Goal: Information Seeking & Learning: Find specific fact

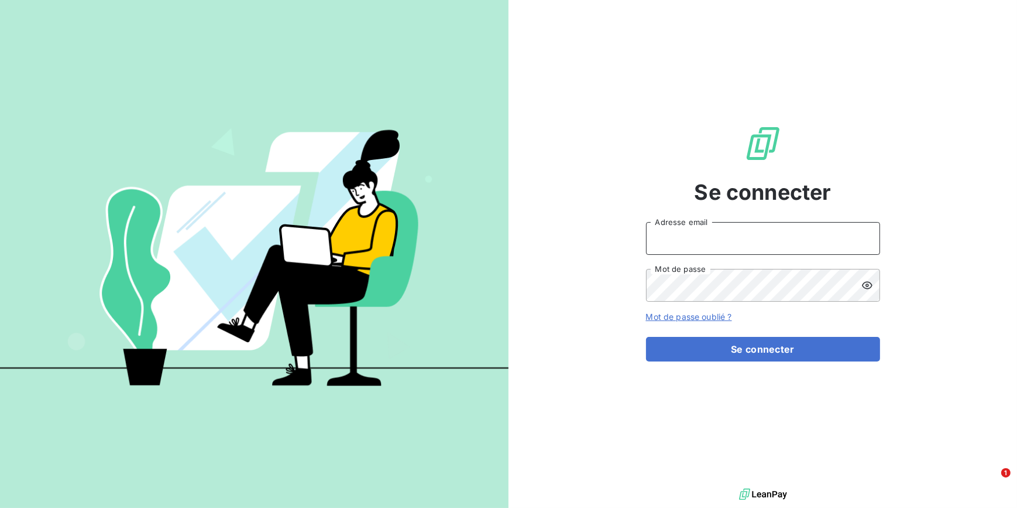
type input "[EMAIL_ADDRESS][DOMAIN_NAME]"
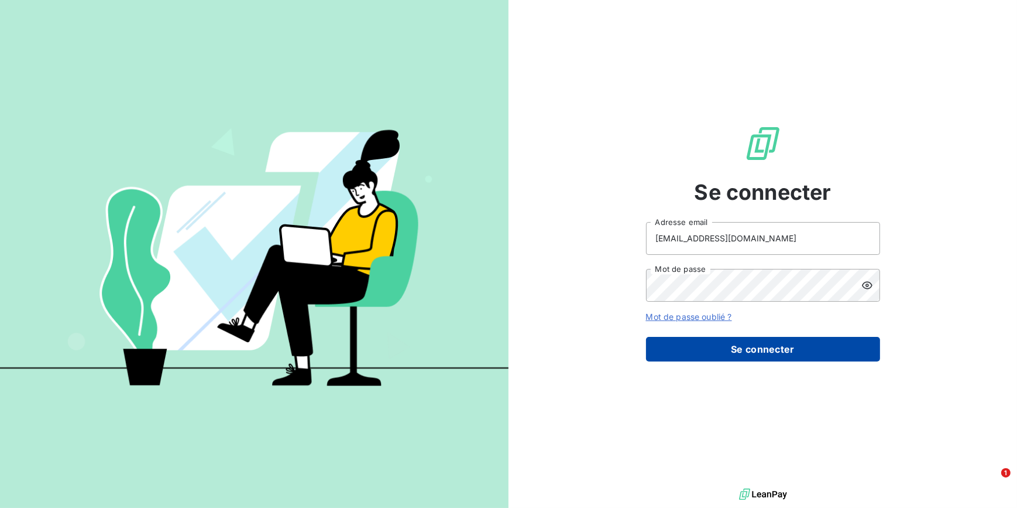
click at [763, 345] on button "Se connecter" at bounding box center [763, 349] width 234 height 25
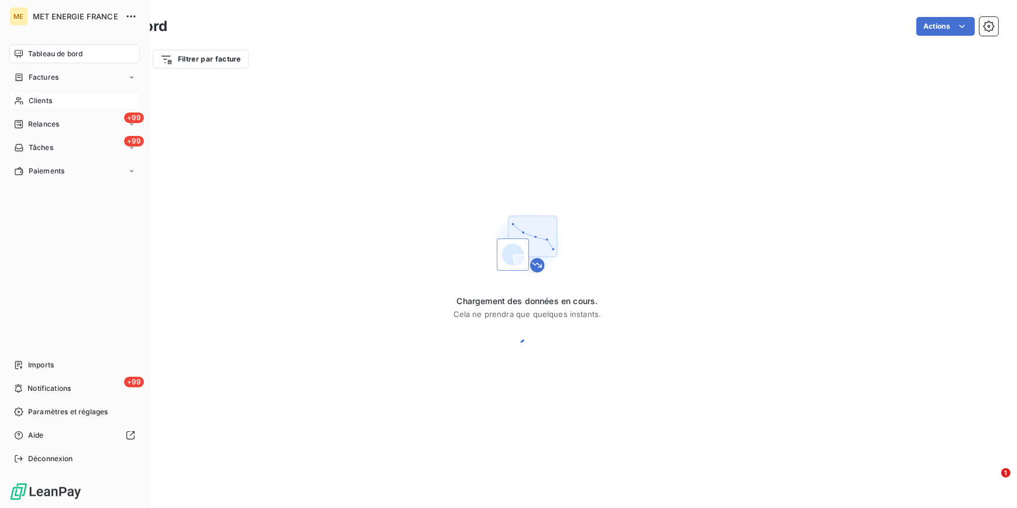
click at [35, 106] on div "Clients" at bounding box center [74, 100] width 131 height 19
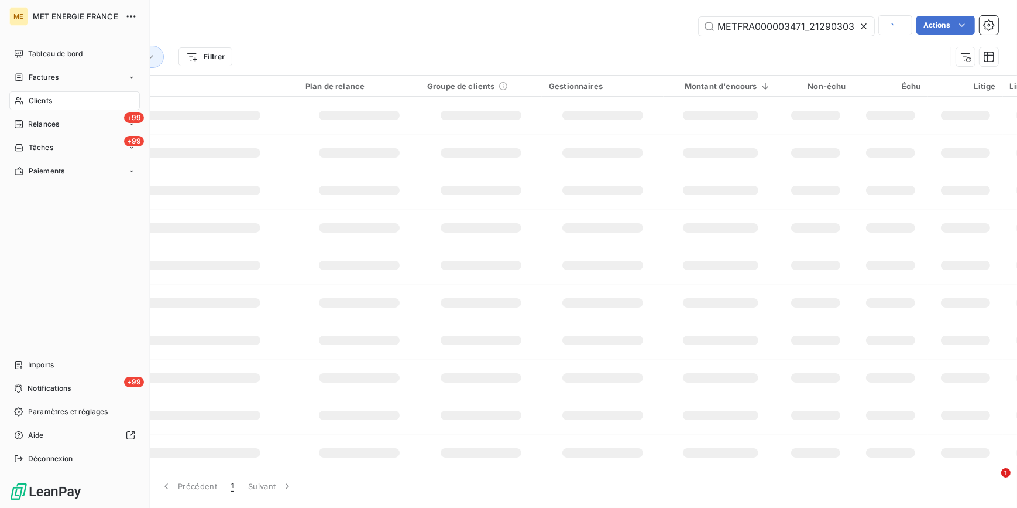
scroll to position [0, 33]
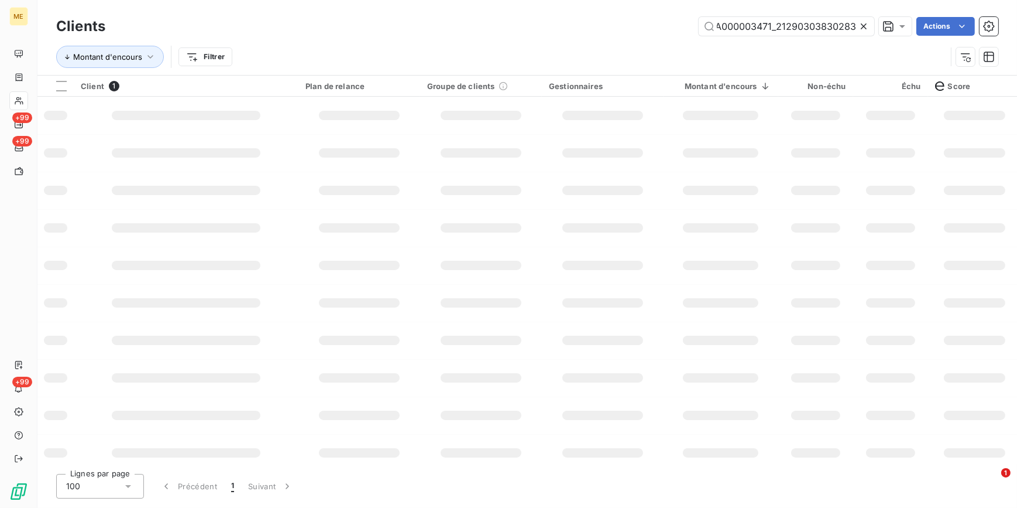
click at [859, 29] on icon at bounding box center [864, 26] width 12 height 12
click at [859, 29] on input "text" at bounding box center [787, 26] width 176 height 19
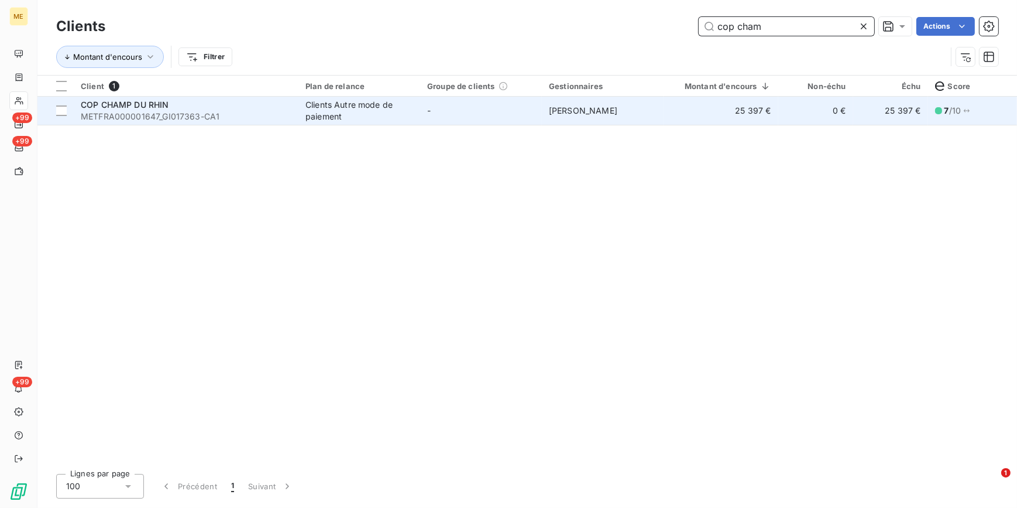
type input "cop cham"
click at [736, 112] on td "25 397 €" at bounding box center [721, 111] width 115 height 28
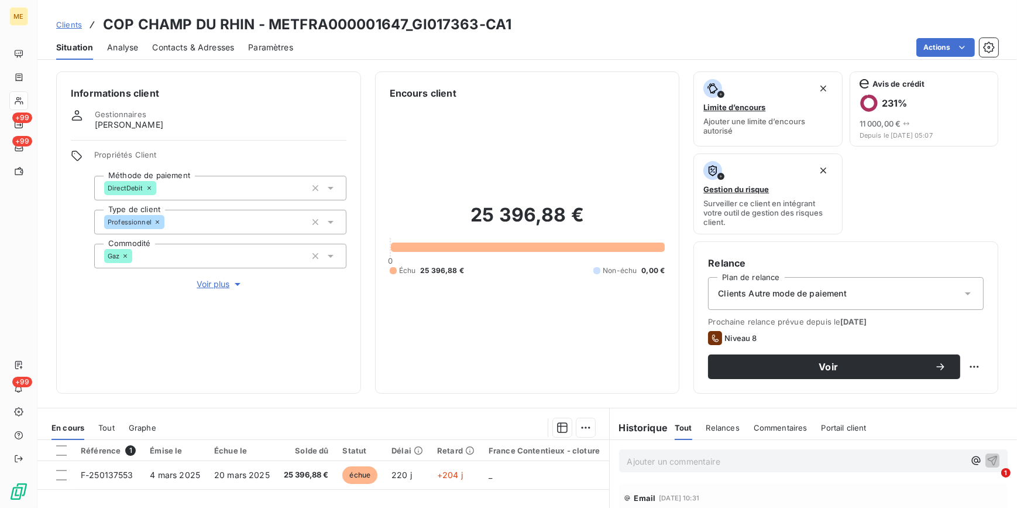
click at [209, 282] on span "Voir plus" at bounding box center [220, 284] width 47 height 12
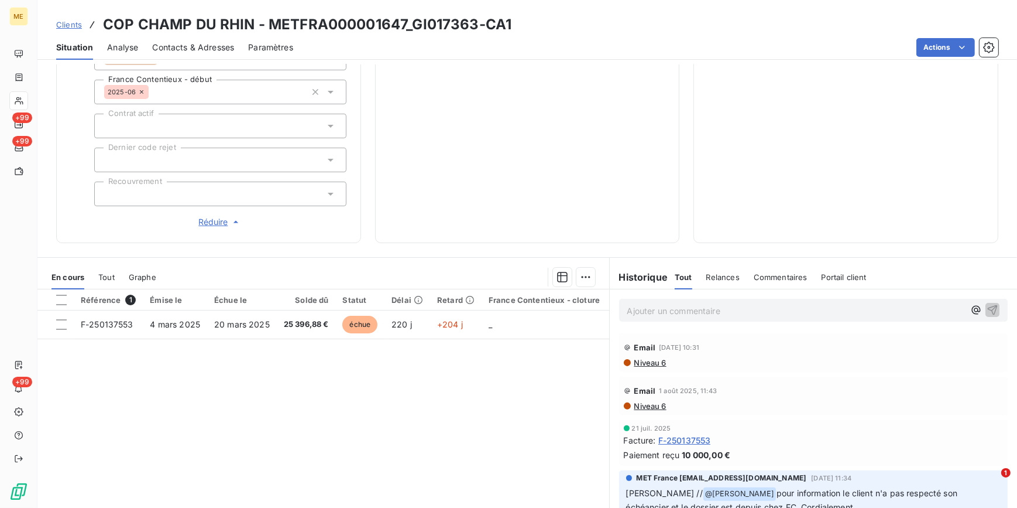
scroll to position [372, 0]
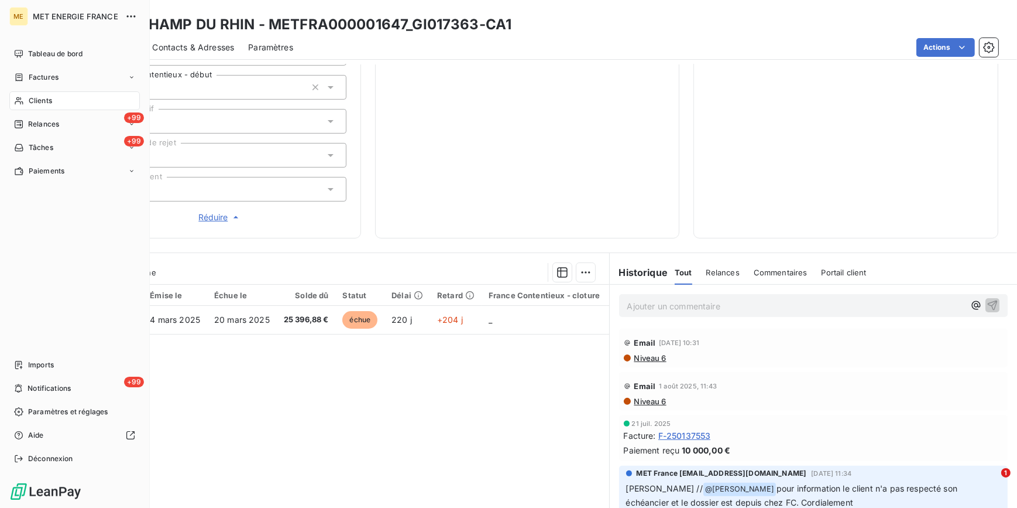
drag, startPoint x: 35, startPoint y: 100, endPoint x: 522, endPoint y: 99, distance: 487.6
click at [35, 100] on span "Clients" at bounding box center [40, 100] width 23 height 11
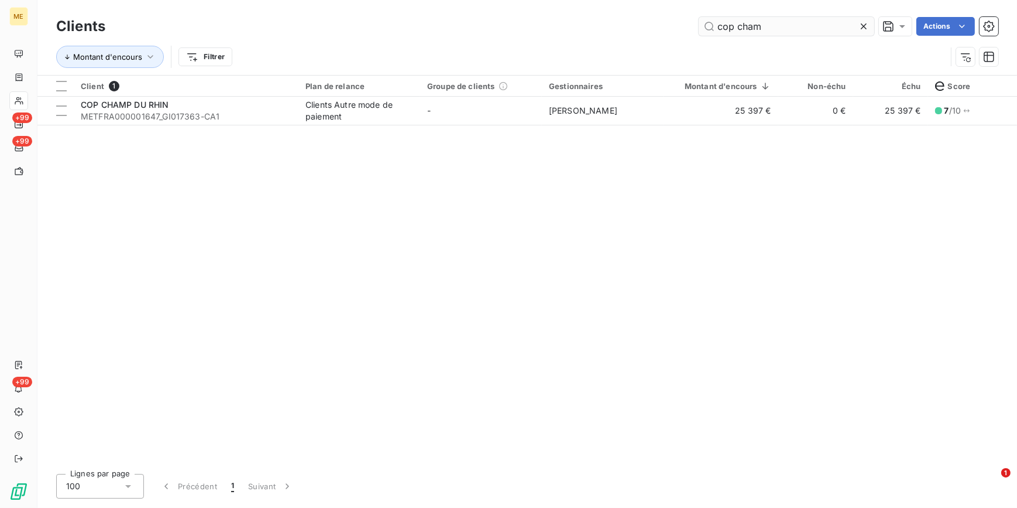
click at [853, 26] on input "cop cham" at bounding box center [787, 26] width 176 height 19
click at [865, 24] on icon at bounding box center [864, 26] width 6 height 6
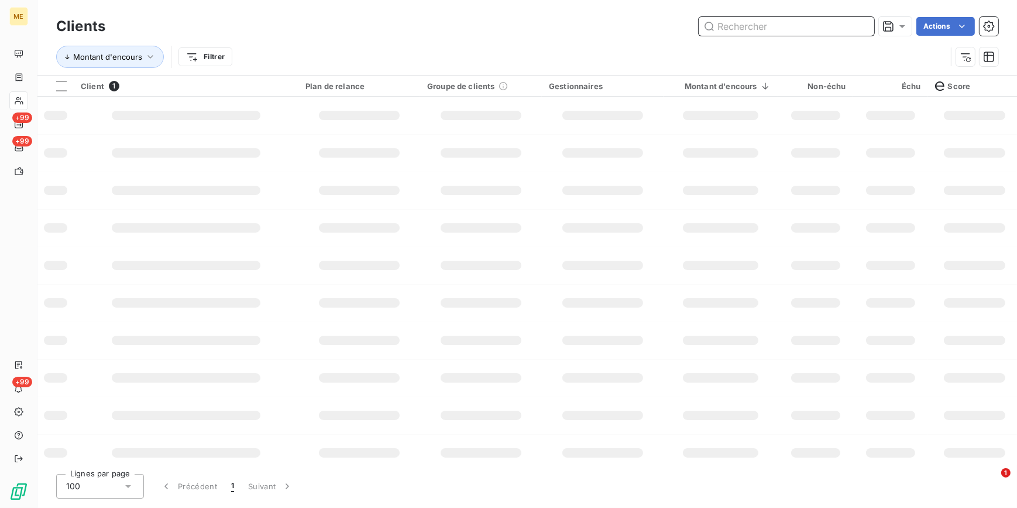
click at [865, 24] on input "text" at bounding box center [787, 26] width 176 height 19
paste input "METFRA000012891"
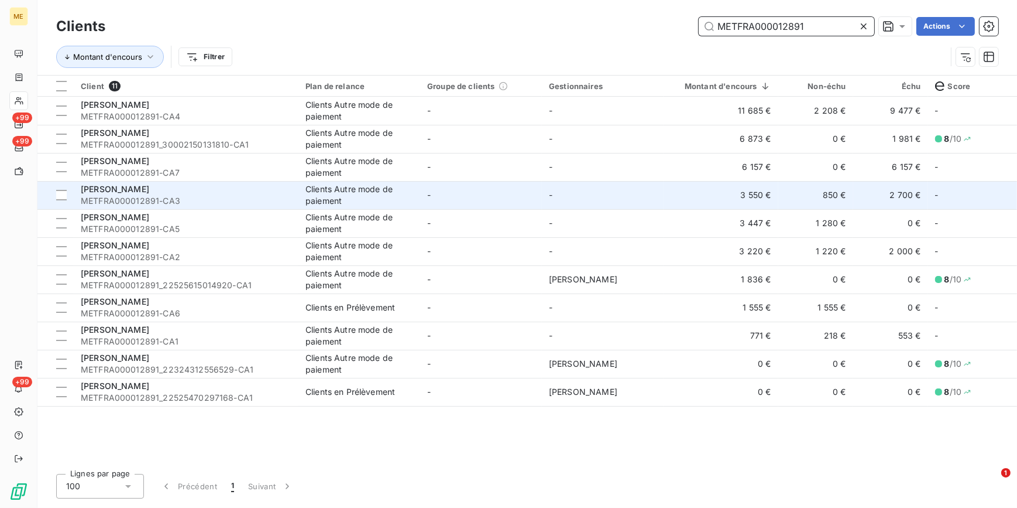
type input "METFRA000012891"
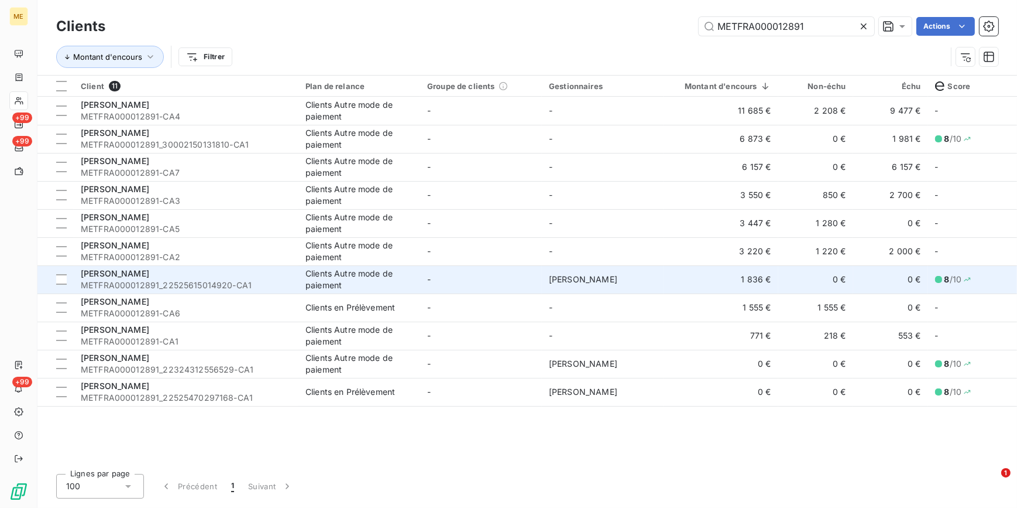
click at [492, 273] on td "-" at bounding box center [481, 279] width 122 height 28
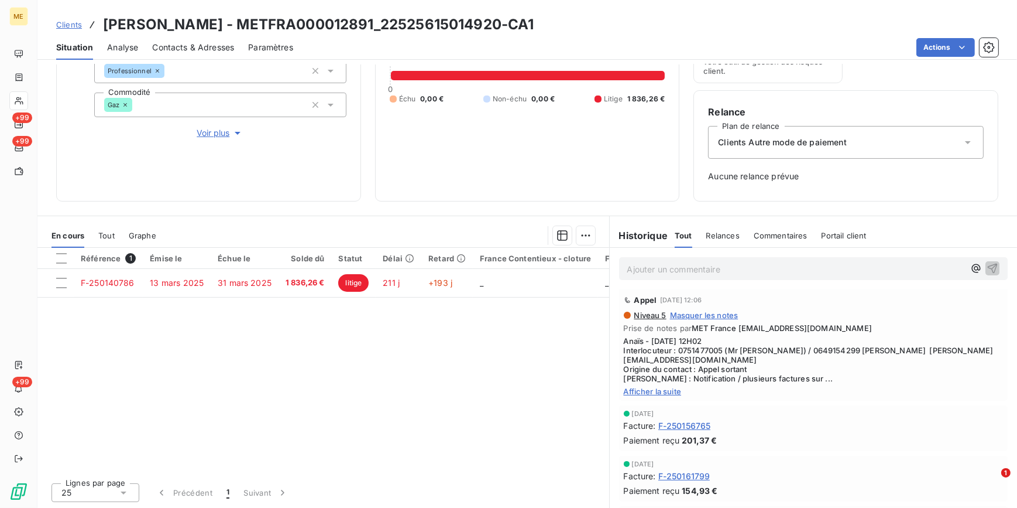
scroll to position [266, 0]
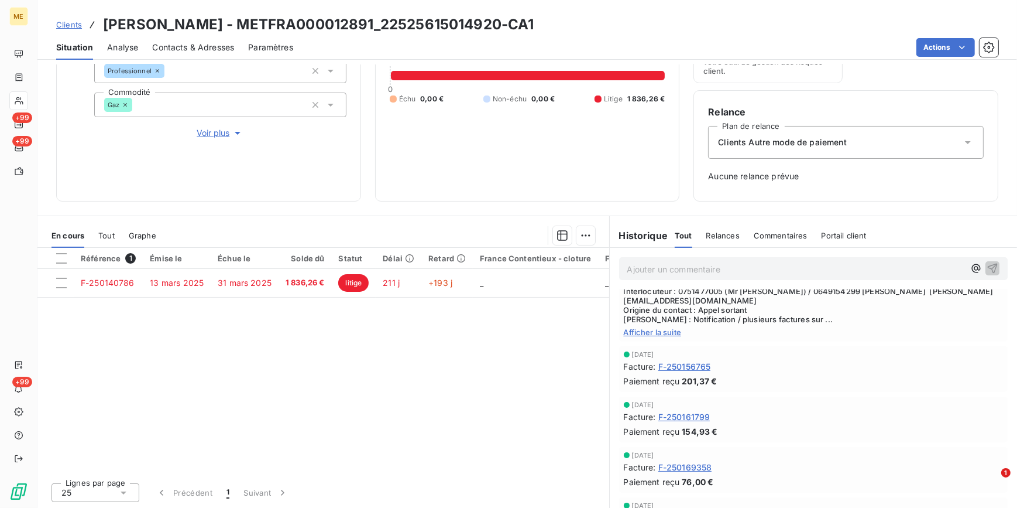
click at [659, 337] on span "Afficher la suite" at bounding box center [814, 331] width 380 height 9
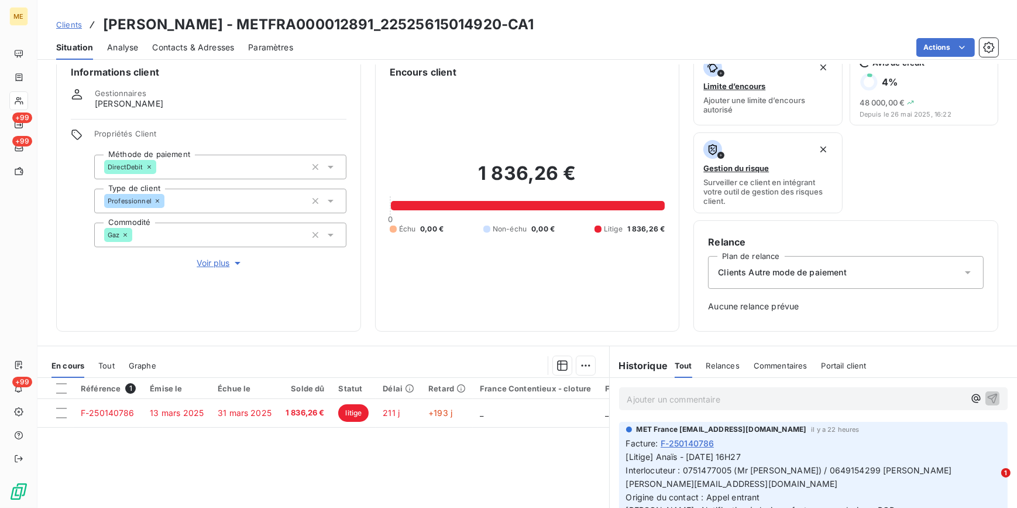
scroll to position [0, 0]
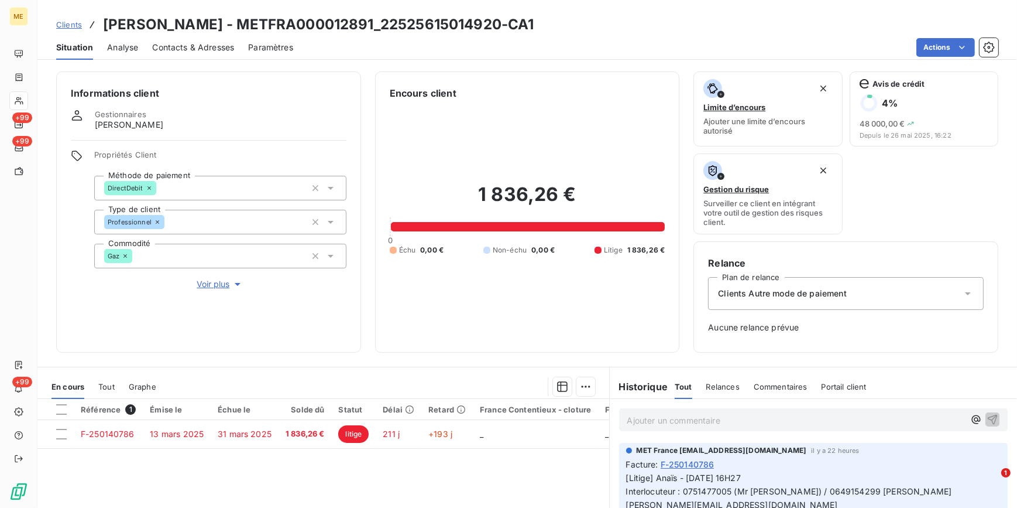
click at [70, 22] on span "Clients" at bounding box center [69, 24] width 26 height 9
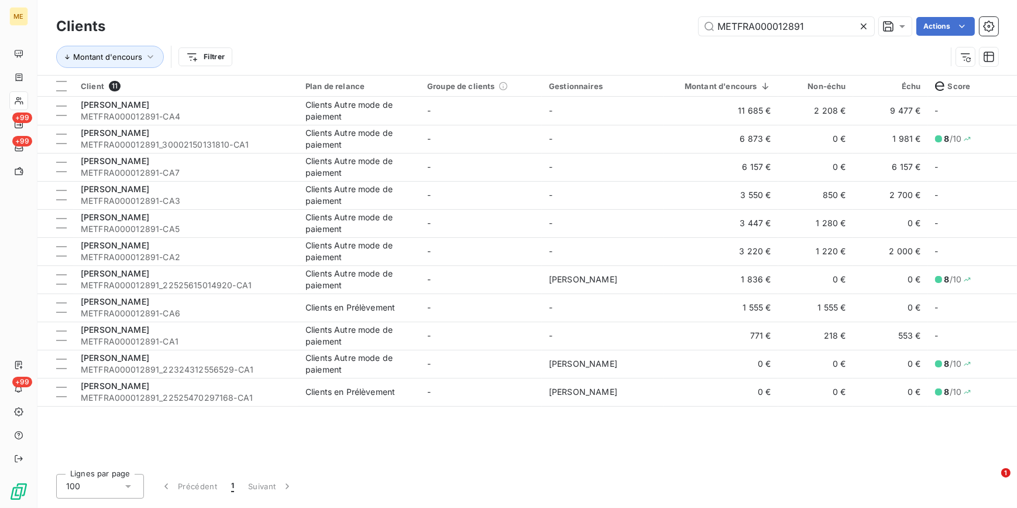
click at [866, 25] on icon at bounding box center [864, 26] width 12 height 12
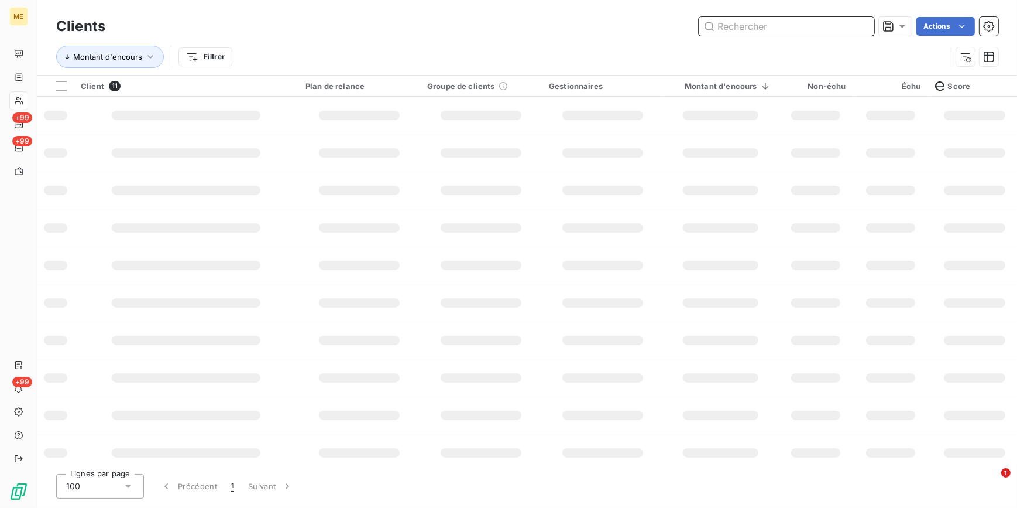
click at [853, 23] on input "text" at bounding box center [787, 26] width 176 height 19
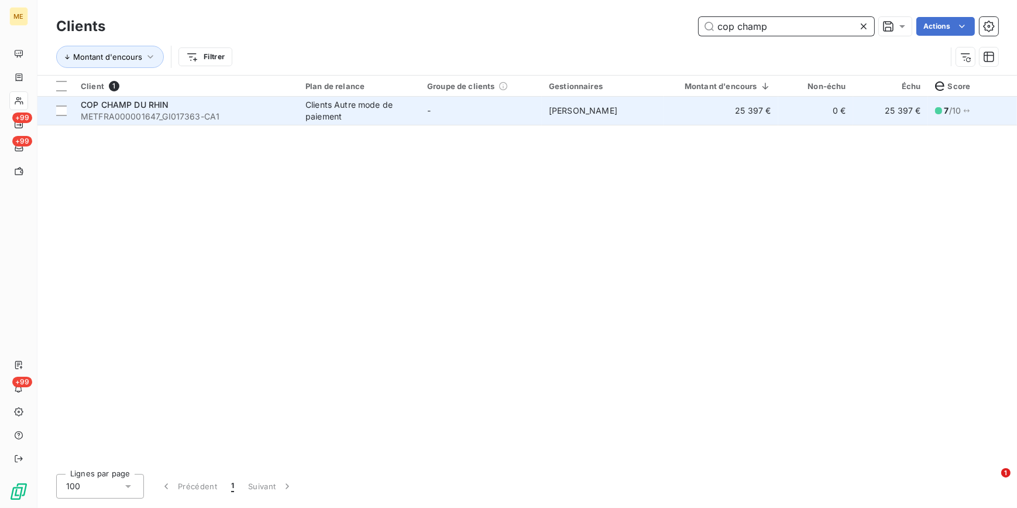
type input "cop champ"
click at [626, 118] on td "[PERSON_NAME]" at bounding box center [603, 111] width 122 height 28
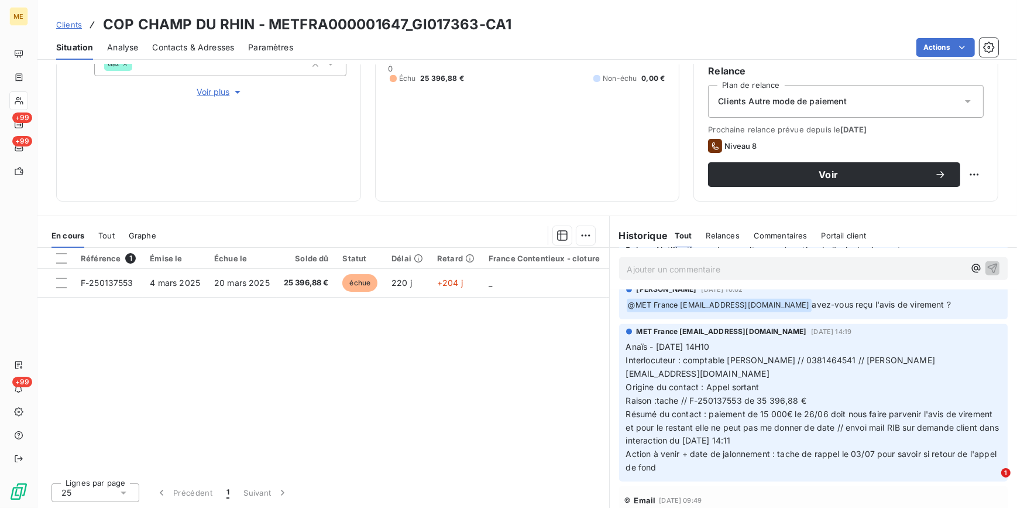
scroll to position [1064, 0]
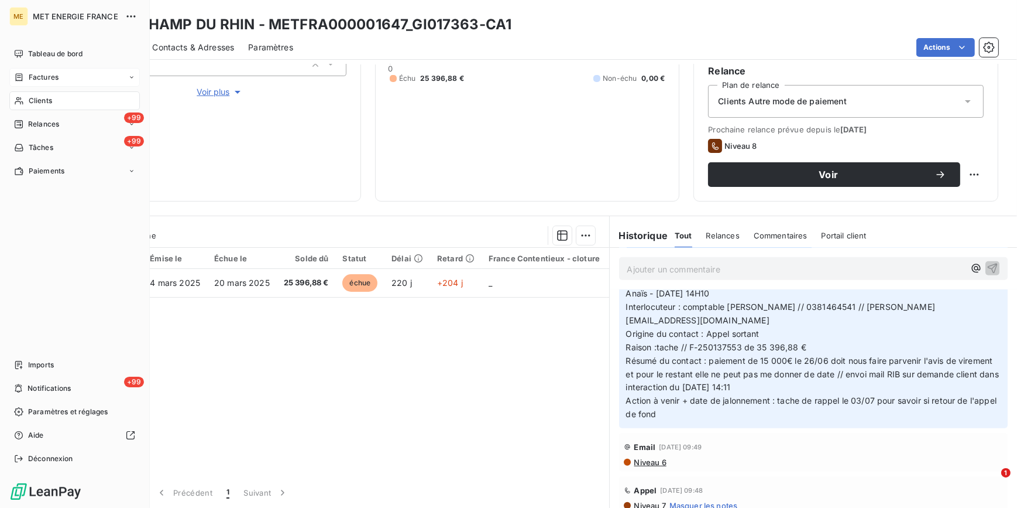
drag, startPoint x: 41, startPoint y: 100, endPoint x: 94, endPoint y: 85, distance: 55.4
click at [41, 100] on span "Clients" at bounding box center [40, 100] width 23 height 11
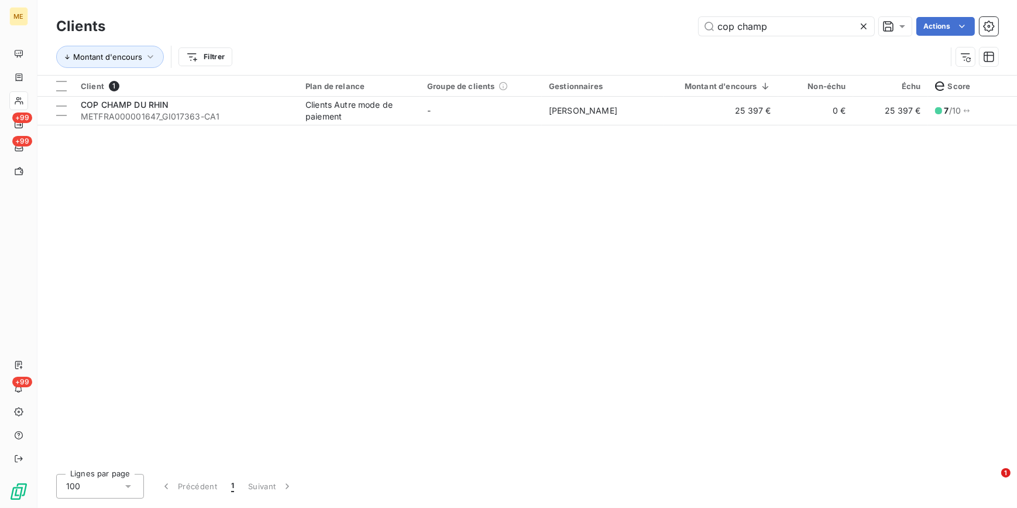
click at [865, 23] on icon at bounding box center [864, 26] width 12 height 12
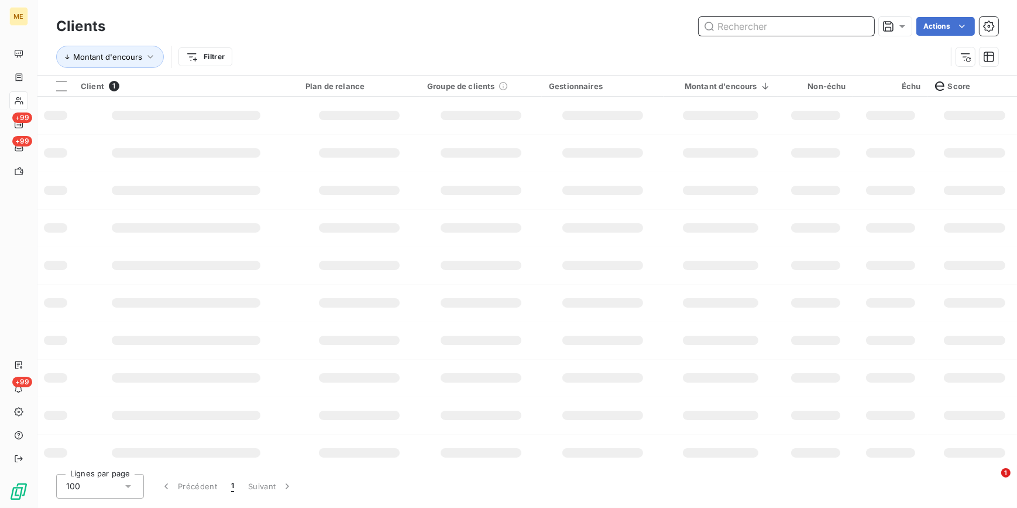
click at [835, 31] on input "text" at bounding box center [787, 26] width 176 height 19
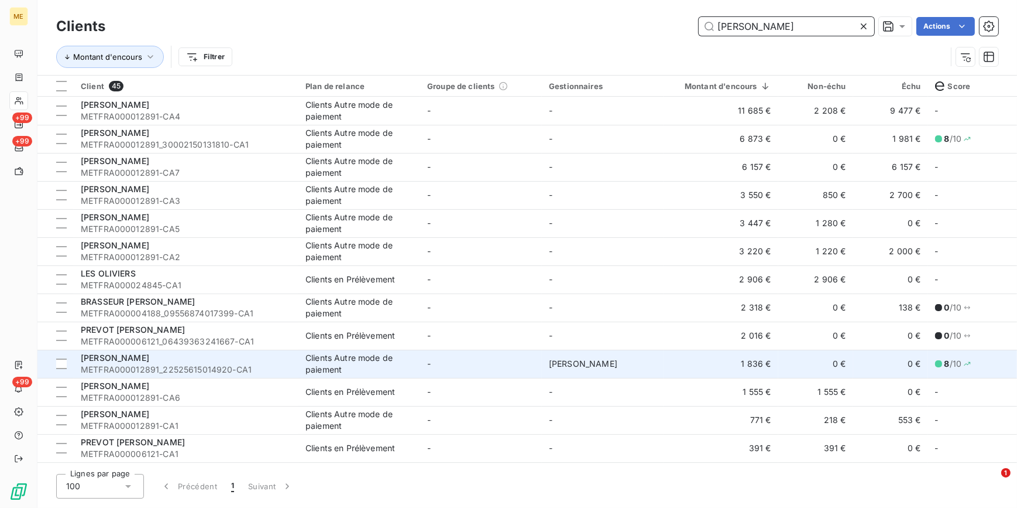
type input "[PERSON_NAME]"
click at [566, 365] on span "[PERSON_NAME]" at bounding box center [583, 363] width 68 height 10
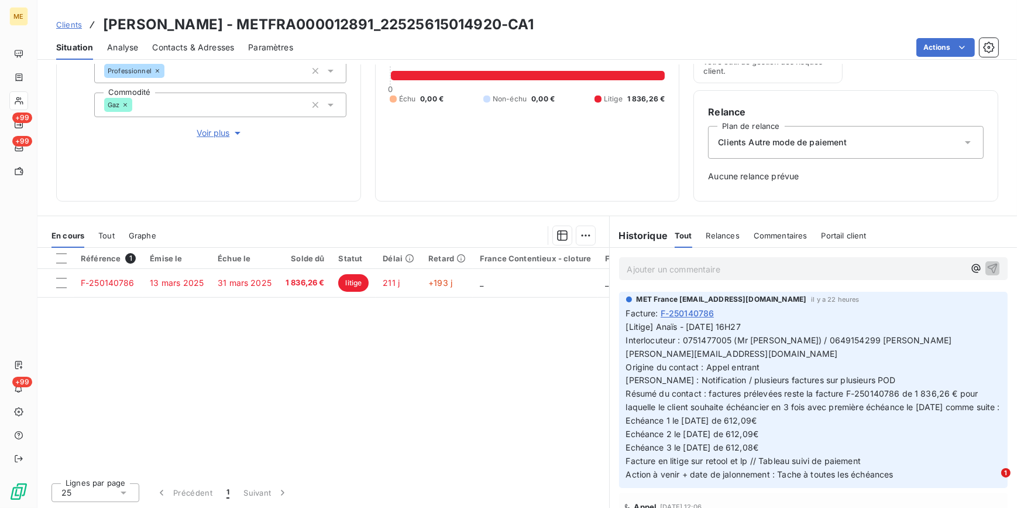
drag, startPoint x: 73, startPoint y: 23, endPoint x: 246, endPoint y: 0, distance: 174.2
click at [73, 23] on span "Clients" at bounding box center [69, 24] width 26 height 9
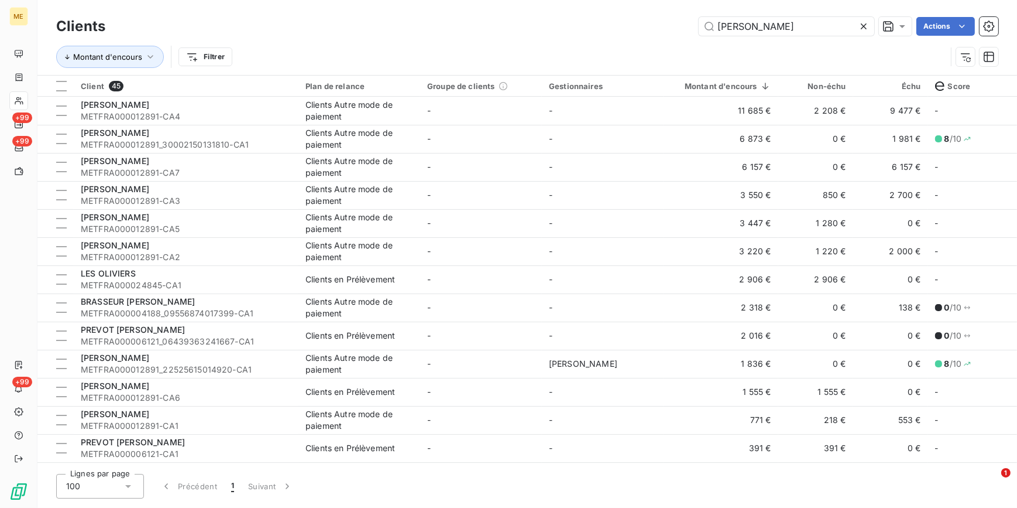
click at [862, 26] on icon at bounding box center [864, 26] width 12 height 12
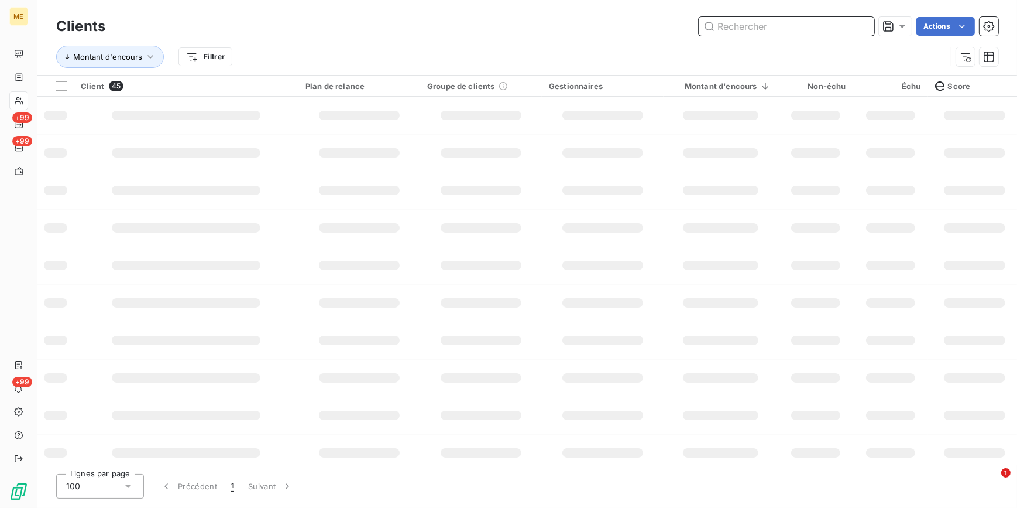
click at [846, 29] on input "text" at bounding box center [787, 26] width 176 height 19
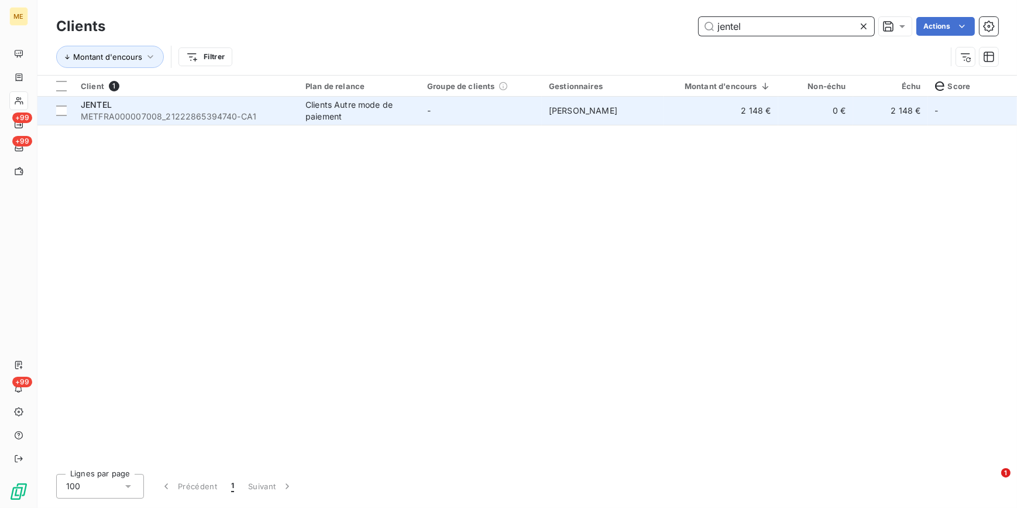
type input "jentel"
click at [476, 102] on td "-" at bounding box center [481, 111] width 122 height 28
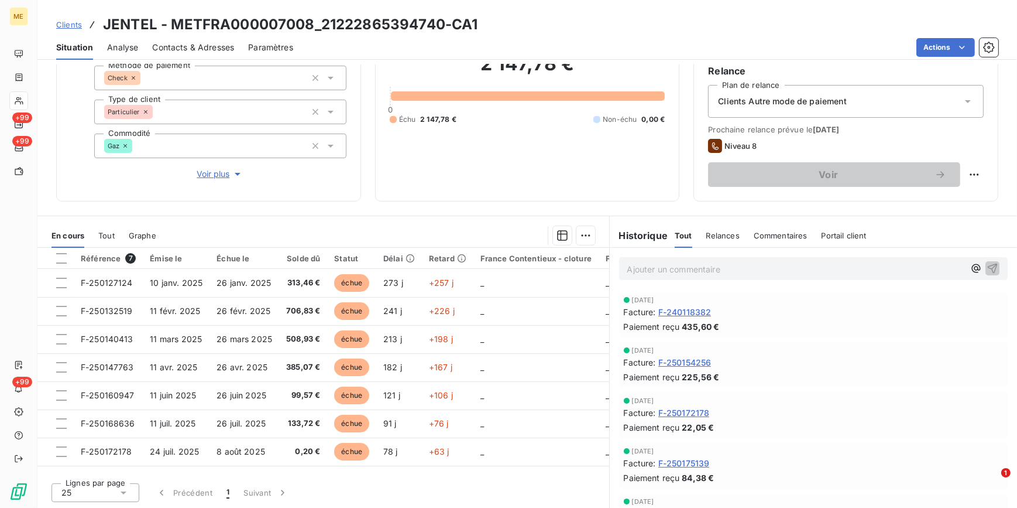
drag, startPoint x: 69, startPoint y: 25, endPoint x: 112, endPoint y: 18, distance: 43.9
click at [69, 25] on span "Clients" at bounding box center [69, 24] width 26 height 9
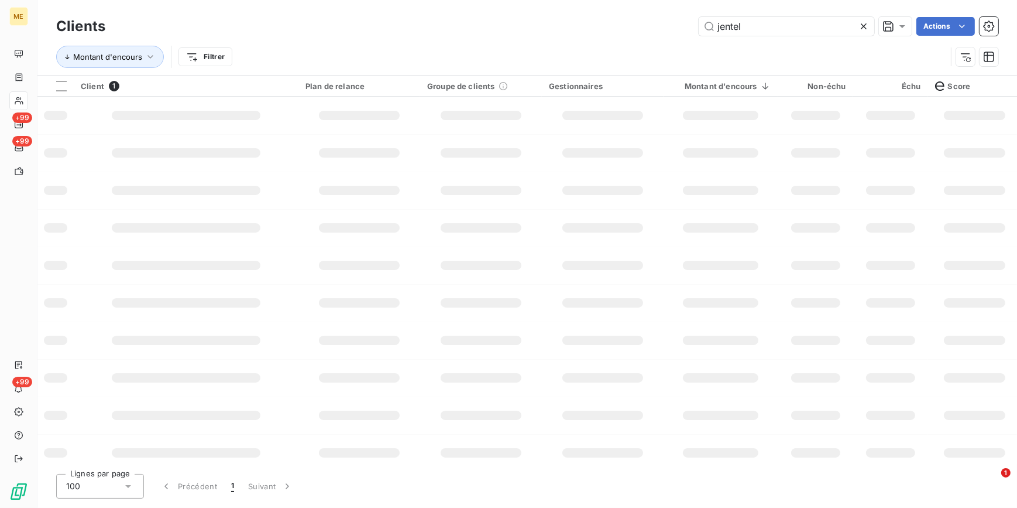
click at [864, 19] on div at bounding box center [866, 26] width 16 height 19
click at [857, 32] on input "text" at bounding box center [787, 26] width 176 height 19
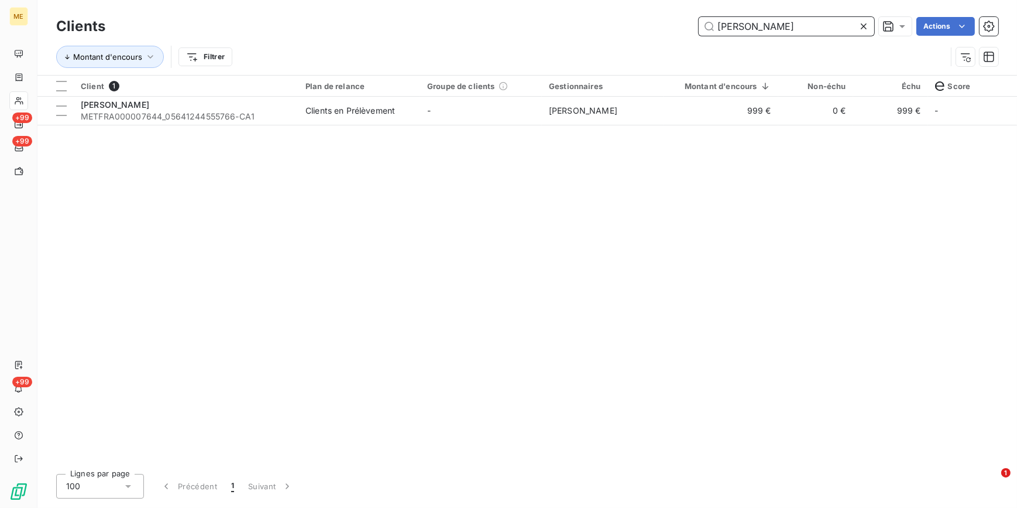
type input "[PERSON_NAME]"
click at [314, 126] on div "Client 1 Plan de relance Groupe de clients Gestionnaires Montant d'encours Non-…" at bounding box center [527, 270] width 980 height 389
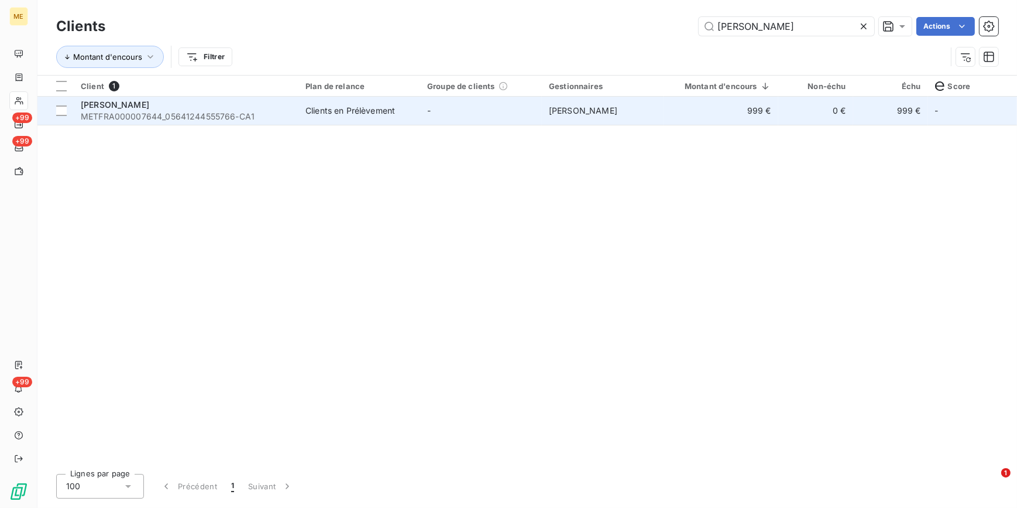
click at [319, 117] on td "Clients en Prélèvement" at bounding box center [360, 111] width 122 height 28
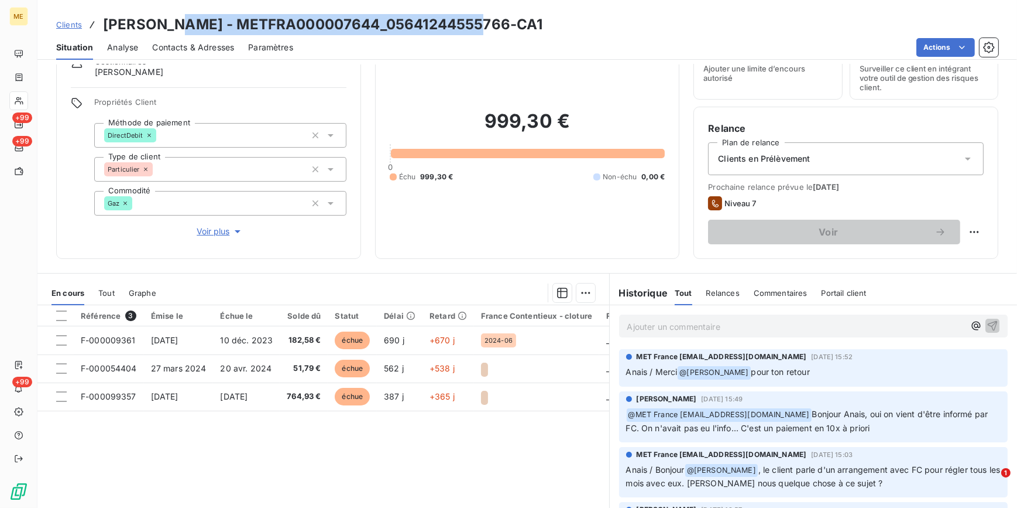
drag, startPoint x: 179, startPoint y: 24, endPoint x: 500, endPoint y: 34, distance: 322.1
click at [500, 34] on div "Clients [PERSON_NAME] - METFRA000007644_05641244555766-CA1" at bounding box center [527, 24] width 980 height 21
click at [73, 26] on span "Clients" at bounding box center [69, 24] width 26 height 9
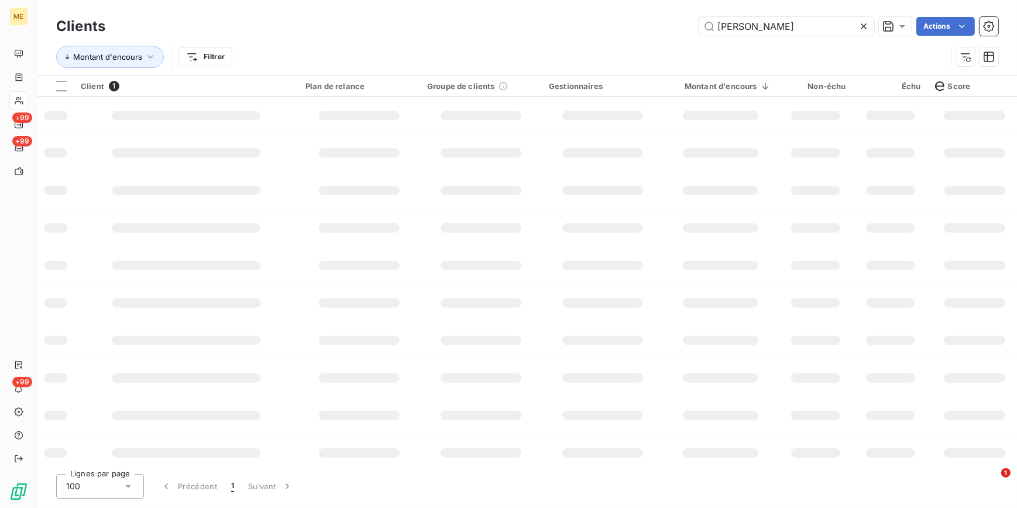
click at [862, 25] on icon at bounding box center [864, 26] width 6 height 6
click at [862, 25] on input "text" at bounding box center [787, 26] width 176 height 19
paste input "[PERSON_NAME]"
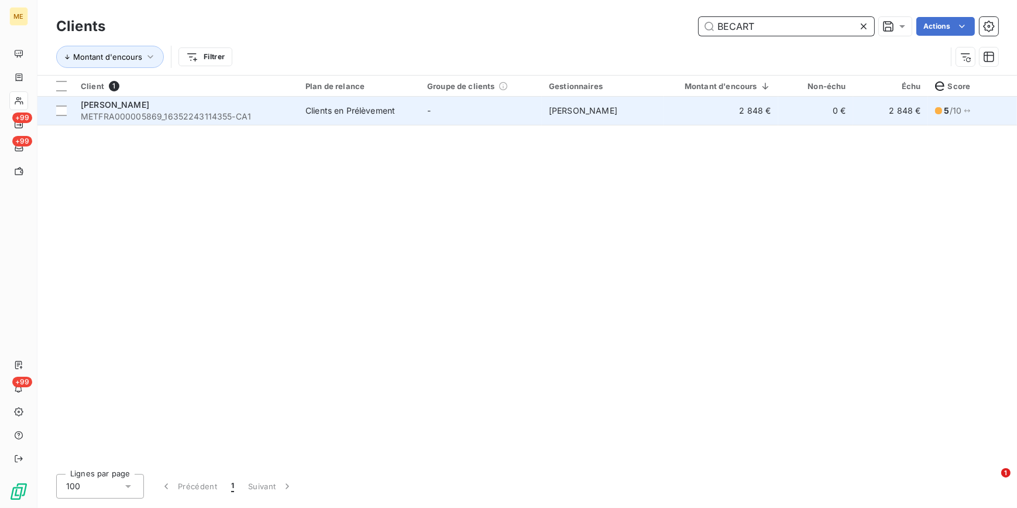
type input "BECART"
click at [717, 108] on td "2 848 €" at bounding box center [721, 111] width 115 height 28
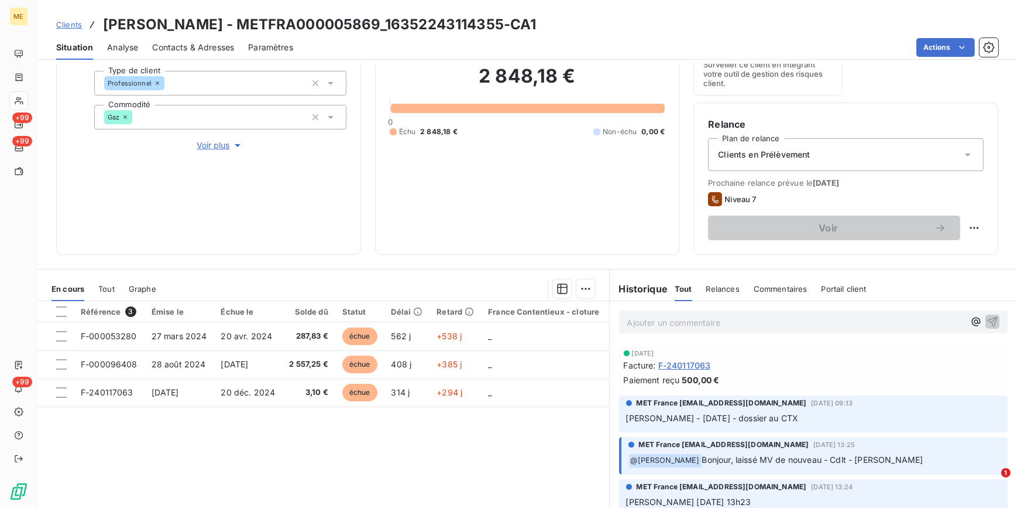
scroll to position [192, 0]
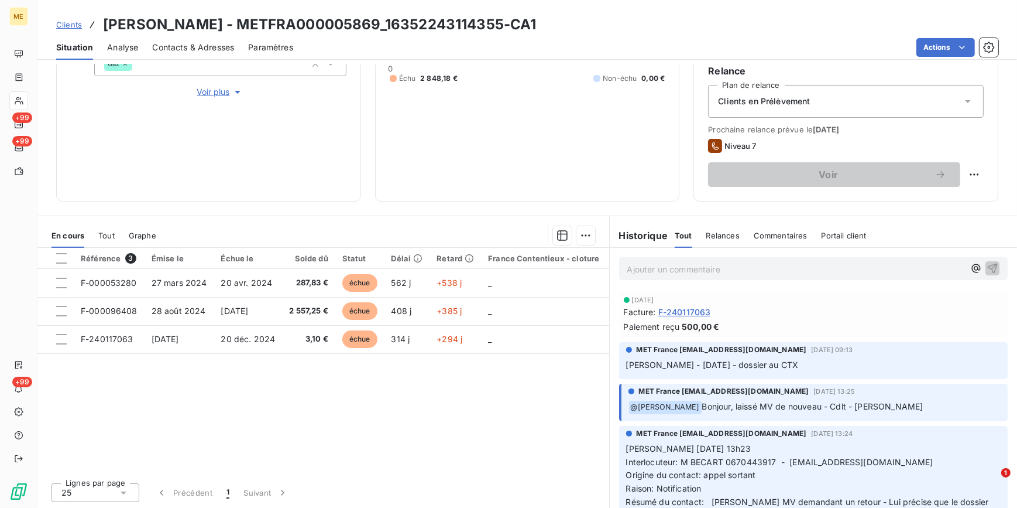
drag, startPoint x: 269, startPoint y: 24, endPoint x: 584, endPoint y: 22, distance: 314.9
click at [584, 22] on div "Clients [PERSON_NAME] - METFRA000005869_16352243114355-CA1" at bounding box center [527, 24] width 980 height 21
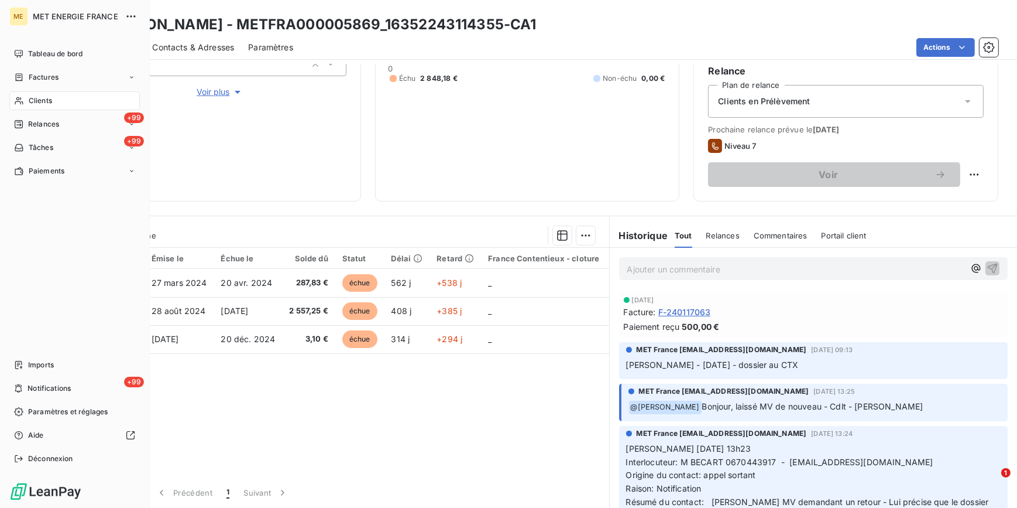
click at [45, 96] on span "Clients" at bounding box center [40, 100] width 23 height 11
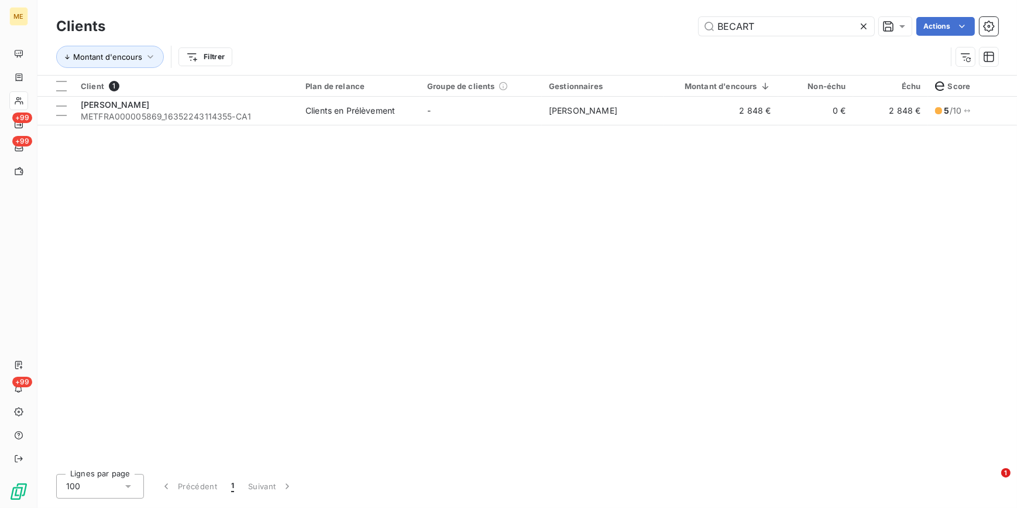
click at [865, 29] on icon at bounding box center [864, 26] width 6 height 6
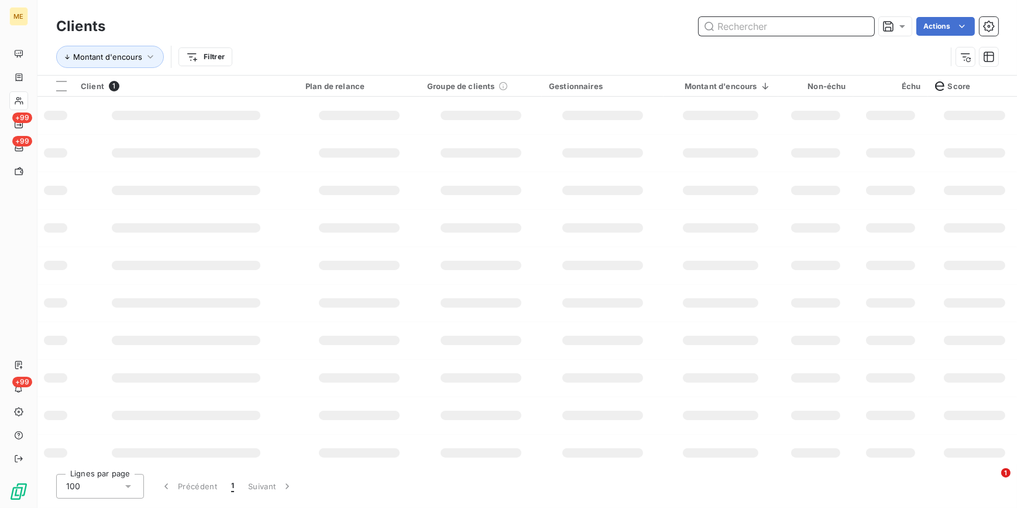
click at [865, 29] on input "text" at bounding box center [787, 26] width 176 height 19
paste input "CAPILLAIRE ET [PERSON_NAME]"
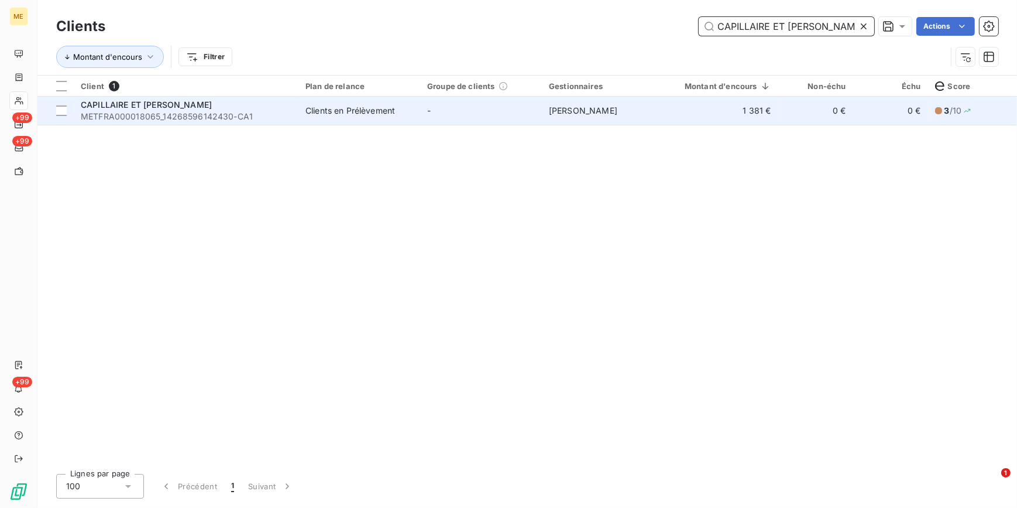
type input "CAPILLAIRE ET [PERSON_NAME]"
click at [506, 122] on td "-" at bounding box center [481, 111] width 122 height 28
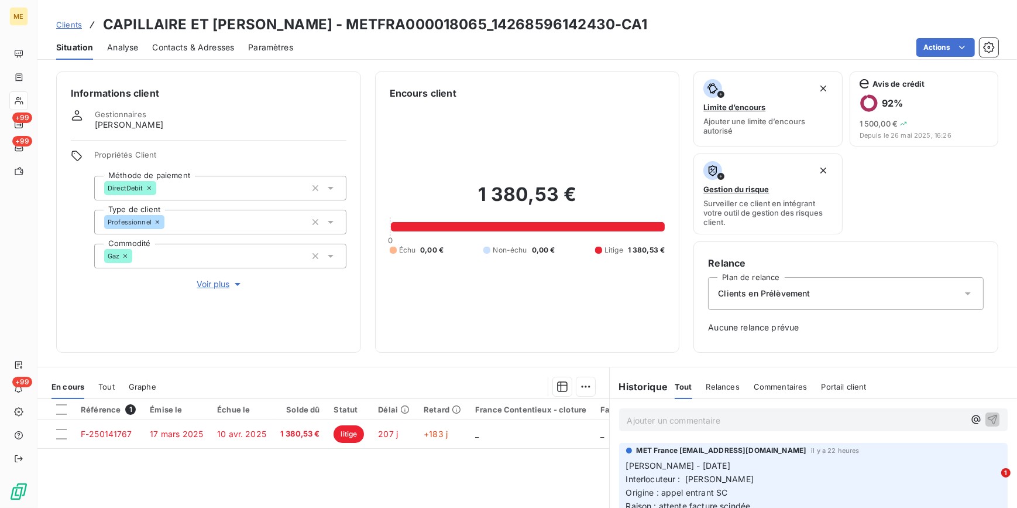
click at [198, 48] on span "Contacts & Adresses" at bounding box center [193, 48] width 82 height 12
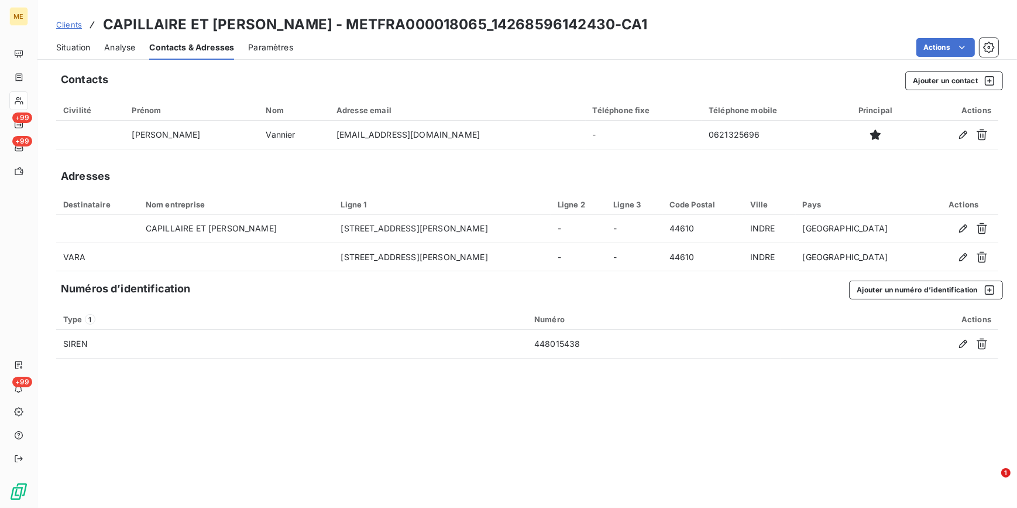
click at [76, 44] on span "Situation" at bounding box center [73, 48] width 34 height 12
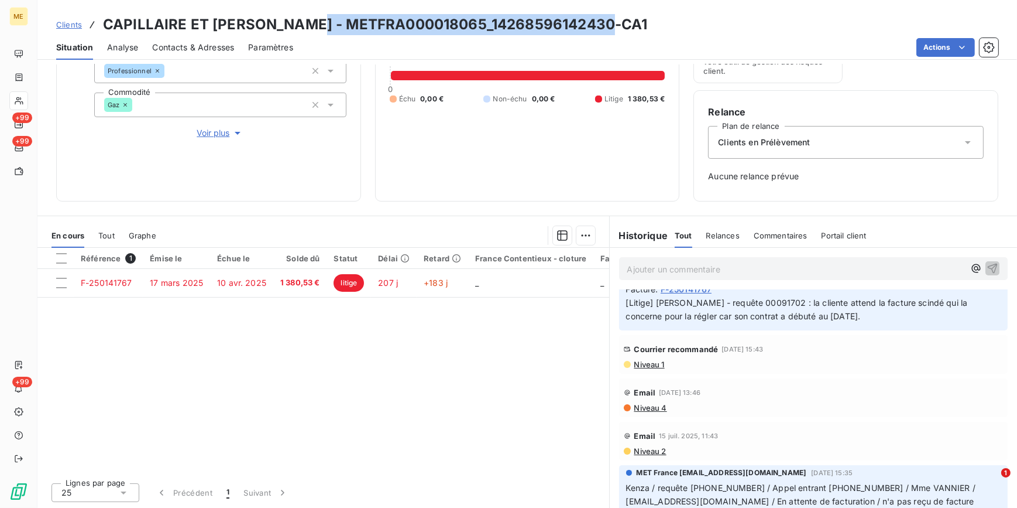
drag, startPoint x: 301, startPoint y: 28, endPoint x: 731, endPoint y: 20, distance: 430.3
click at [731, 20] on div "Clients CAPILLAIRE ET PELLETIER - METFRA000018065_14268596142430-CA1" at bounding box center [527, 24] width 980 height 21
copy h3 "METFRA000018065_14268596142430-CA1"
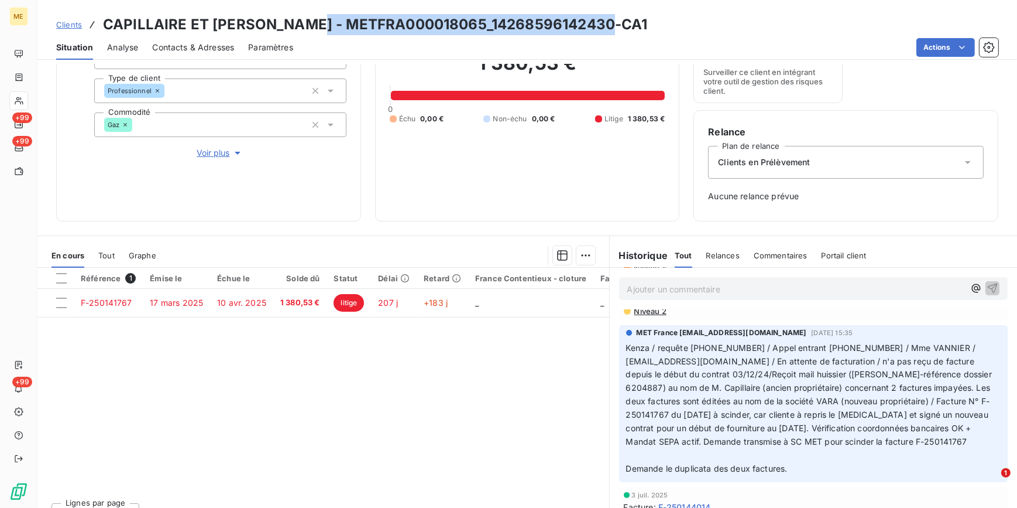
scroll to position [151, 0]
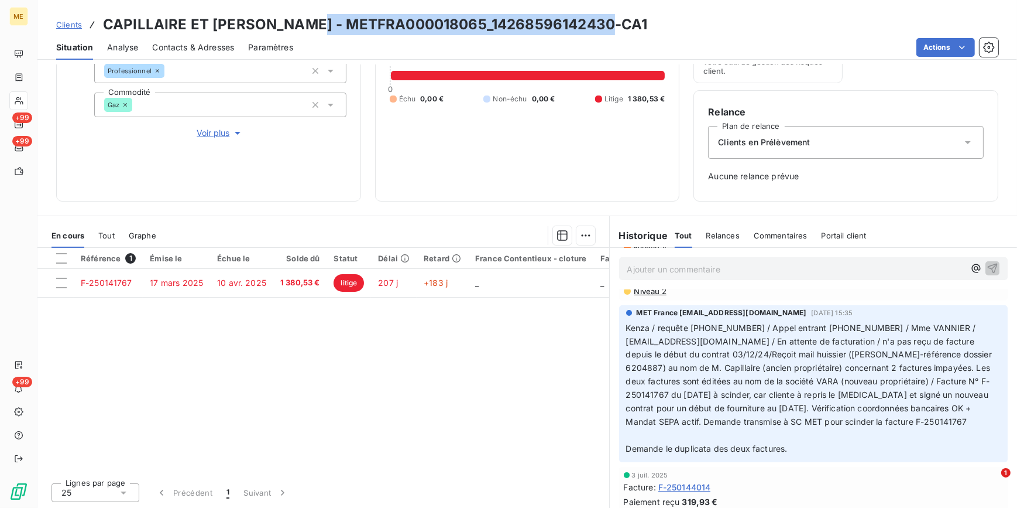
click at [228, 44] on span "Contacts & Adresses" at bounding box center [193, 48] width 82 height 12
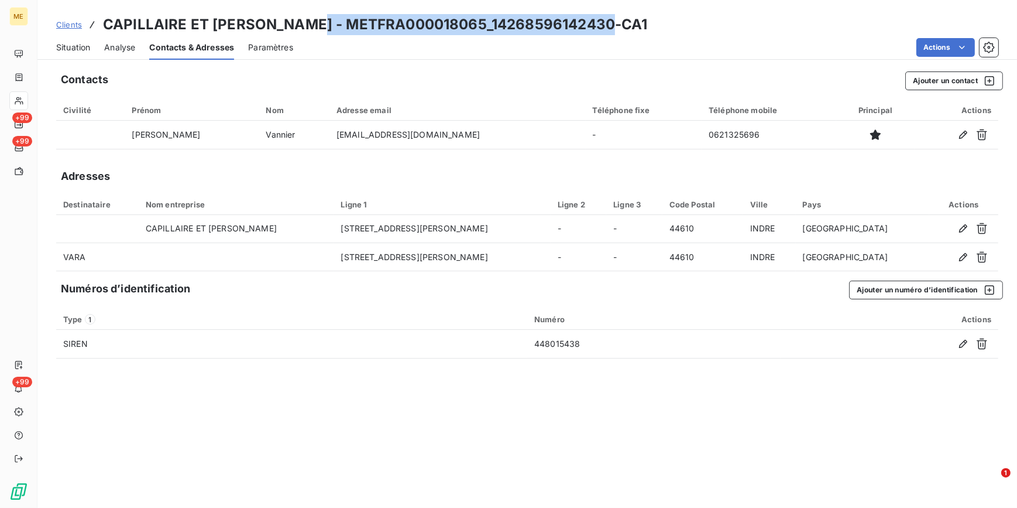
click at [80, 45] on span "Situation" at bounding box center [73, 48] width 34 height 12
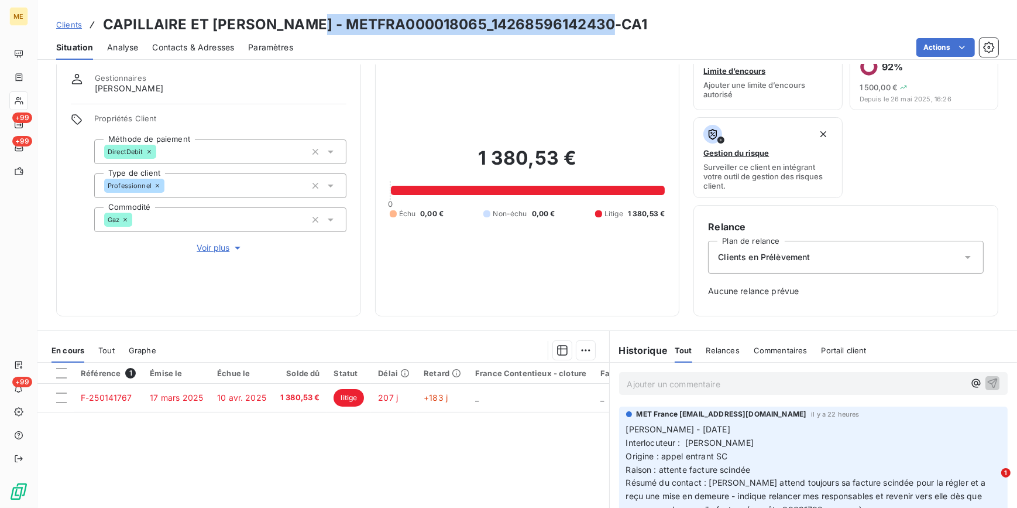
scroll to position [106, 0]
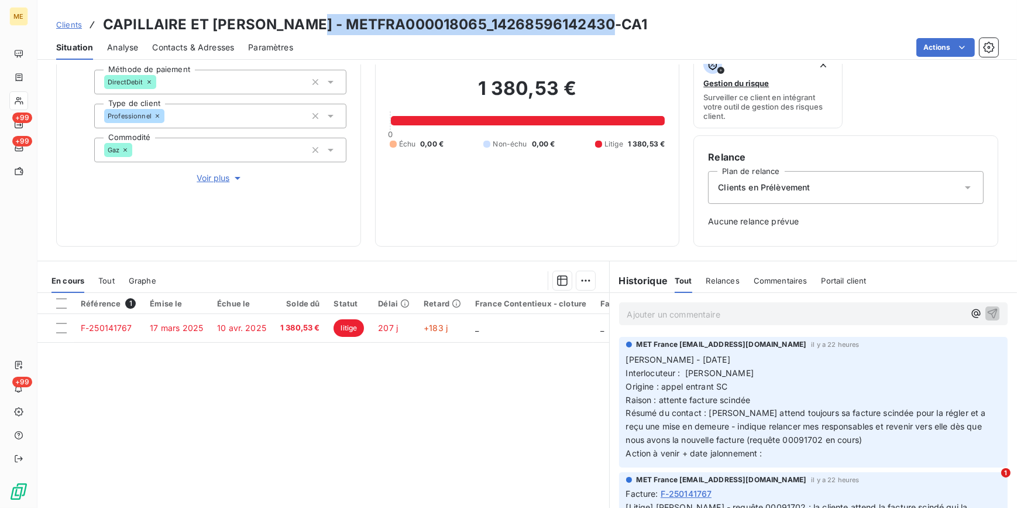
click at [194, 49] on span "Contacts & Adresses" at bounding box center [193, 48] width 82 height 12
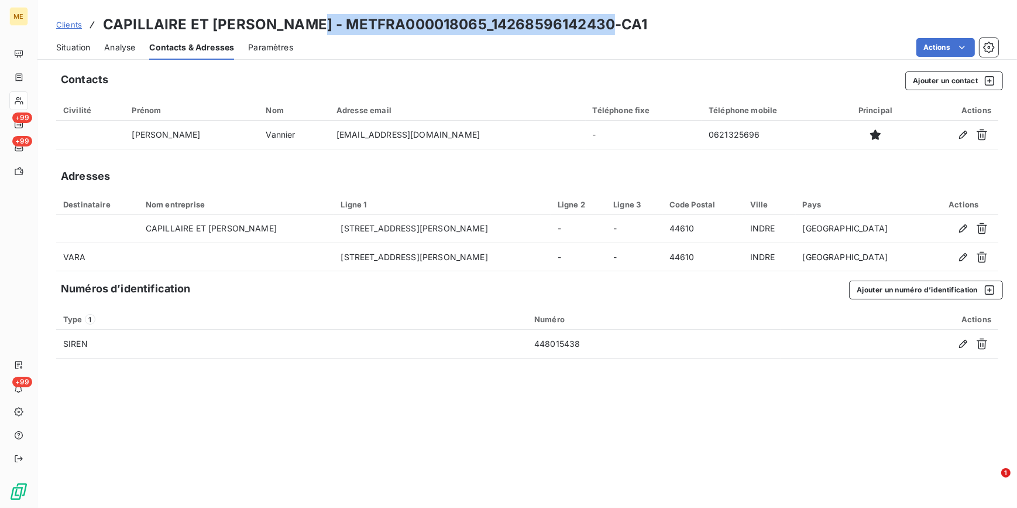
click at [83, 45] on span "Situation" at bounding box center [73, 48] width 34 height 12
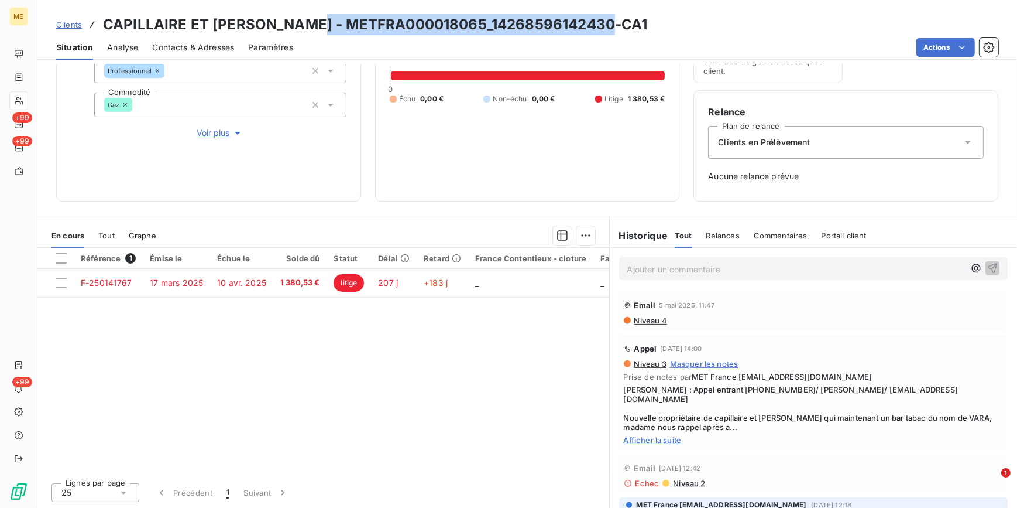
scroll to position [798, 0]
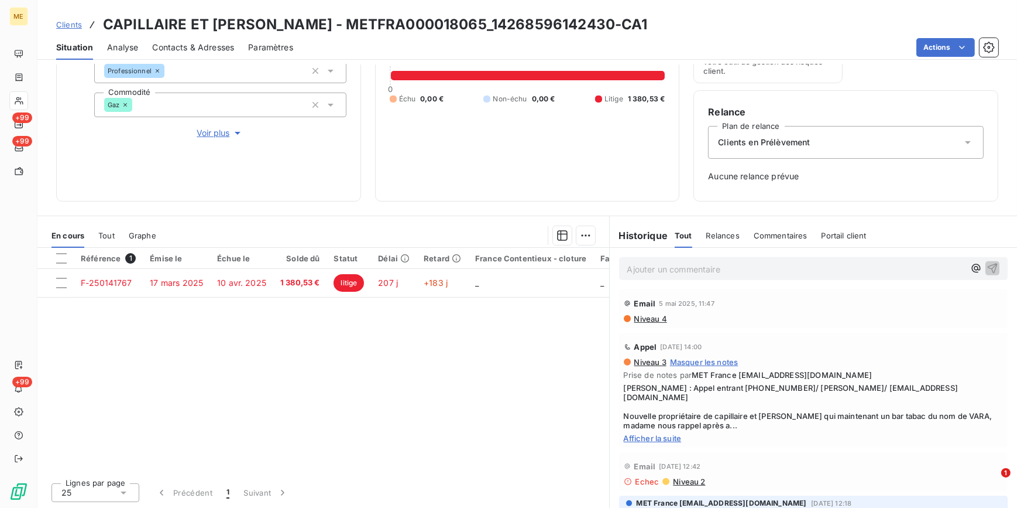
click at [683, 433] on span "Afficher la suite" at bounding box center [814, 437] width 380 height 9
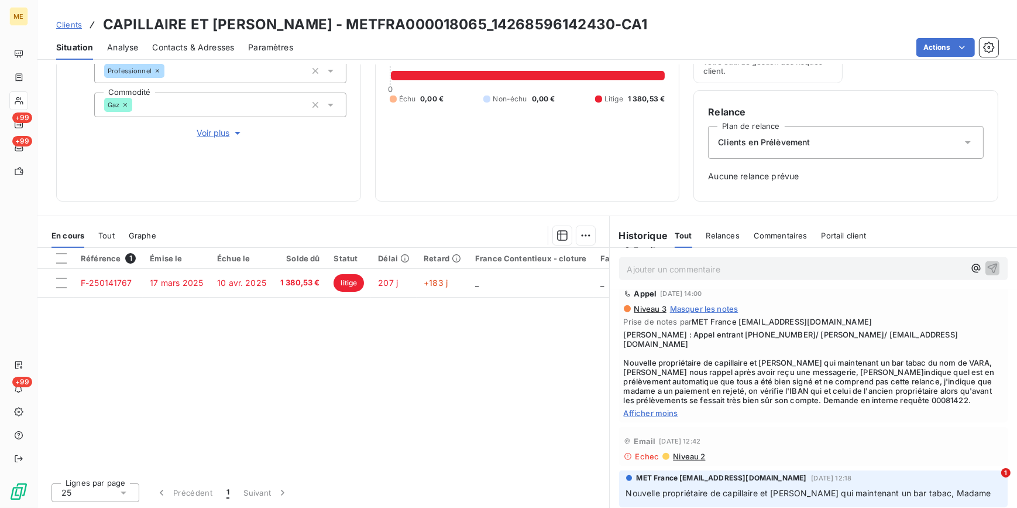
scroll to position [904, 0]
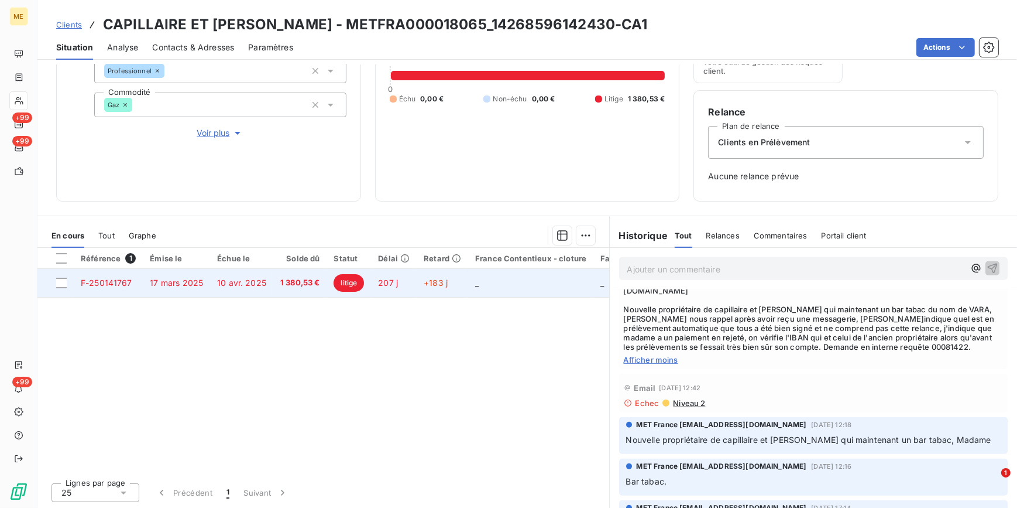
click at [132, 286] on td "F-250141767" at bounding box center [108, 283] width 69 height 28
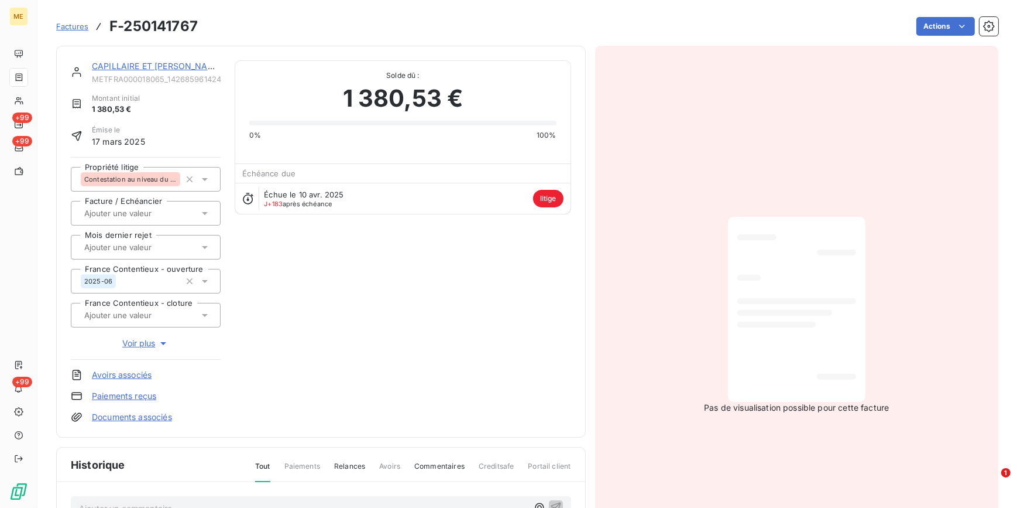
click at [789, 292] on div at bounding box center [797, 309] width 119 height 166
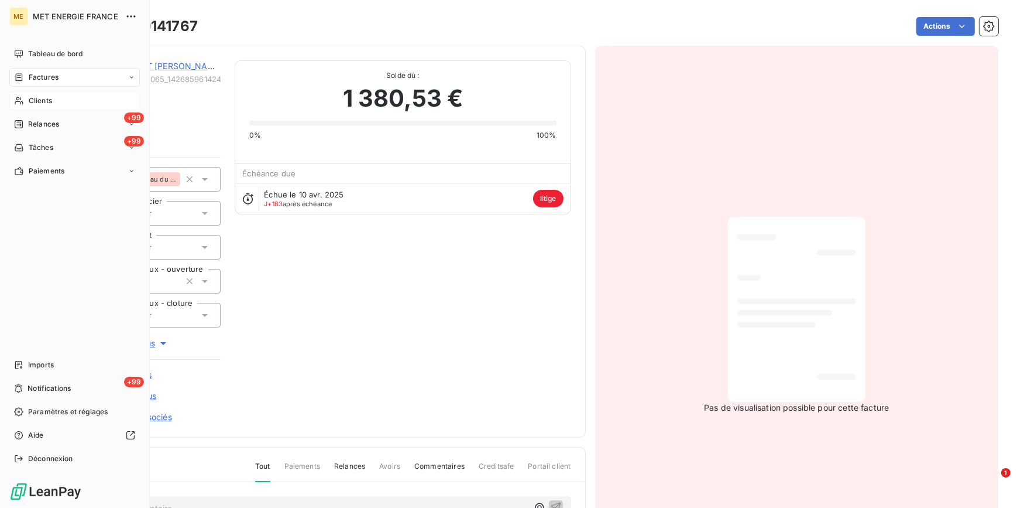
click at [52, 100] on span "Clients" at bounding box center [40, 100] width 23 height 11
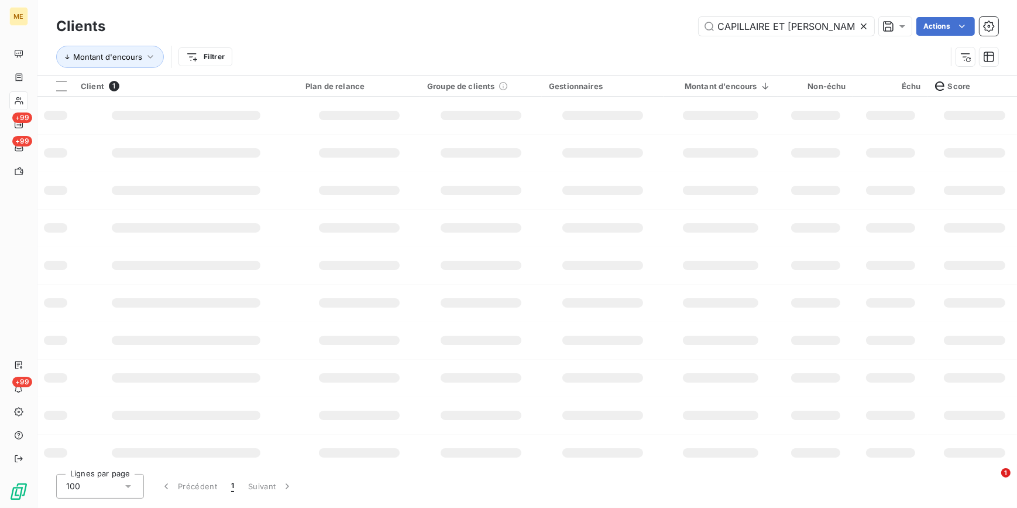
click at [864, 25] on icon at bounding box center [864, 26] width 6 height 6
click at [860, 25] on input "text" at bounding box center [787, 26] width 176 height 19
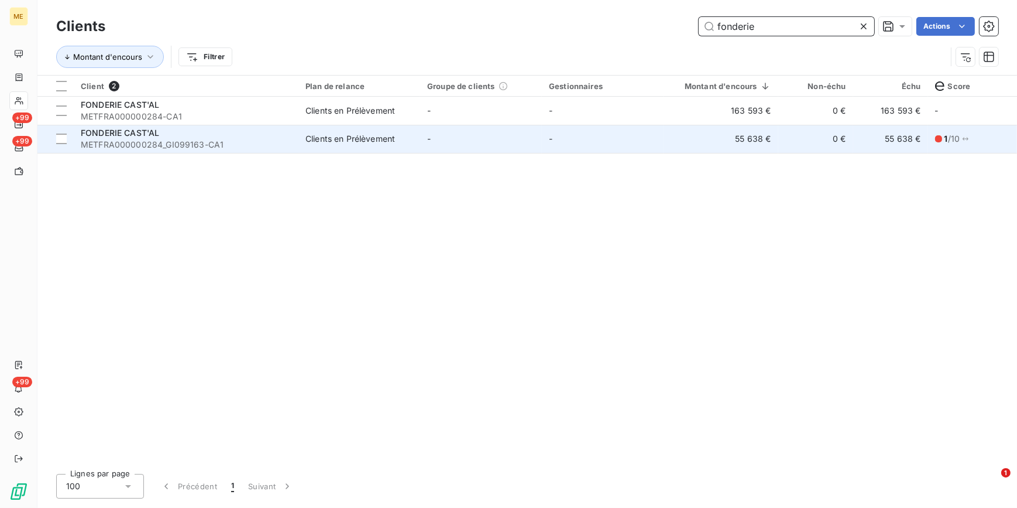
type input "fonderie"
click at [337, 133] on div "Clients en Prélèvement" at bounding box center [351, 139] width 90 height 12
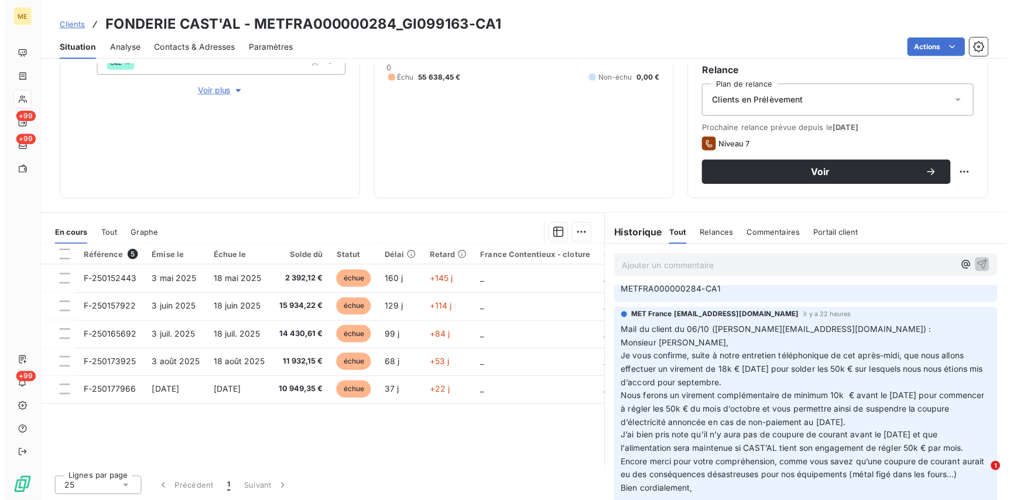
scroll to position [106, 0]
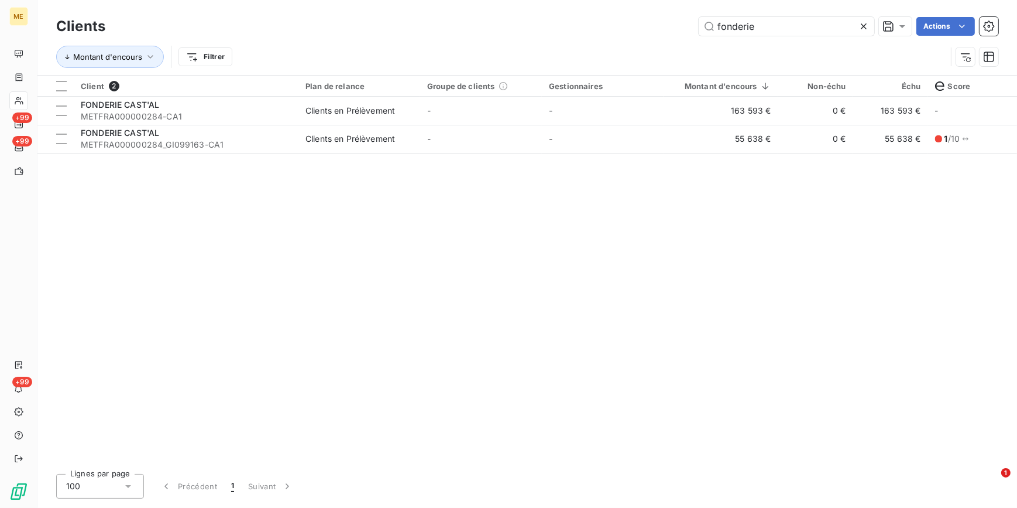
click at [858, 22] on icon at bounding box center [864, 26] width 12 height 12
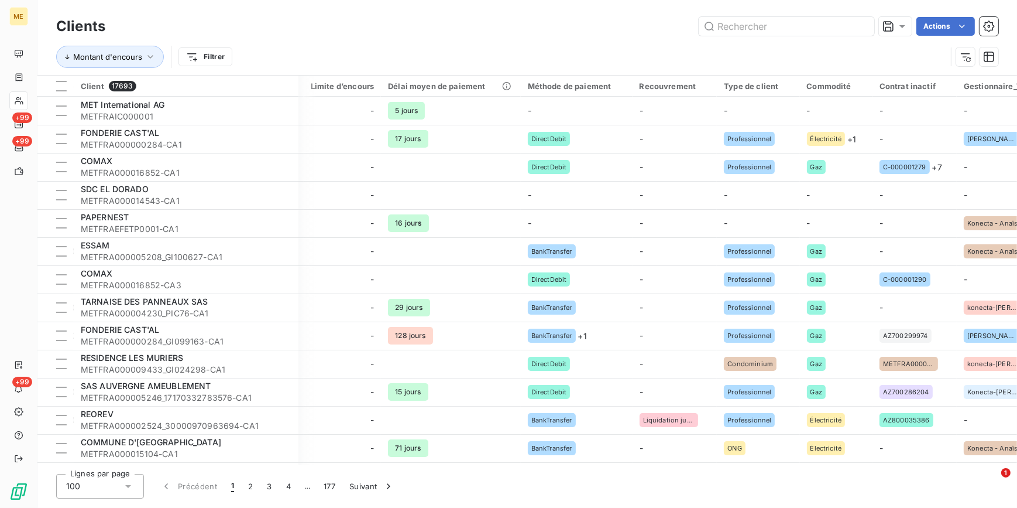
scroll to position [0, 698]
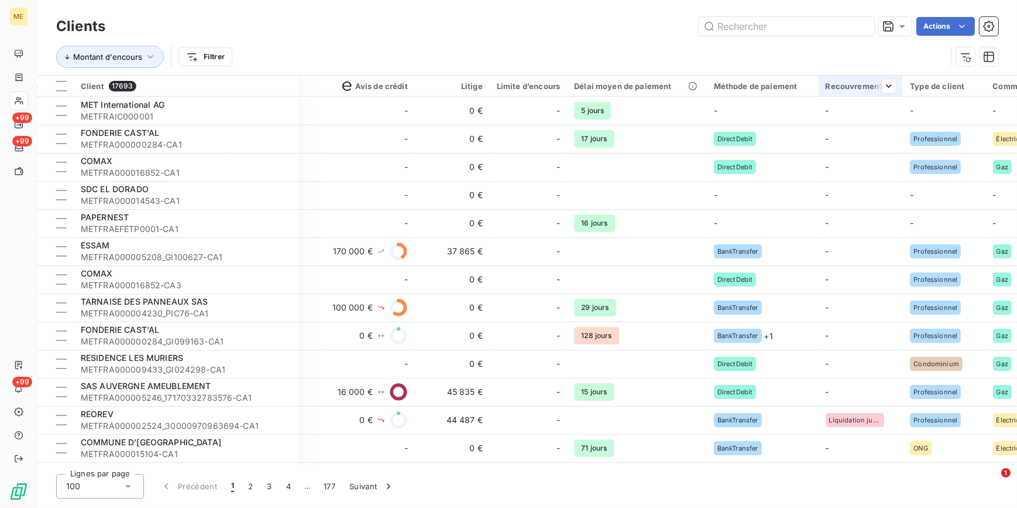
click at [849, 92] on th "Recouvrement" at bounding box center [861, 86] width 85 height 21
click at [849, 121] on div at bounding box center [799, 117] width 169 height 25
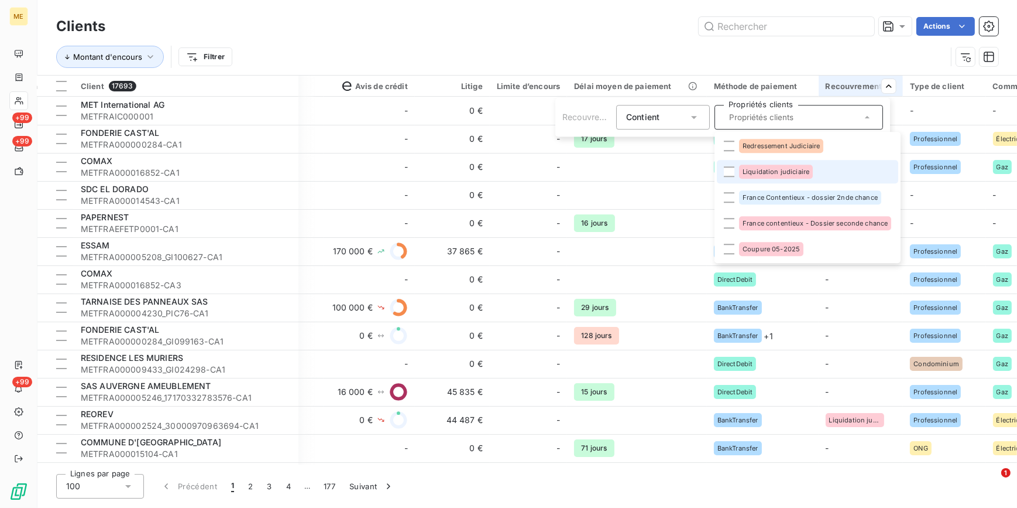
click at [779, 169] on span "Liquidation judiciaire" at bounding box center [776, 171] width 67 height 7
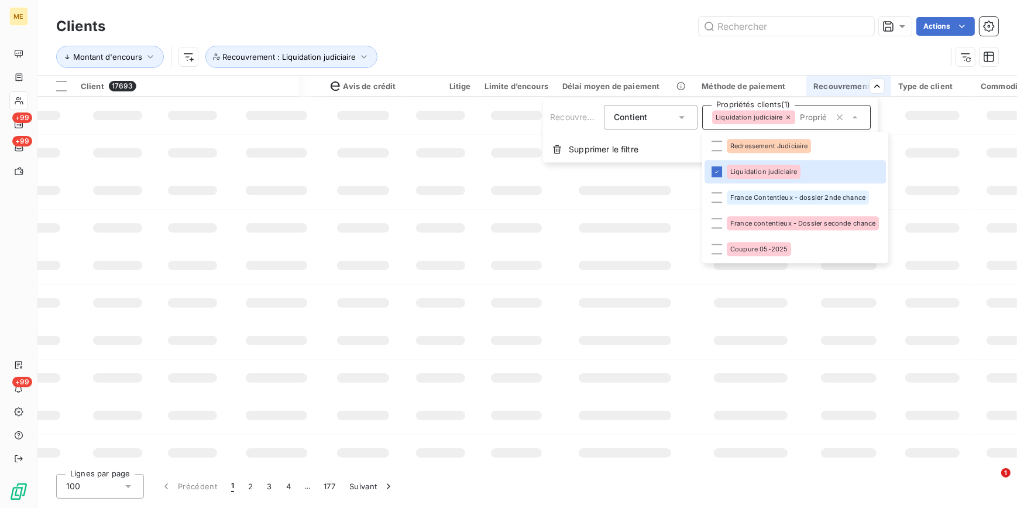
click at [786, 13] on html "ME +99 +99 +99 Clients Actions Montant d'encours Recouvrement : Liquidation jud…" at bounding box center [508, 254] width 1017 height 508
click at [532, 42] on div "Montant d'encours Recouvrement : Liquidation judiciaire" at bounding box center [527, 57] width 942 height 36
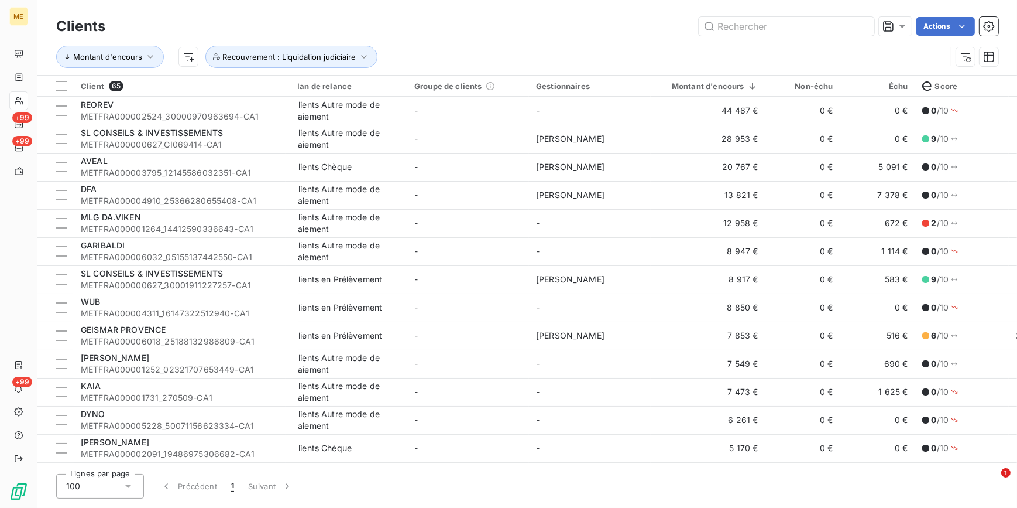
scroll to position [0, 0]
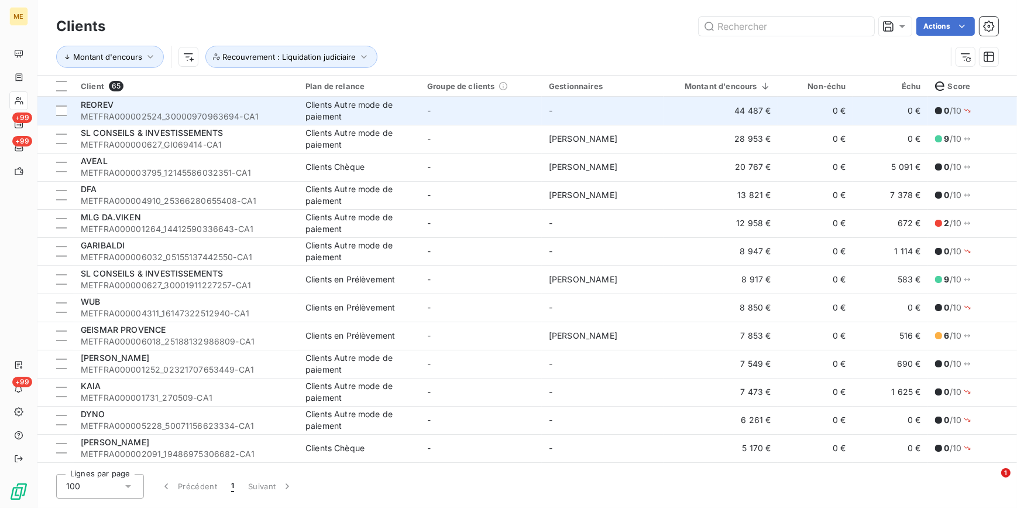
click at [567, 114] on td "-" at bounding box center [603, 111] width 122 height 28
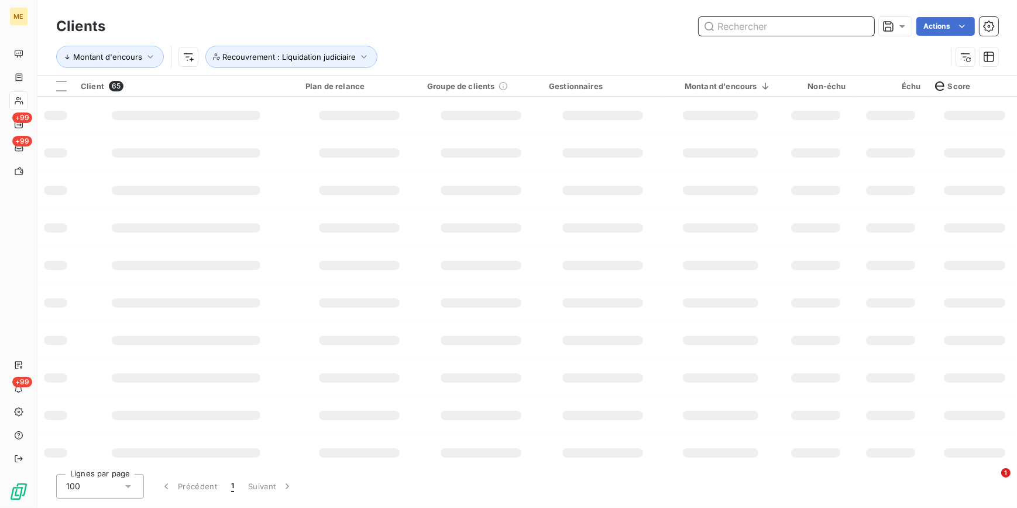
click at [795, 27] on input "text" at bounding box center [787, 26] width 176 height 19
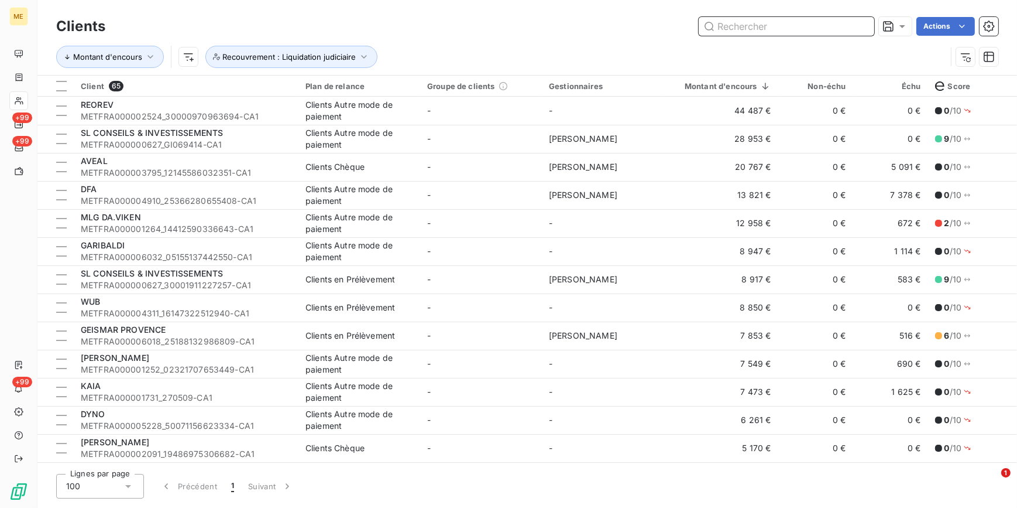
paste input "METFRA000002800_01139218520211"
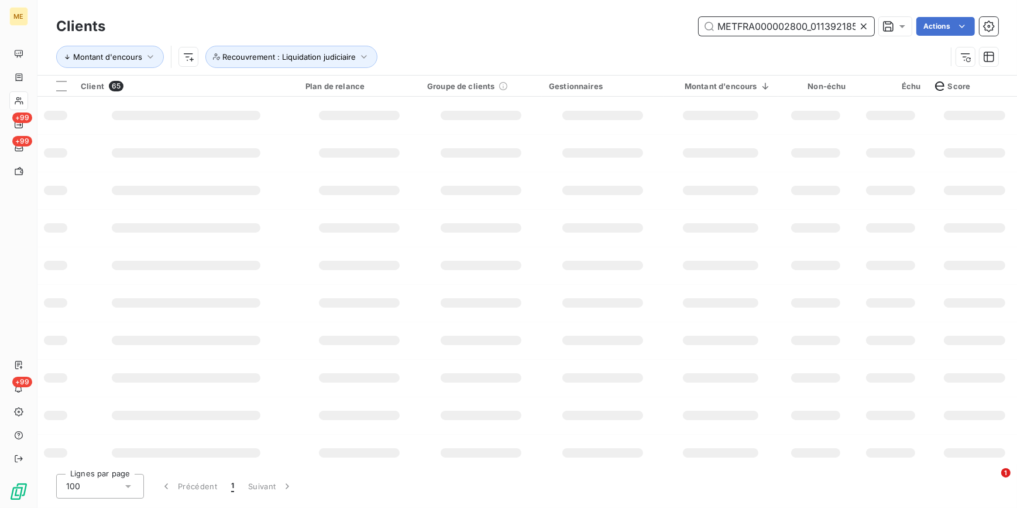
scroll to position [0, 27]
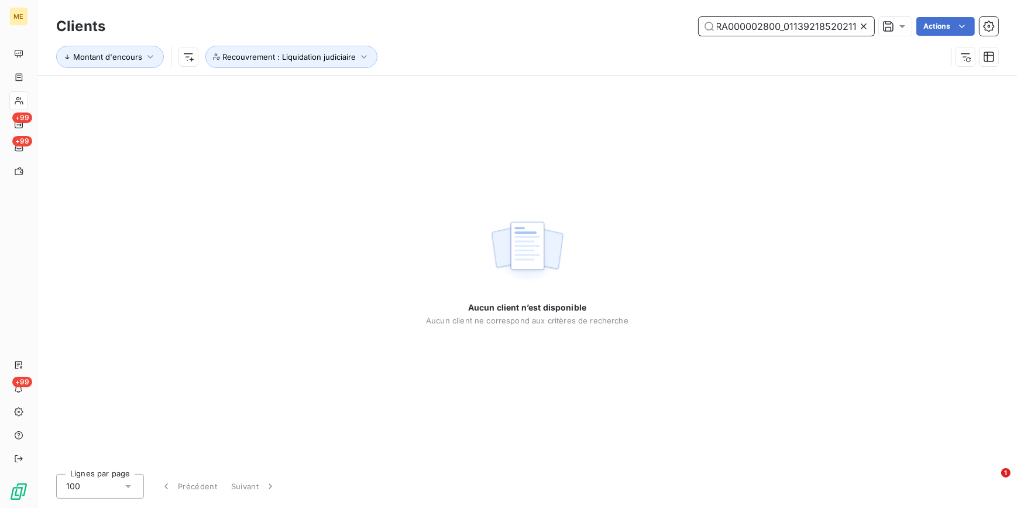
type input "METFRA000002800_01139218520211"
click at [867, 26] on icon at bounding box center [864, 26] width 12 height 12
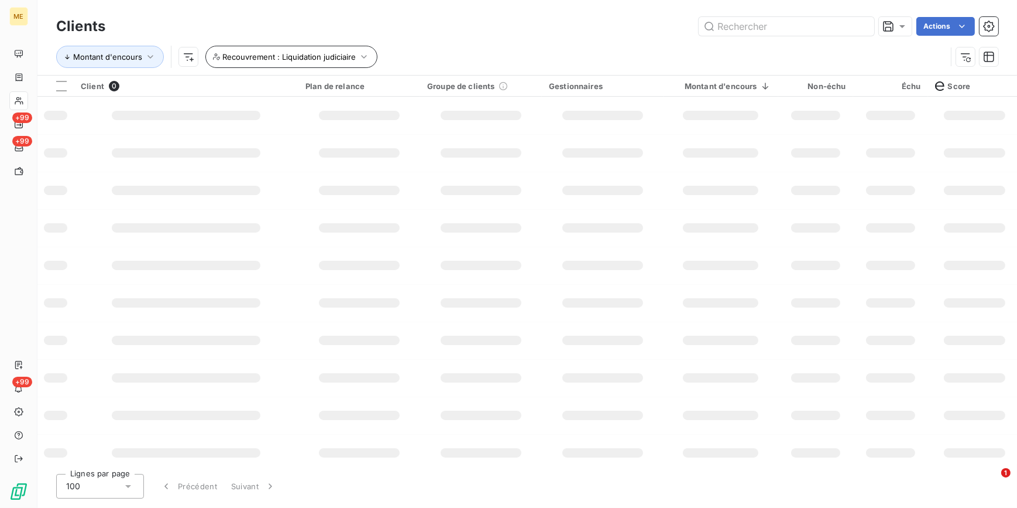
click at [350, 54] on span "Recouvrement : Liquidation judiciaire" at bounding box center [288, 56] width 133 height 9
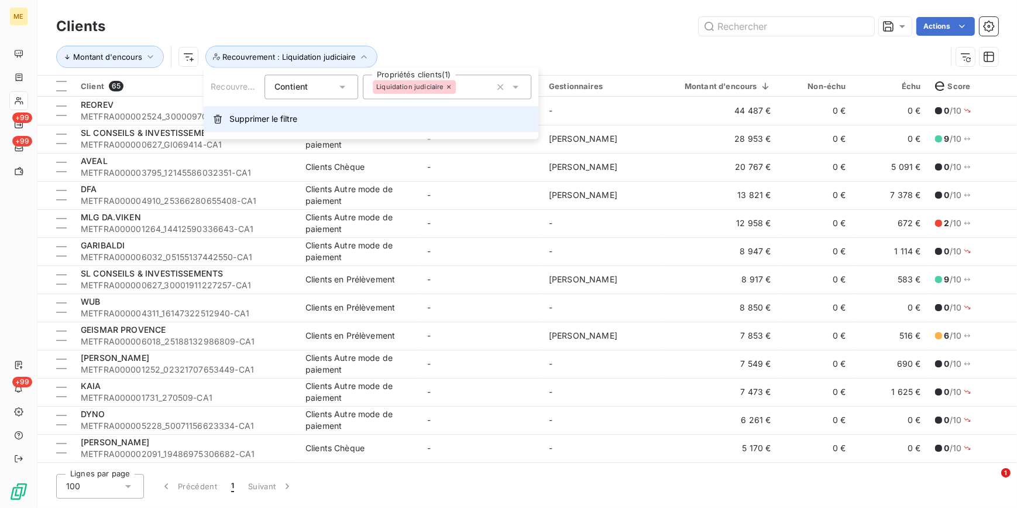
click at [289, 123] on span "Supprimer le filtre" at bounding box center [263, 119] width 68 height 12
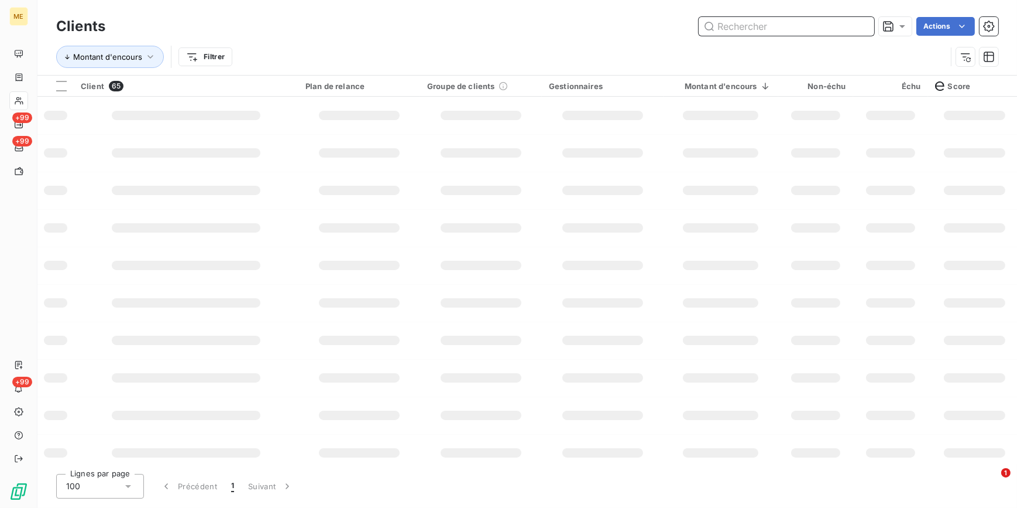
click at [717, 27] on input "text" at bounding box center [787, 26] width 176 height 19
paste input "METFRA000002800_01139218520211"
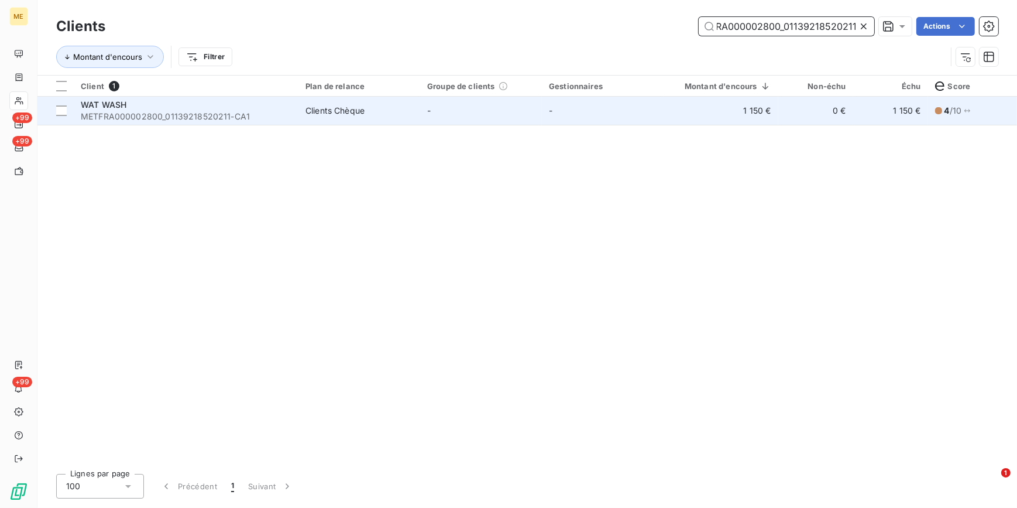
type input "METFRA000002800_01139218520211"
click at [732, 110] on td "1 150 €" at bounding box center [721, 111] width 115 height 28
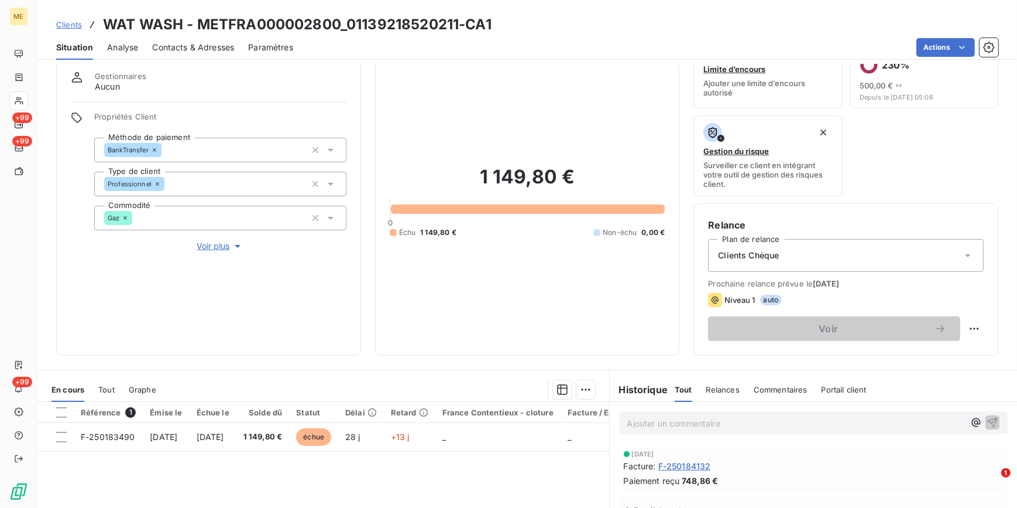
scroll to position [53, 0]
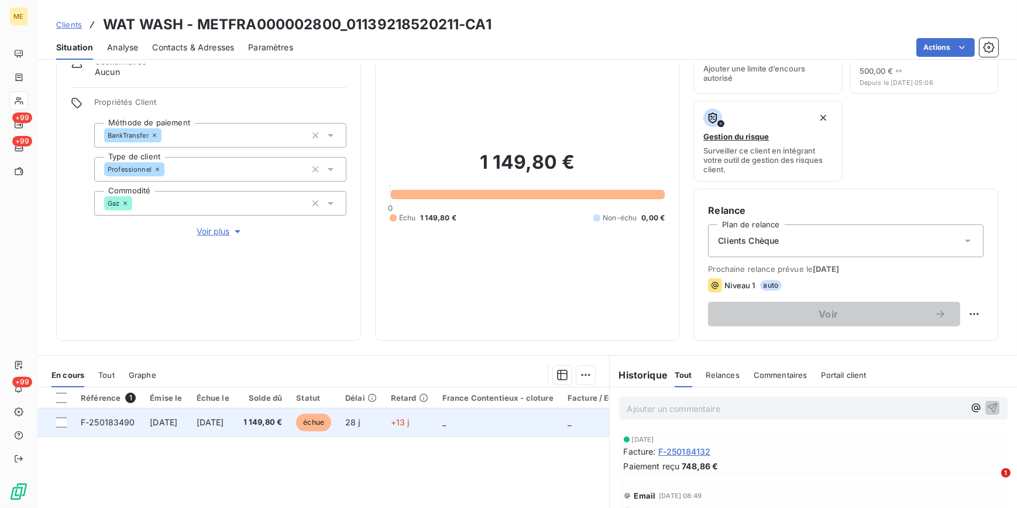
click at [384, 421] on td "28 j" at bounding box center [361, 422] width 46 height 28
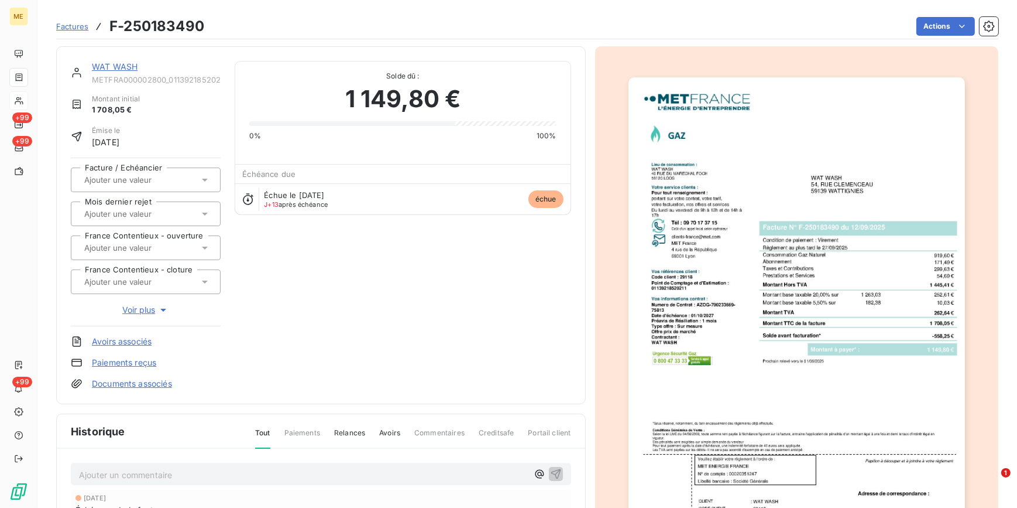
click at [76, 22] on span "Factures" at bounding box center [72, 26] width 32 height 9
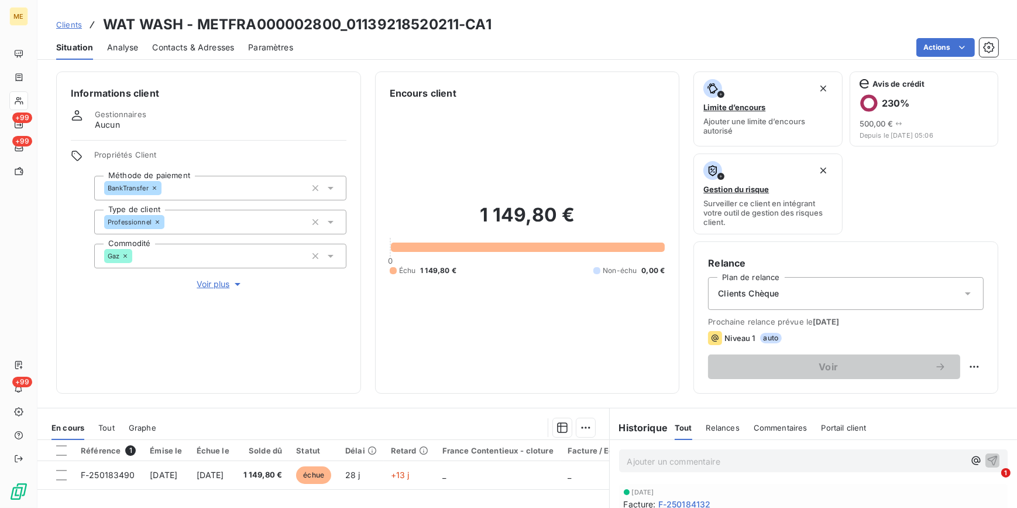
click at [185, 47] on span "Contacts & Adresses" at bounding box center [193, 48] width 82 height 12
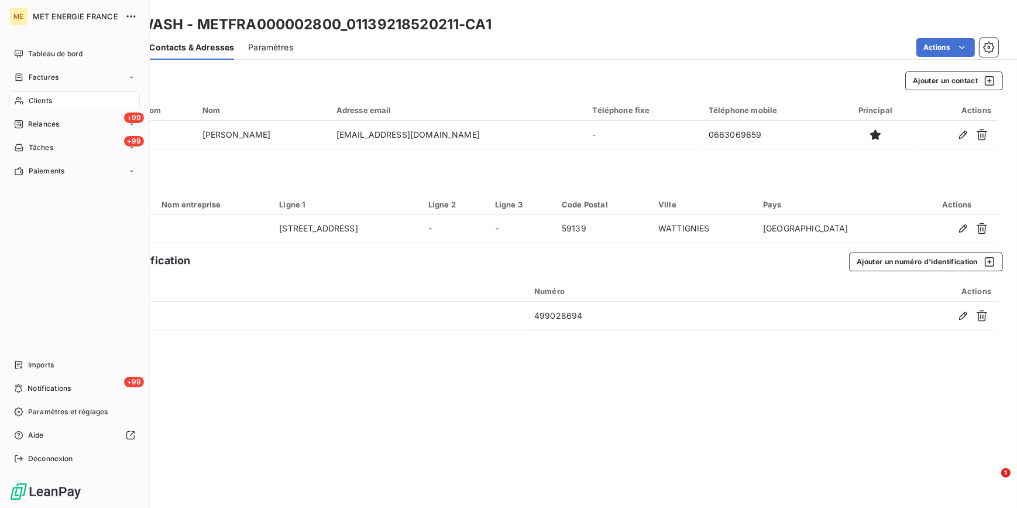
click at [37, 98] on span "Clients" at bounding box center [40, 100] width 23 height 11
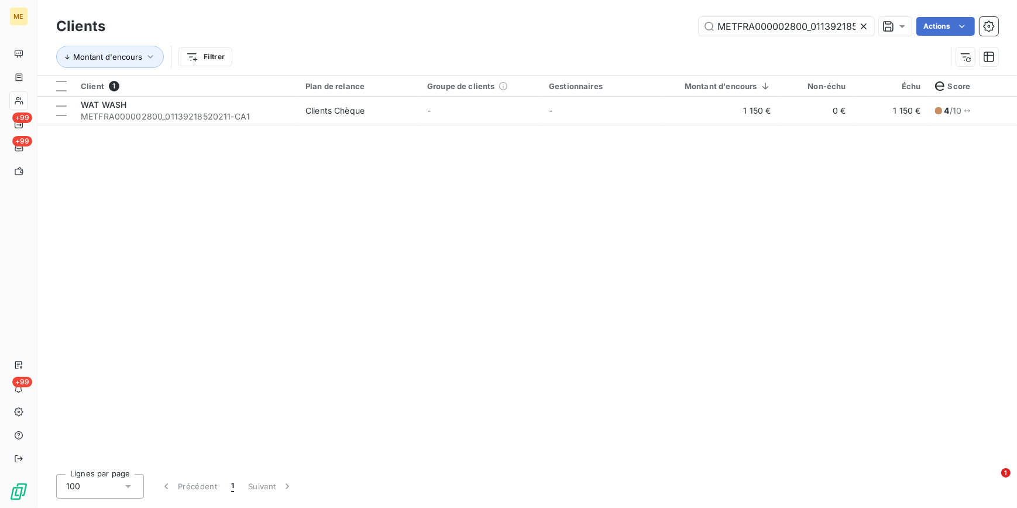
click at [866, 26] on icon at bounding box center [864, 26] width 12 height 12
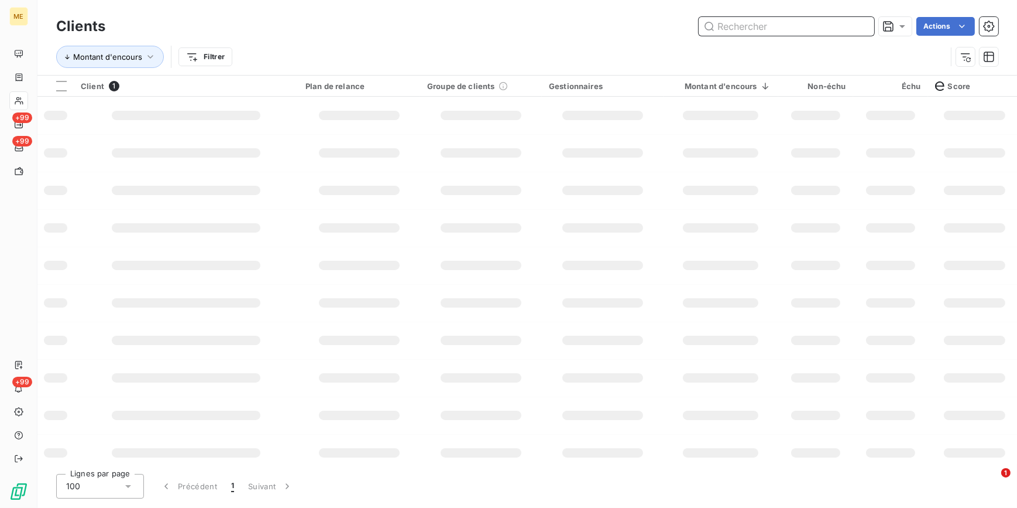
drag, startPoint x: 856, startPoint y: 25, endPoint x: 845, endPoint y: 25, distance: 11.1
click at [856, 25] on input "text" at bounding box center [787, 26] width 176 height 19
paste input "METFRA000007601_13148755"
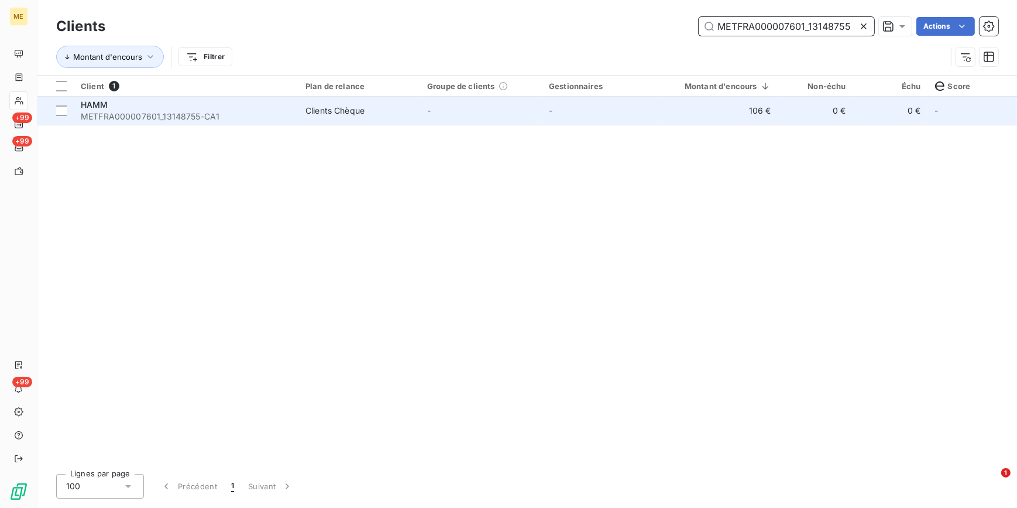
type input "METFRA000007601_13148755"
click at [555, 117] on td "-" at bounding box center [603, 111] width 122 height 28
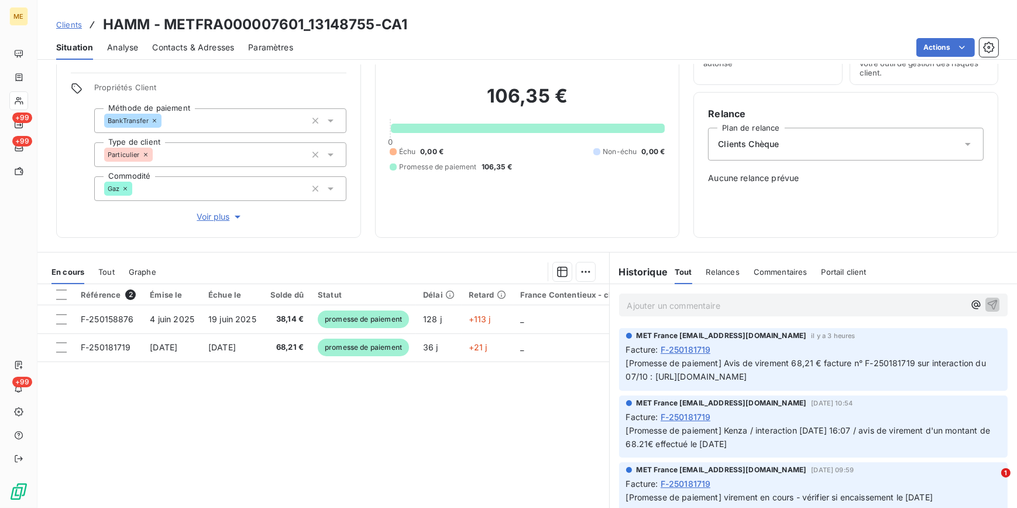
scroll to position [104, 0]
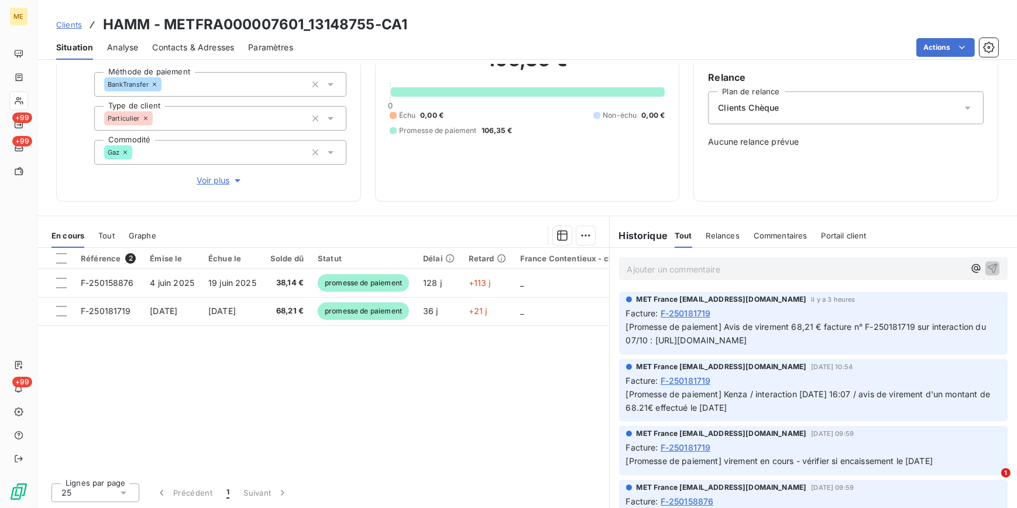
click at [65, 25] on span "Clients" at bounding box center [69, 24] width 26 height 9
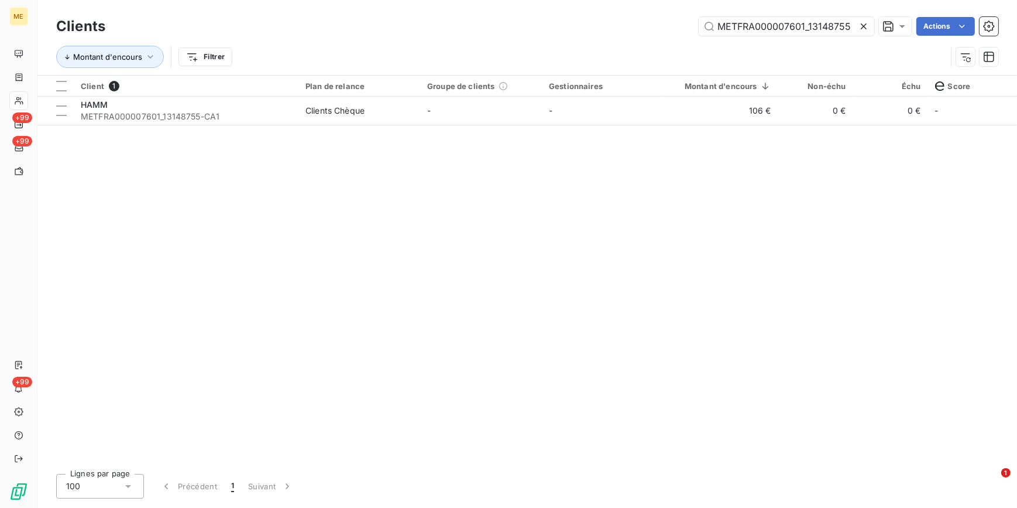
click at [867, 28] on icon at bounding box center [864, 26] width 12 height 12
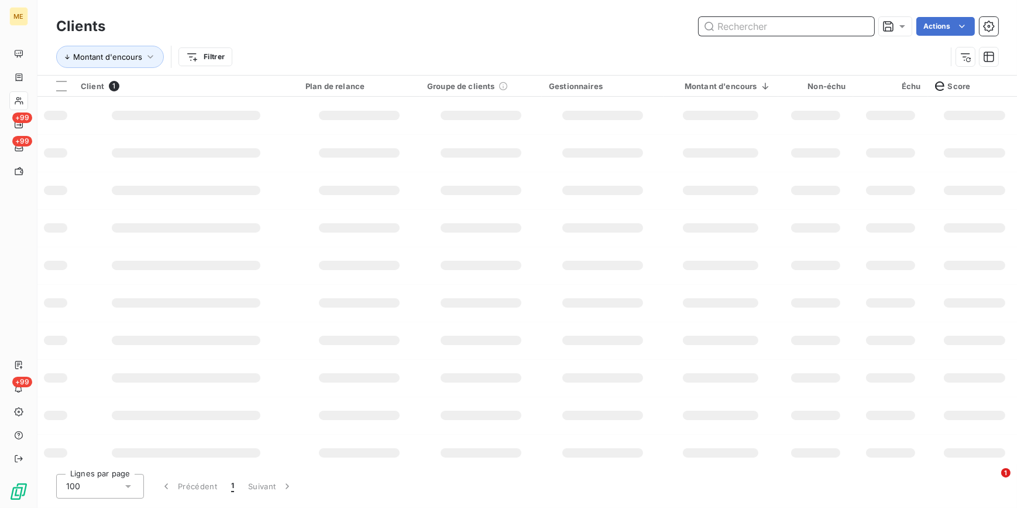
click at [860, 23] on input "text" at bounding box center [787, 26] width 176 height 19
paste input "METFRA000001275_50023104094914"
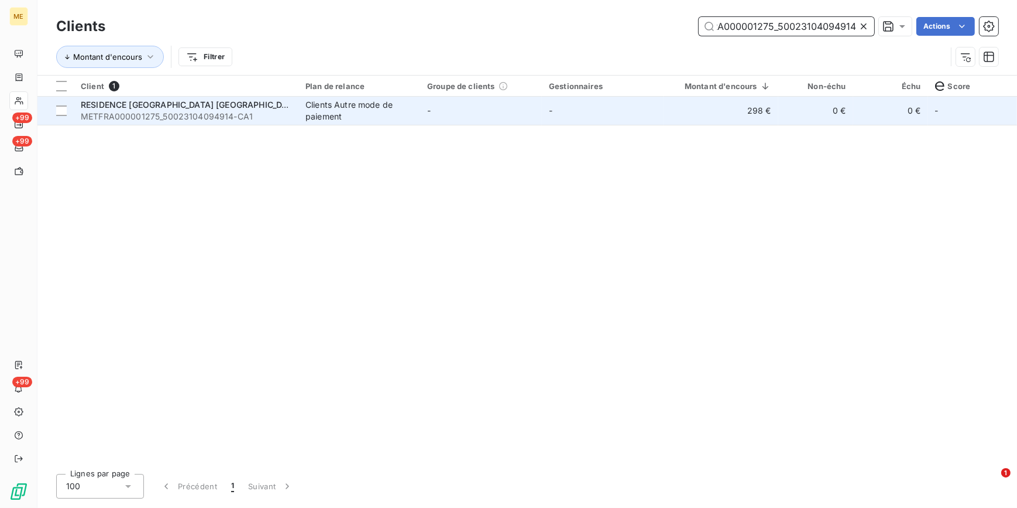
type input "METFRA000001275_50023104094914"
click at [622, 109] on td "-" at bounding box center [603, 111] width 122 height 28
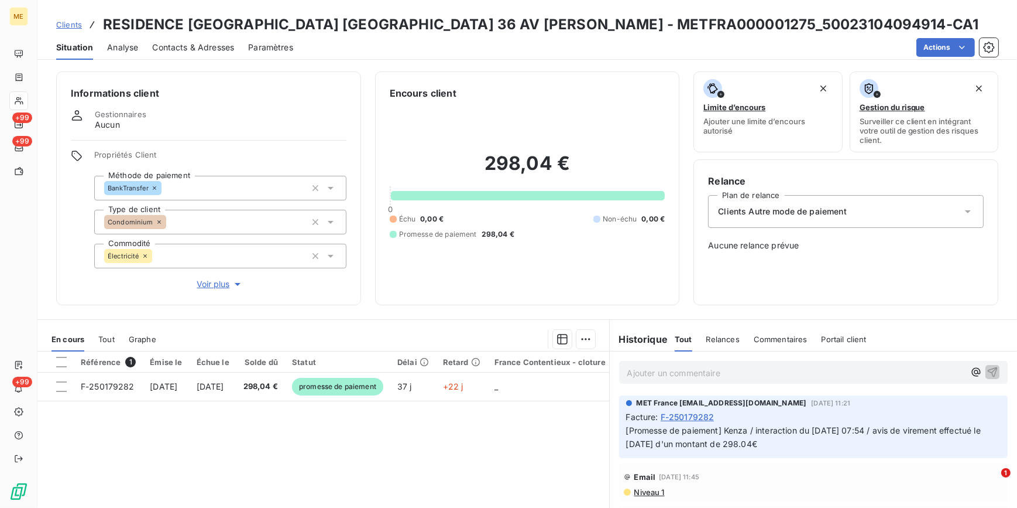
click at [74, 28] on span "Clients" at bounding box center [69, 24] width 26 height 9
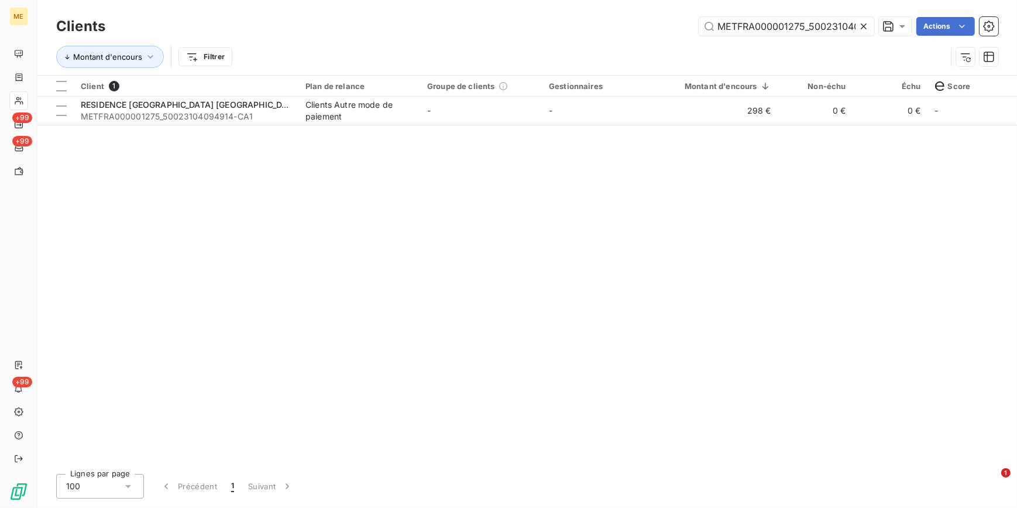
click at [860, 27] on icon at bounding box center [864, 26] width 12 height 12
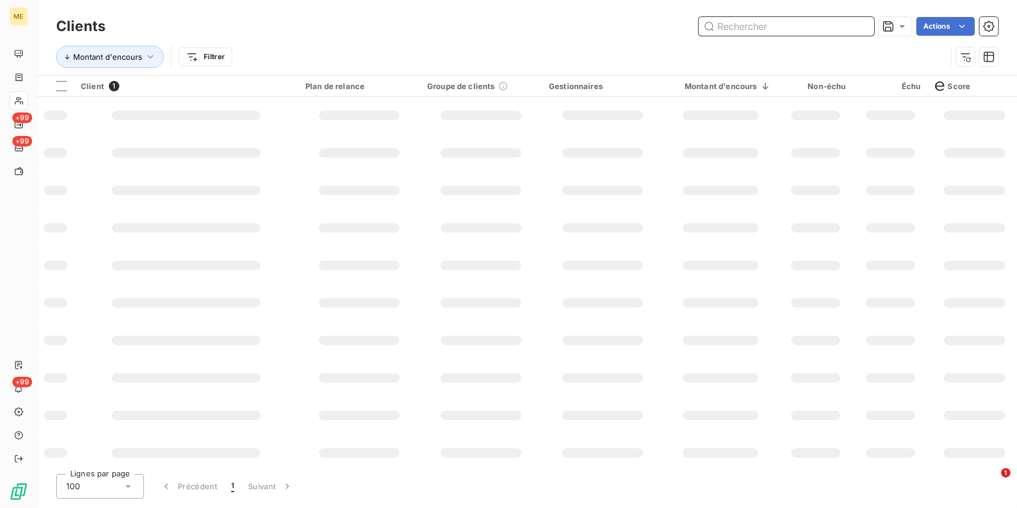
click at [860, 23] on input "text" at bounding box center [787, 26] width 176 height 19
paste input "CHARTRIER"
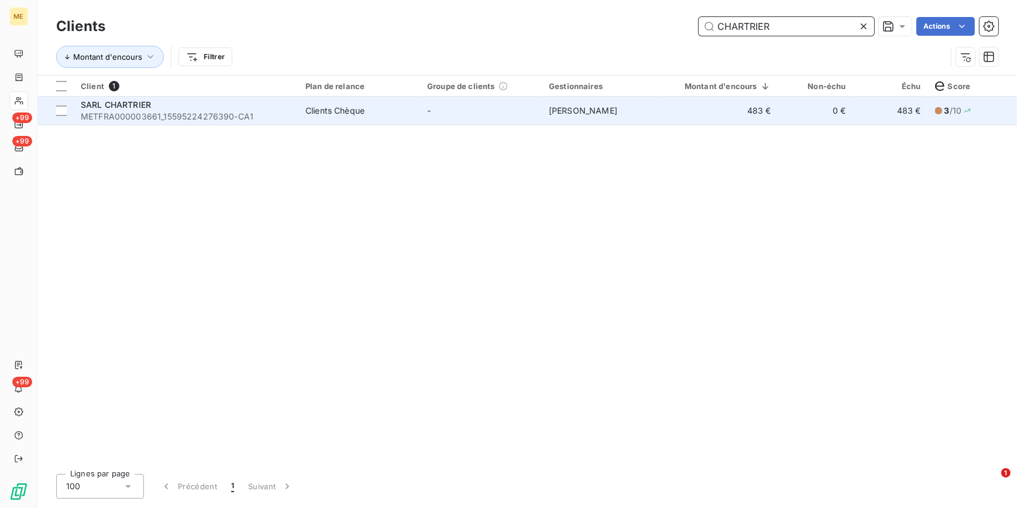
type input "CHARTRIER"
click at [634, 109] on td "[PERSON_NAME]" at bounding box center [603, 111] width 122 height 28
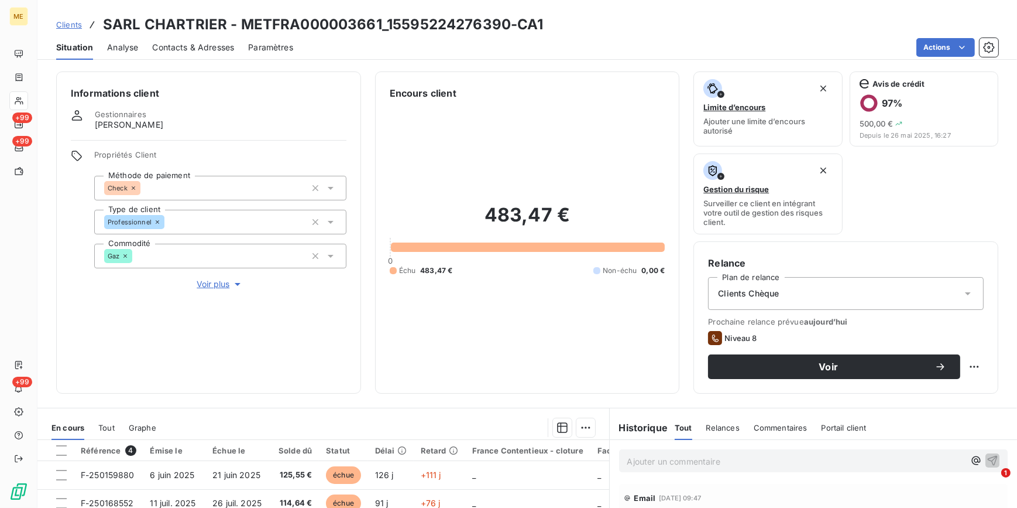
click at [203, 284] on span "Voir plus" at bounding box center [220, 284] width 47 height 12
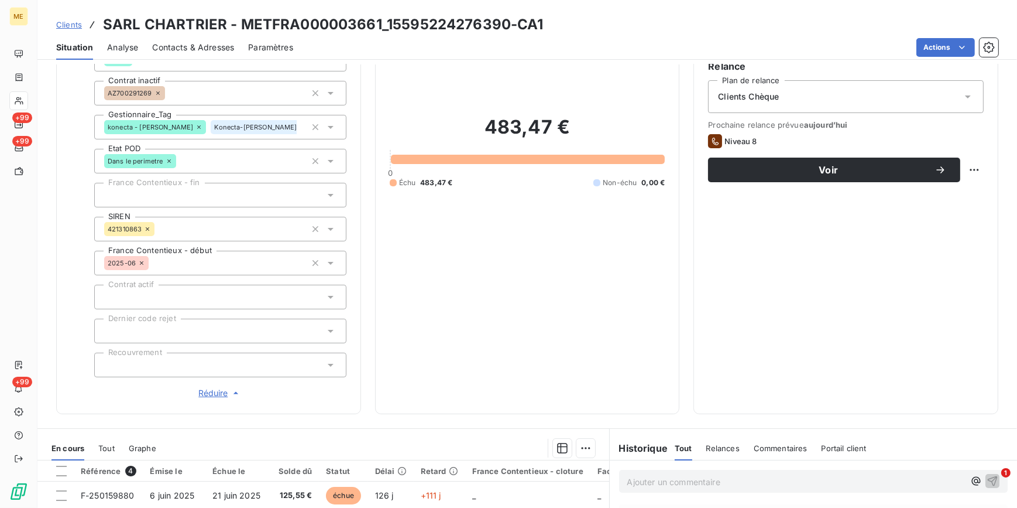
scroll to position [196, 0]
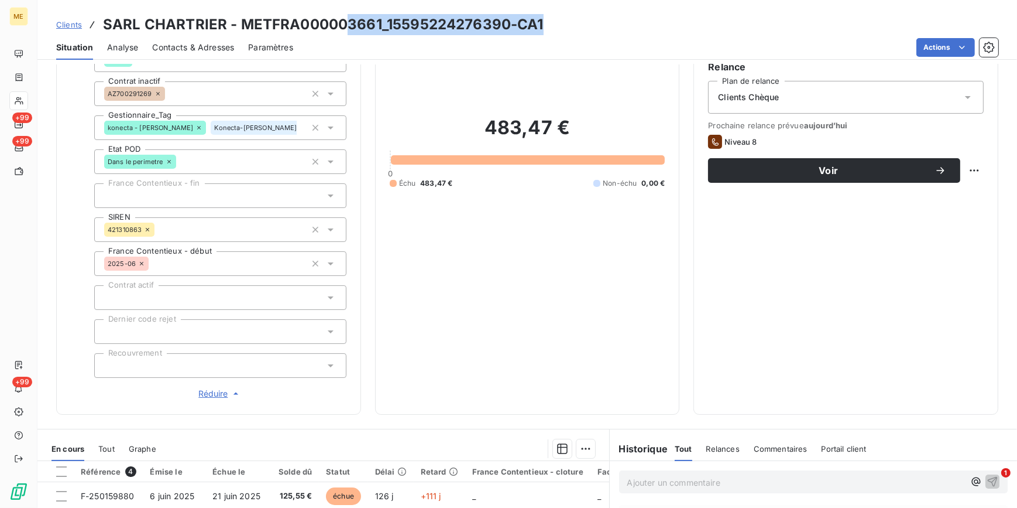
drag, startPoint x: 427, startPoint y: 18, endPoint x: 345, endPoint y: 18, distance: 82.0
click at [345, 18] on div "Clients SARL CHARTRIER - METFRA000003661_15595224276390-CA1" at bounding box center [527, 24] width 980 height 21
drag, startPoint x: 345, startPoint y: 18, endPoint x: 506, endPoint y: 23, distance: 161.1
click at [506, 23] on h3 "SARL CHARTRIER - METFRA000003661_15595224276390-CA1" at bounding box center [323, 24] width 441 height 21
drag, startPoint x: 506, startPoint y: 23, endPoint x: 332, endPoint y: 24, distance: 174.4
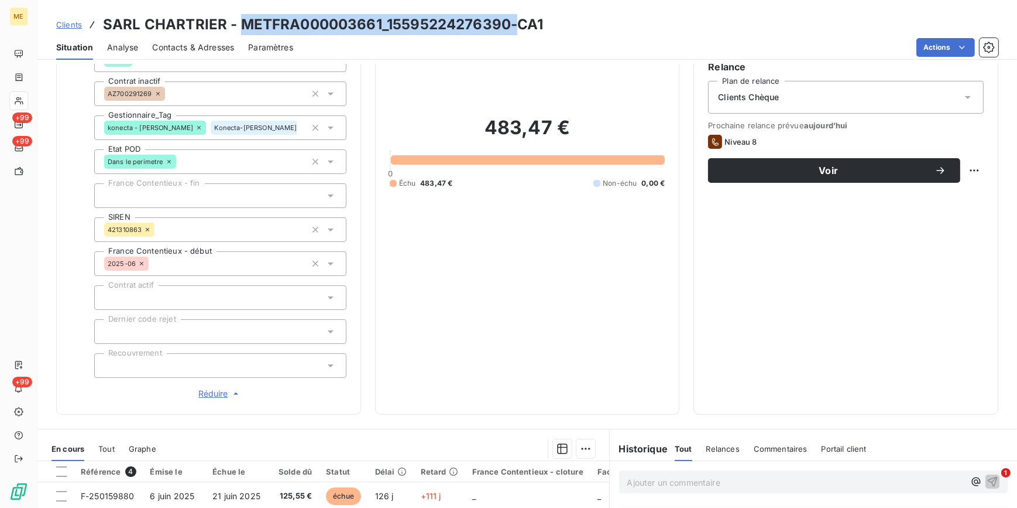
click at [332, 24] on h3 "SARL CHARTRIER - METFRA000003661_15595224276390-CA1" at bounding box center [323, 24] width 441 height 21
drag, startPoint x: 332, startPoint y: 24, endPoint x: 241, endPoint y: 19, distance: 91.4
click at [241, 19] on h3 "SARL CHARTRIER - METFRA000003661_15595224276390-CA1" at bounding box center [323, 24] width 441 height 21
drag, startPoint x: 239, startPoint y: 21, endPoint x: 504, endPoint y: 29, distance: 264.7
click at [504, 29] on h3 "SARL CHARTRIER - METFRA000003661_15595224276390-CA1" at bounding box center [323, 24] width 441 height 21
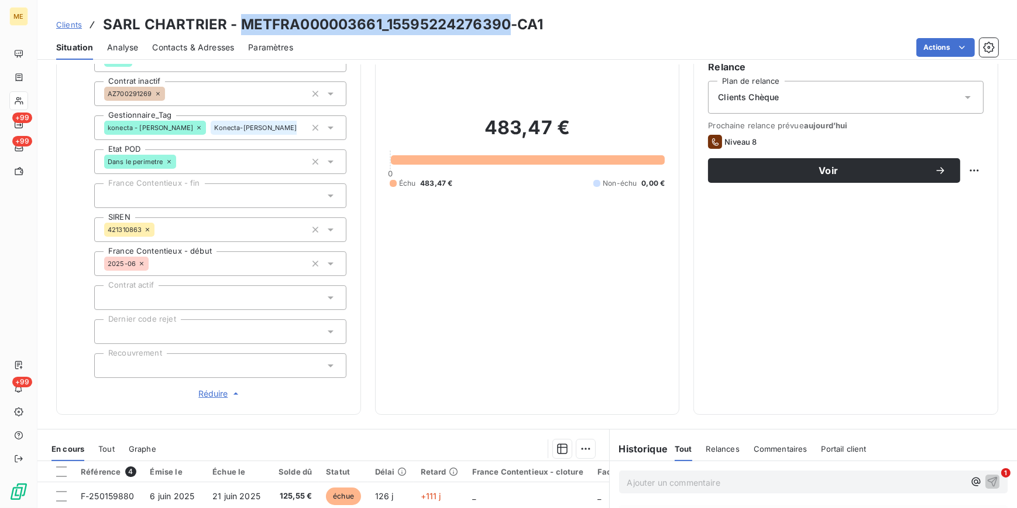
copy h3 "METFRA000003661_15595224276390"
drag, startPoint x: 75, startPoint y: 22, endPoint x: 146, endPoint y: 23, distance: 71.4
click at [75, 22] on span "Clients" at bounding box center [69, 24] width 26 height 9
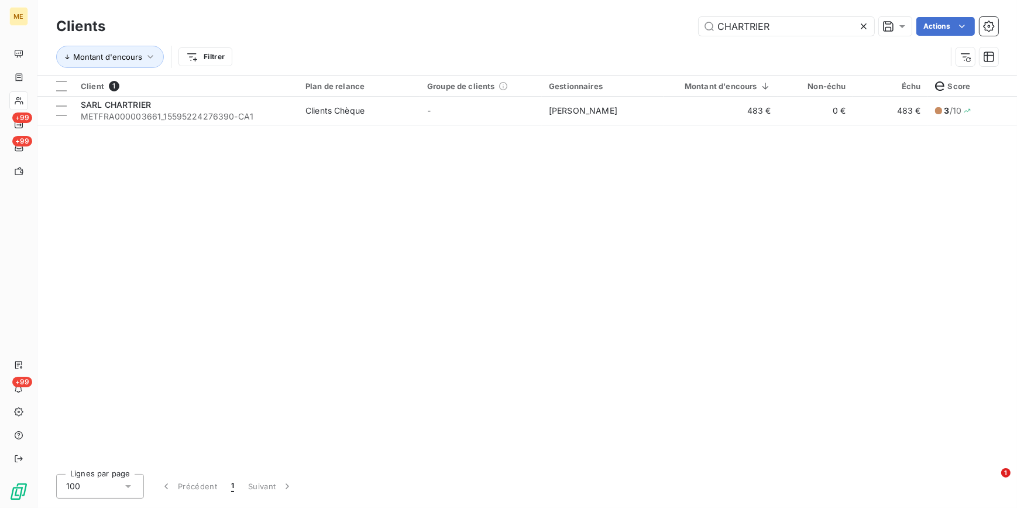
click at [869, 25] on icon at bounding box center [864, 26] width 12 height 12
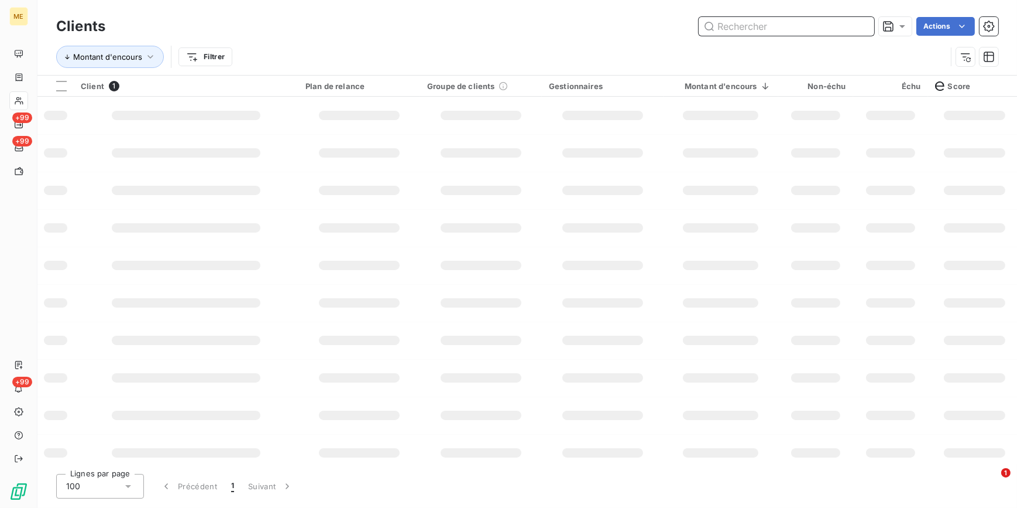
click at [861, 25] on input "text" at bounding box center [787, 26] width 176 height 19
paste input "BOUDAUD"
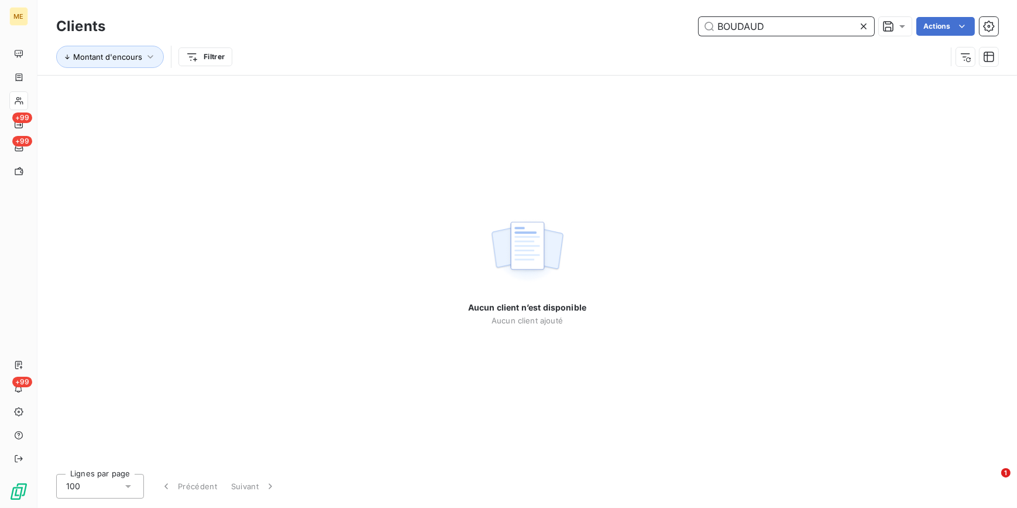
type input "BOUDAUD"
click at [860, 25] on icon at bounding box center [864, 26] width 12 height 12
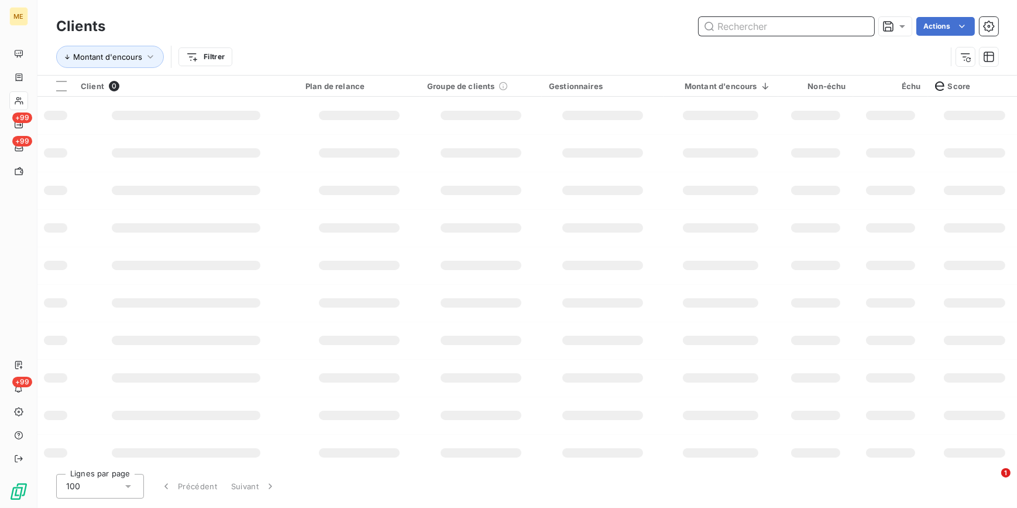
click at [856, 23] on input "text" at bounding box center [787, 26] width 176 height 19
paste input "MULLEM"
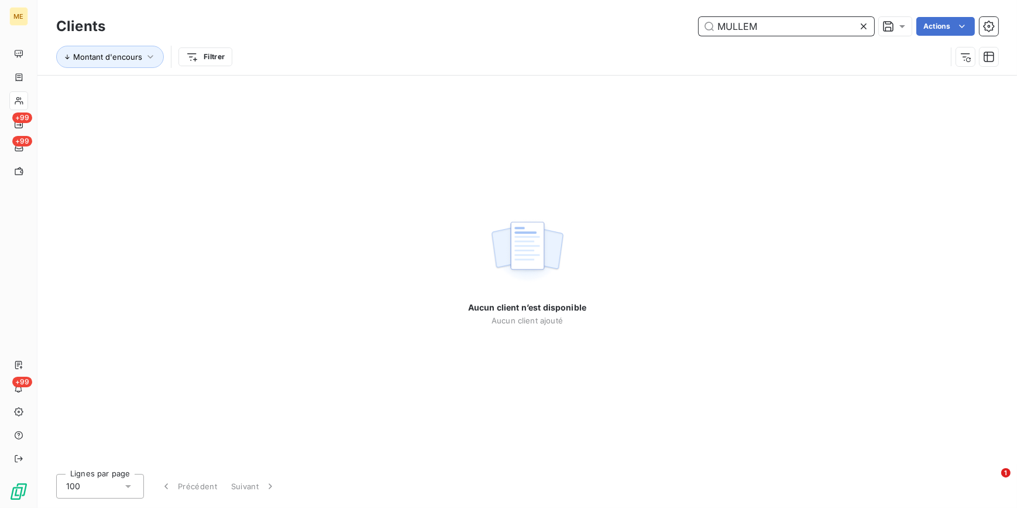
type input "MULLEM"
click at [860, 22] on icon at bounding box center [864, 26] width 12 height 12
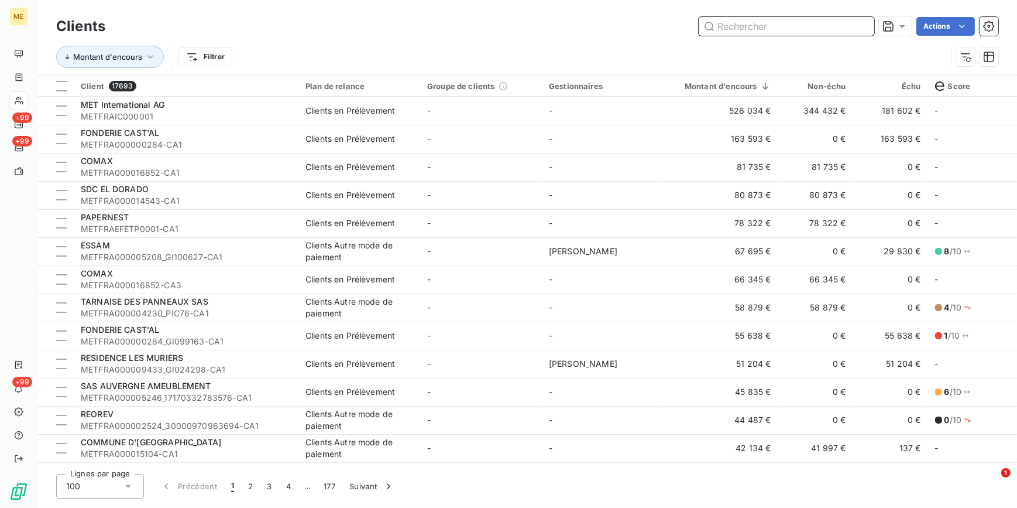
click at [808, 32] on input "text" at bounding box center [787, 26] width 176 height 19
paste input "MULLER"
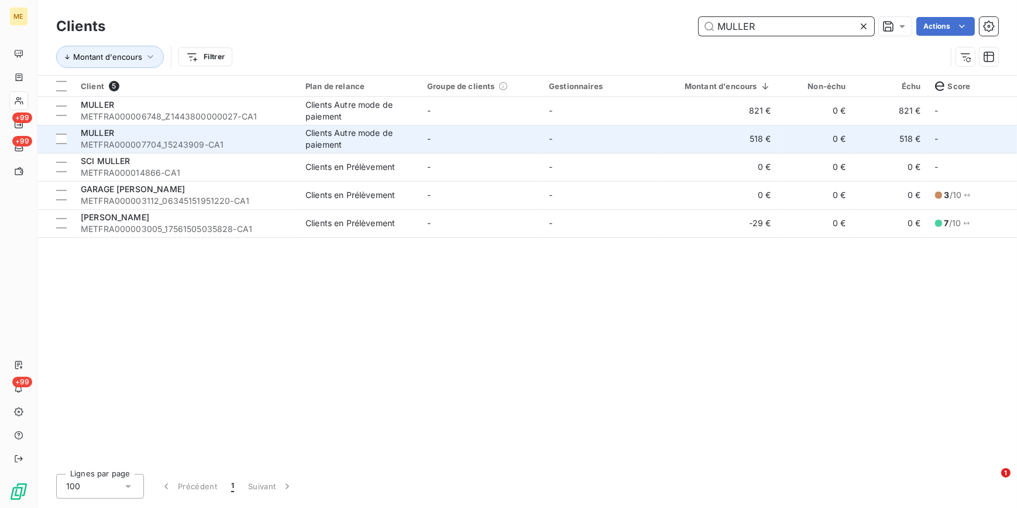
type input "MULLER"
click at [791, 140] on td "0 €" at bounding box center [816, 139] width 75 height 28
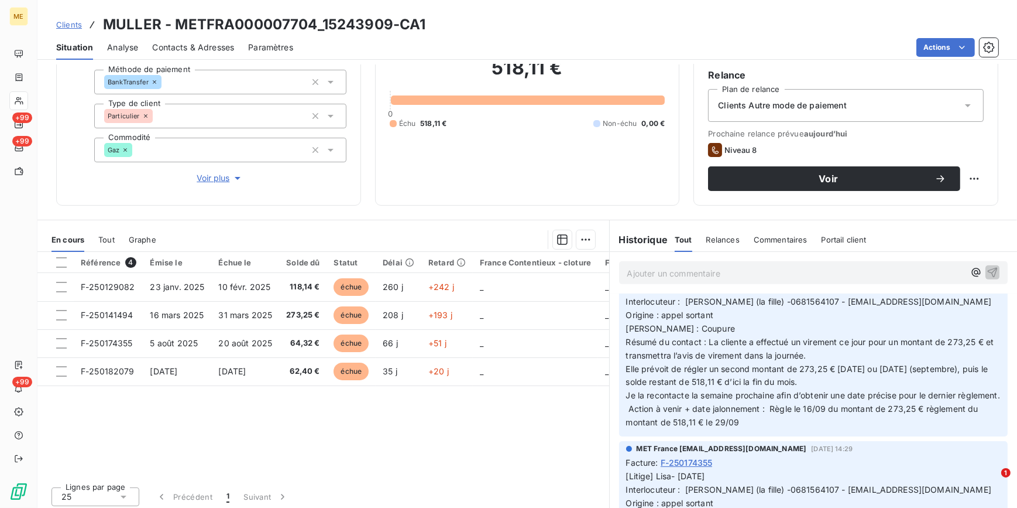
scroll to position [745, 0]
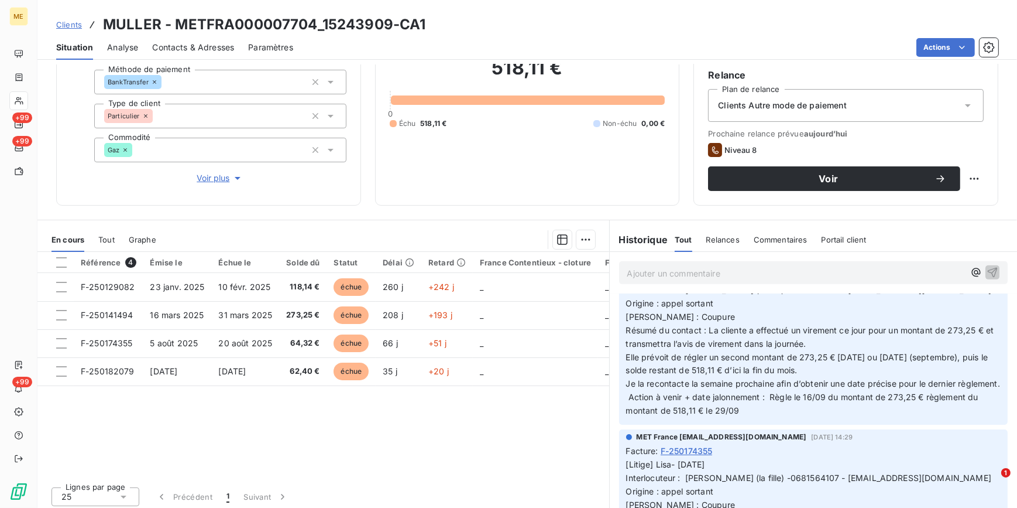
drag, startPoint x: 68, startPoint y: 22, endPoint x: 94, endPoint y: 23, distance: 25.2
click at [68, 22] on span "Clients" at bounding box center [69, 24] width 26 height 9
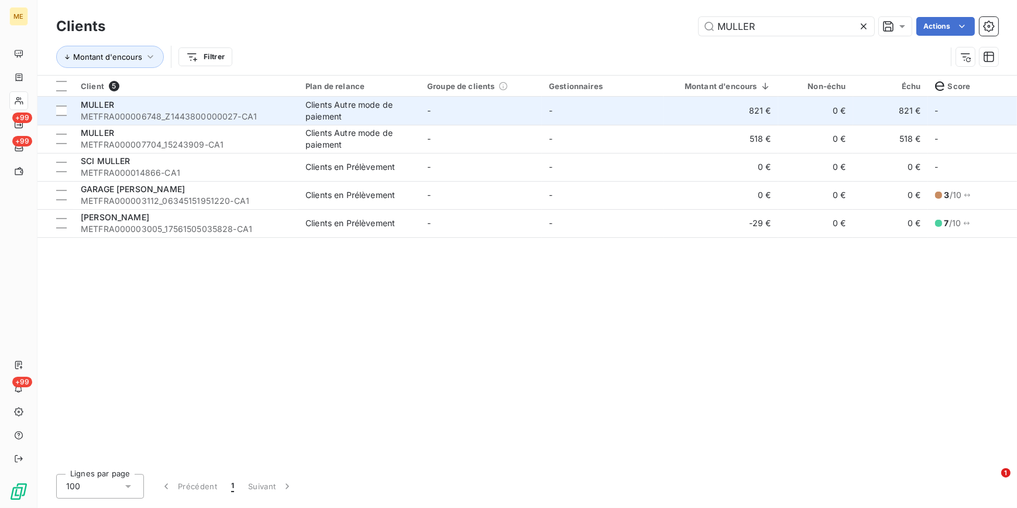
click at [386, 124] on td "Clients Autre mode de paiement" at bounding box center [360, 111] width 122 height 28
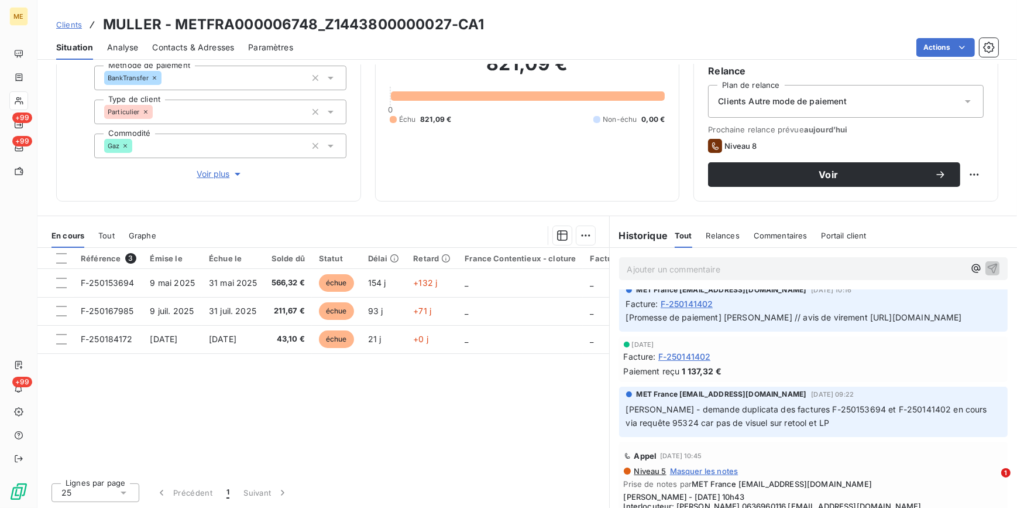
scroll to position [106, 0]
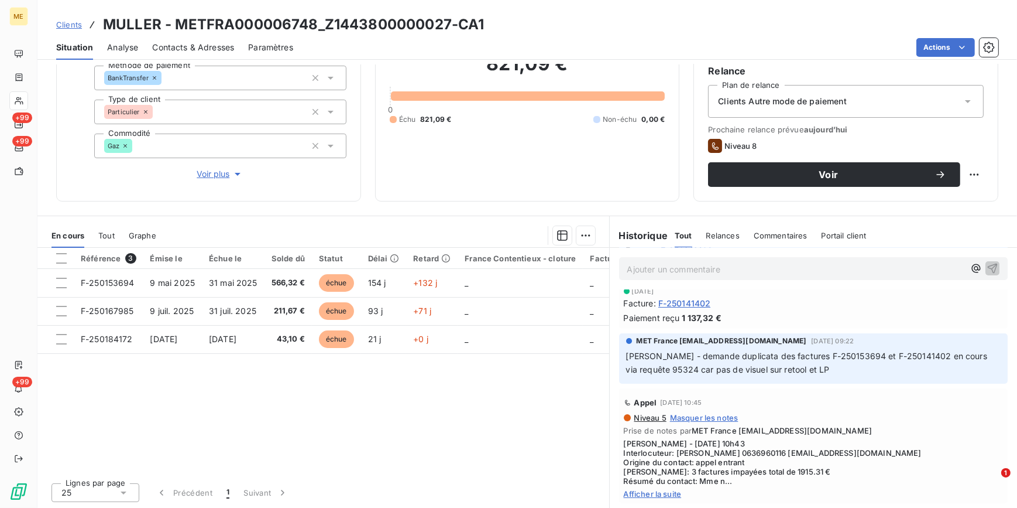
drag, startPoint x: 73, startPoint y: 22, endPoint x: 203, endPoint y: 11, distance: 129.8
click at [73, 22] on span "Clients" at bounding box center [69, 24] width 26 height 9
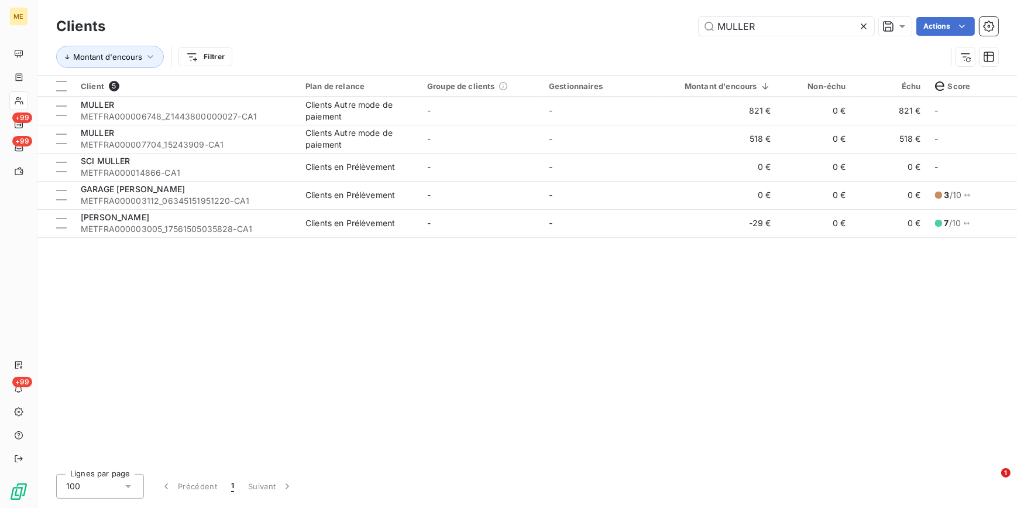
click at [866, 30] on icon at bounding box center [864, 26] width 12 height 12
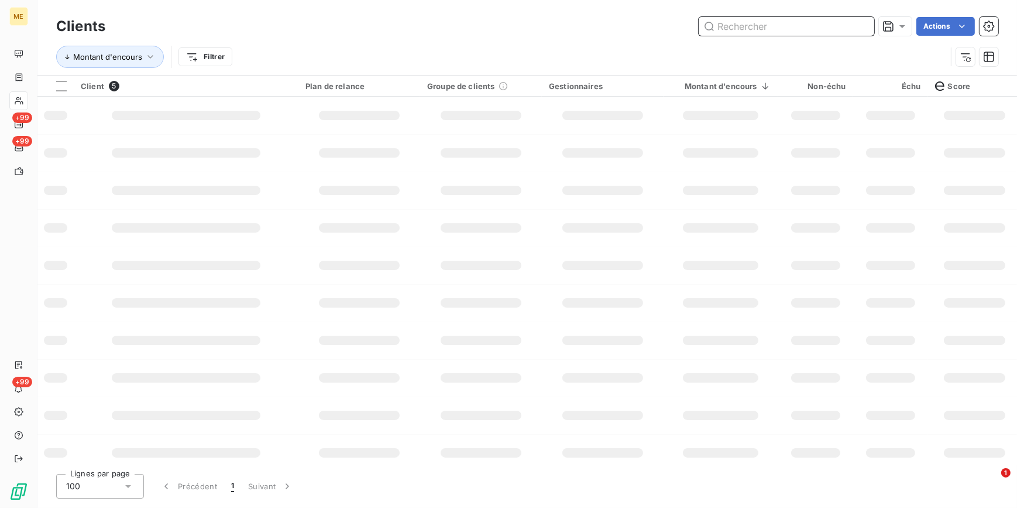
click at [857, 26] on input "text" at bounding box center [787, 26] width 176 height 19
paste input "BATTE"
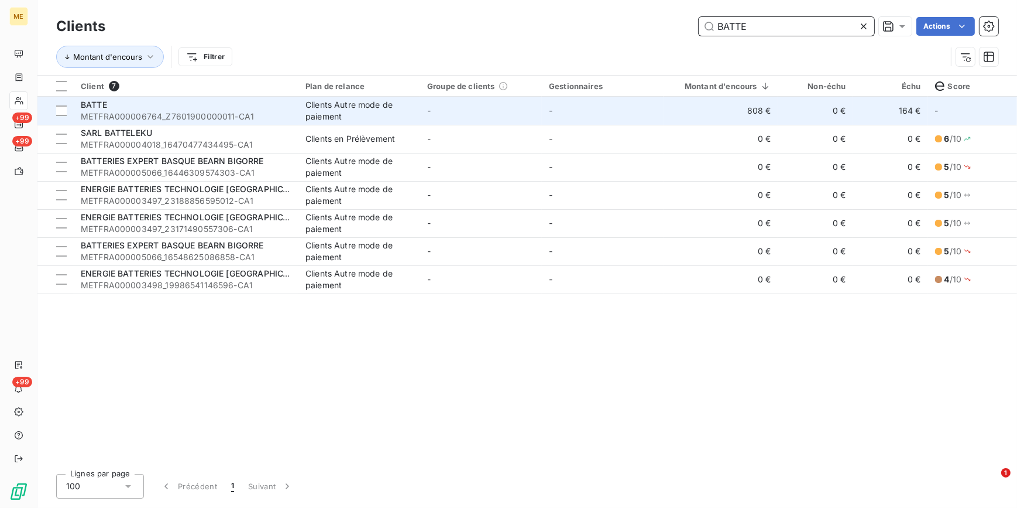
type input "BATTE"
click at [612, 110] on td "-" at bounding box center [603, 111] width 122 height 28
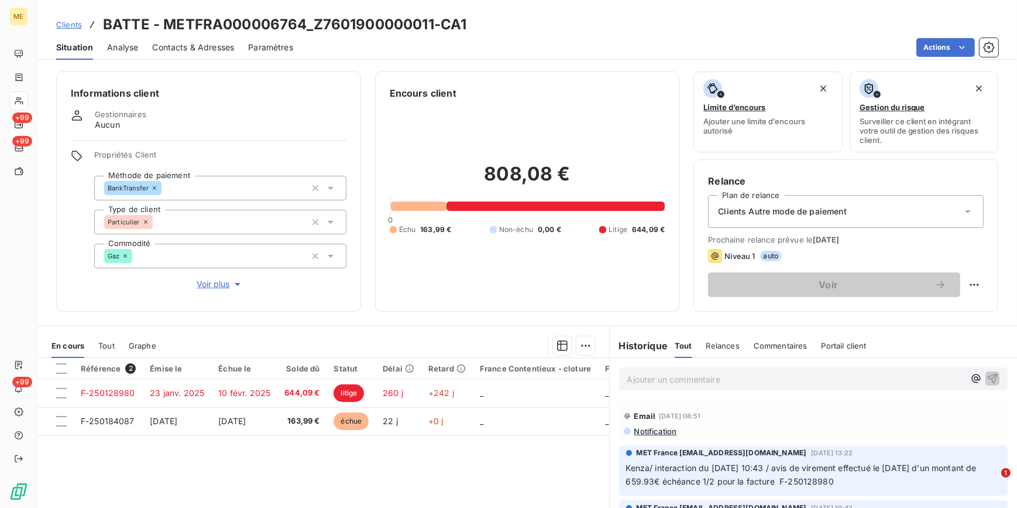
click at [67, 23] on span "Clients" at bounding box center [69, 24] width 26 height 9
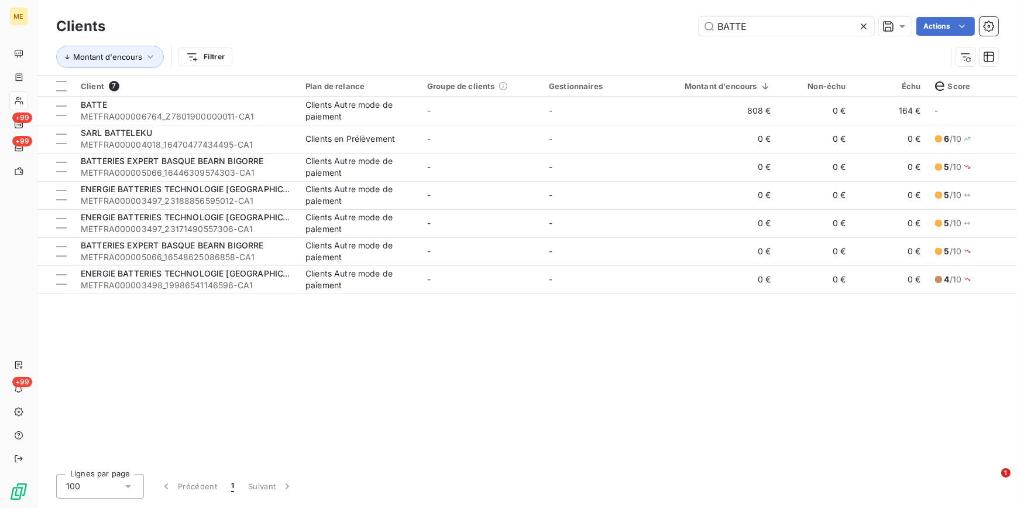
click at [867, 24] on icon at bounding box center [864, 26] width 12 height 12
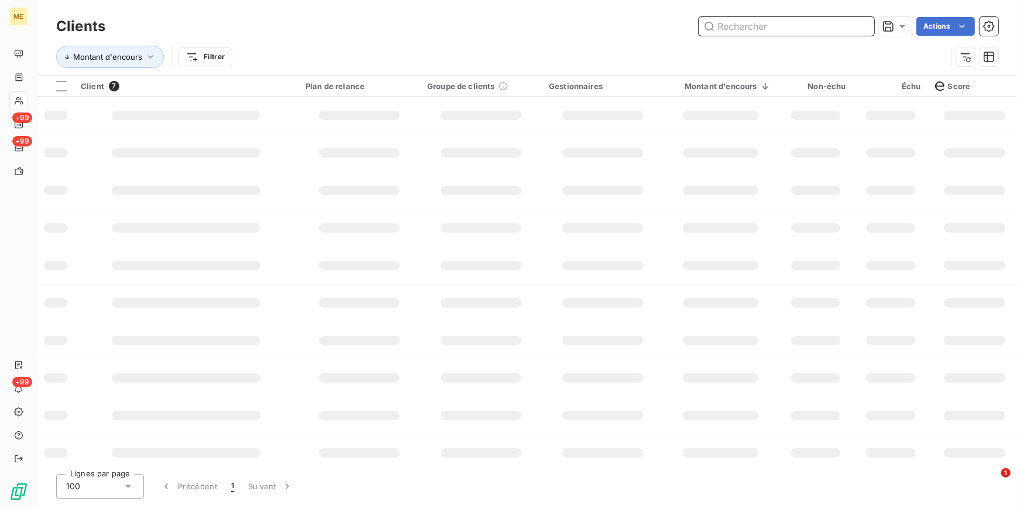
click at [856, 28] on input "text" at bounding box center [787, 26] width 176 height 19
paste input "METFRA000003352"
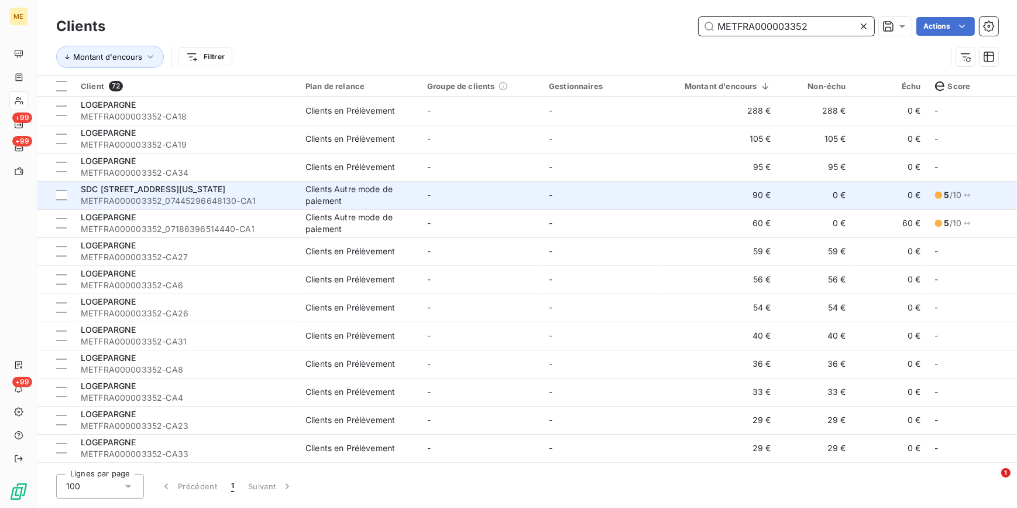
type input "METFRA000003352"
click at [632, 184] on td "-" at bounding box center [603, 195] width 122 height 28
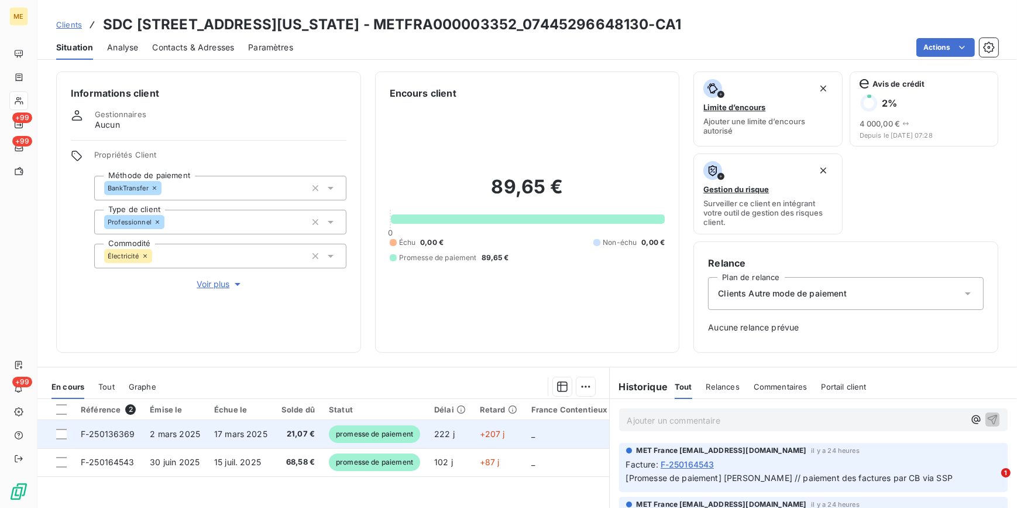
click at [160, 434] on span "2 mars 2025" at bounding box center [175, 433] width 50 height 10
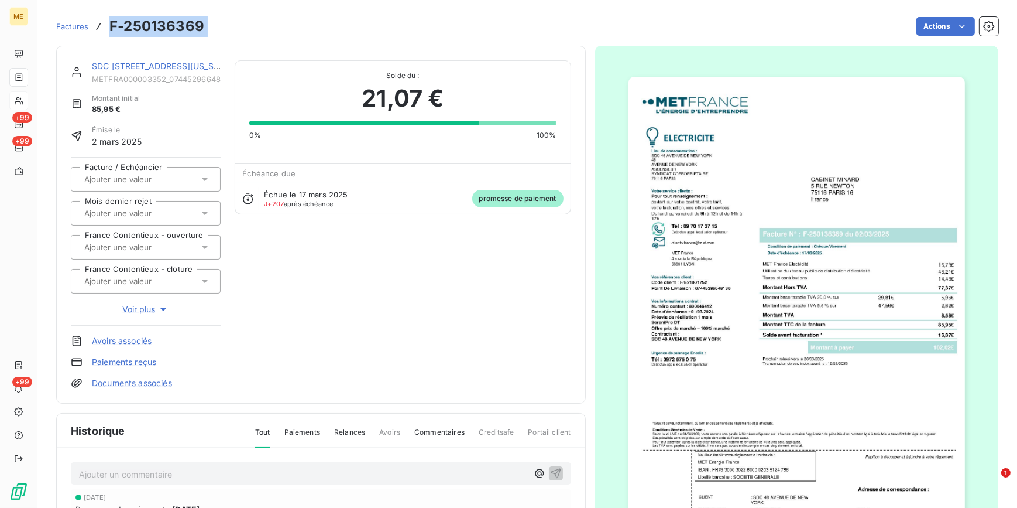
drag, startPoint x: 217, startPoint y: 29, endPoint x: 101, endPoint y: 25, distance: 115.4
click at [101, 25] on div "Factures F-250136369 Actions" at bounding box center [527, 26] width 942 height 25
copy section "F-250136369 Actions"
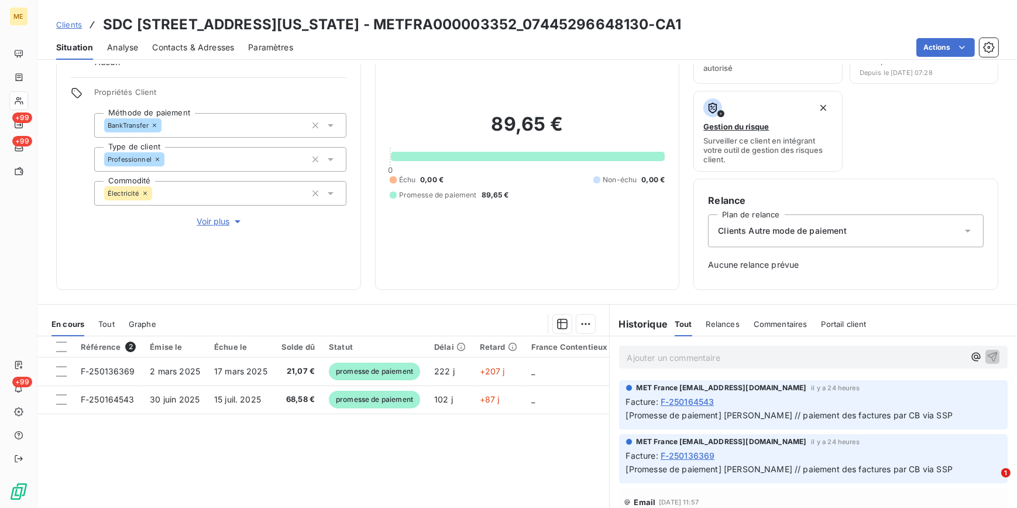
scroll to position [151, 0]
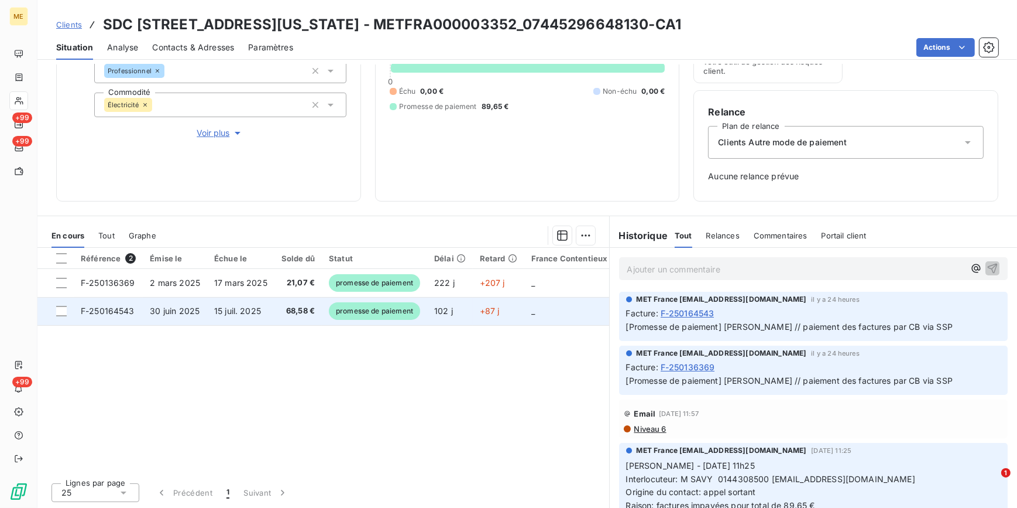
click at [251, 299] on td "15 juil. 2025" at bounding box center [240, 311] width 67 height 28
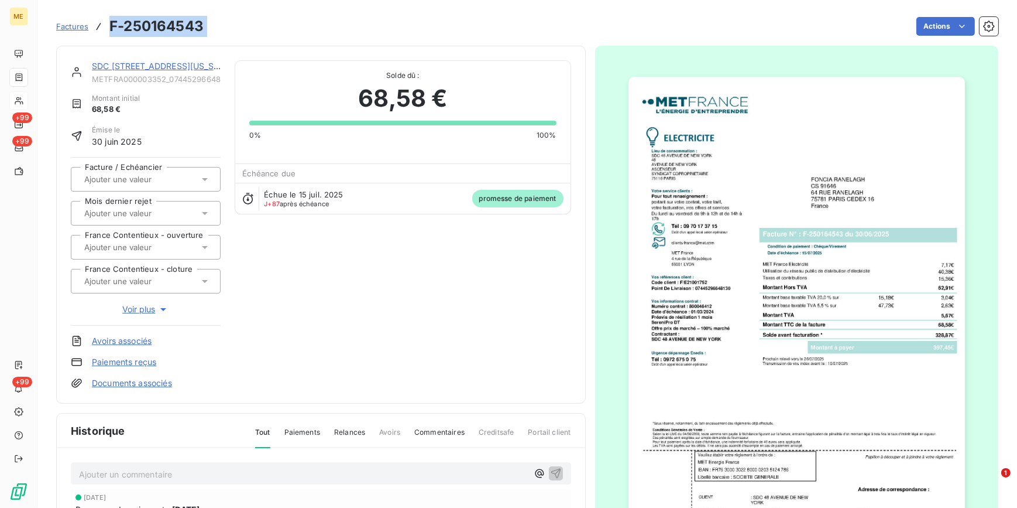
drag, startPoint x: 234, startPoint y: 28, endPoint x: 103, endPoint y: 30, distance: 130.6
click at [103, 30] on div "Factures F-250164543 Actions" at bounding box center [527, 26] width 942 height 25
copy section "F-250164543 Actions"
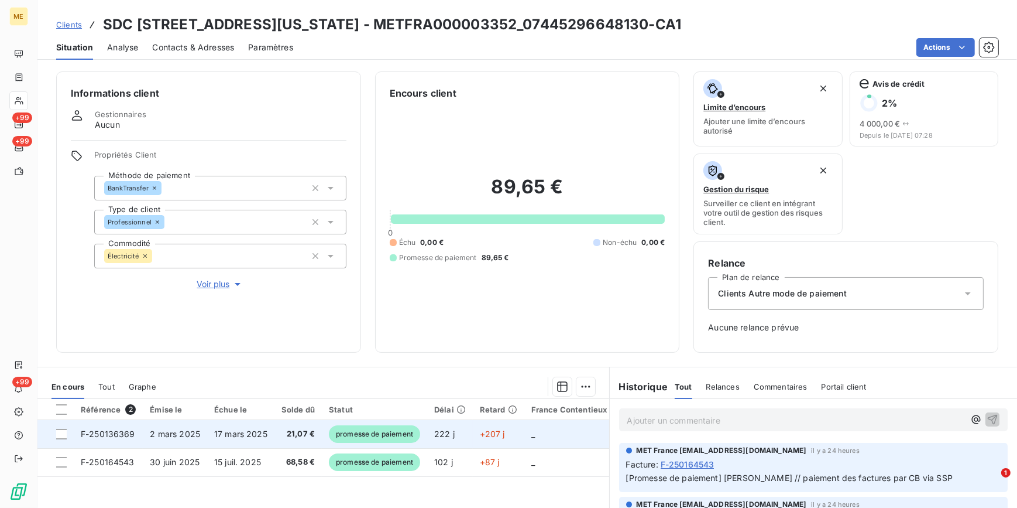
click at [235, 437] on span "17 mars 2025" at bounding box center [240, 433] width 53 height 10
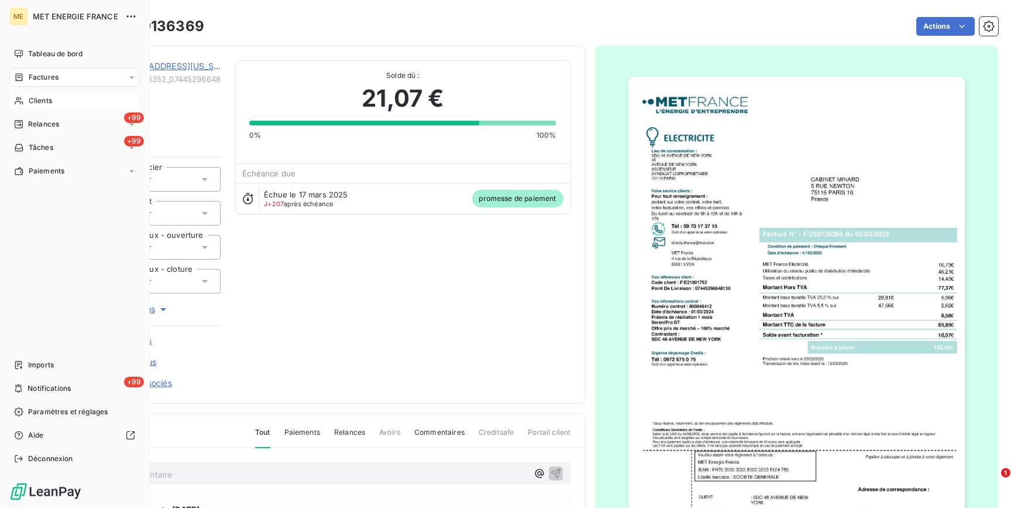
drag, startPoint x: 45, startPoint y: 98, endPoint x: 54, endPoint y: 97, distance: 8.9
click at [45, 98] on span "Clients" at bounding box center [40, 100] width 23 height 11
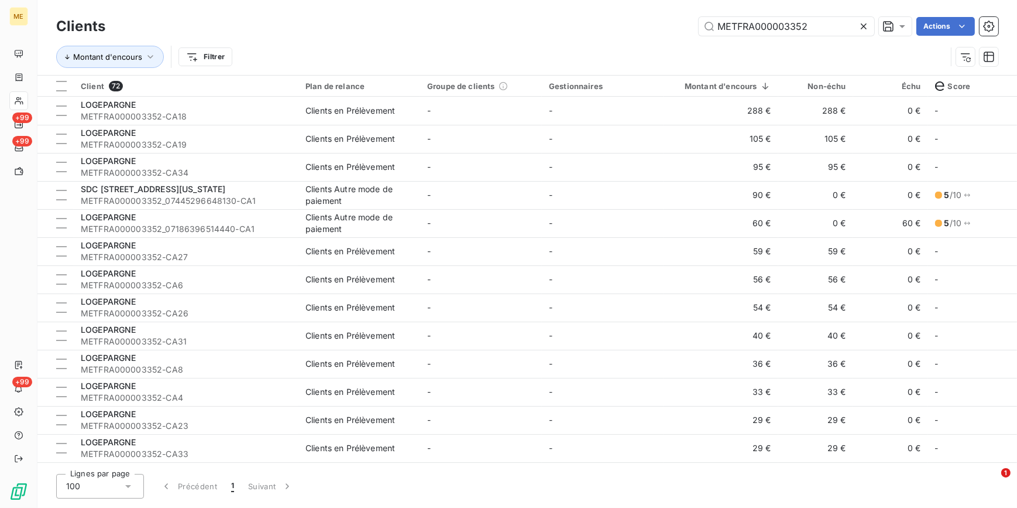
click at [866, 23] on icon at bounding box center [864, 26] width 12 height 12
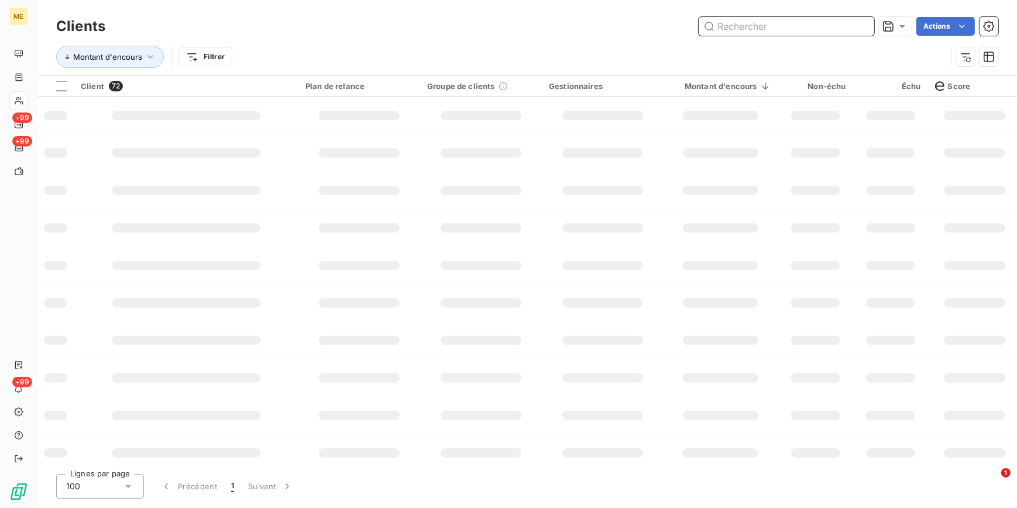
click at [866, 23] on input "text" at bounding box center [787, 26] width 176 height 19
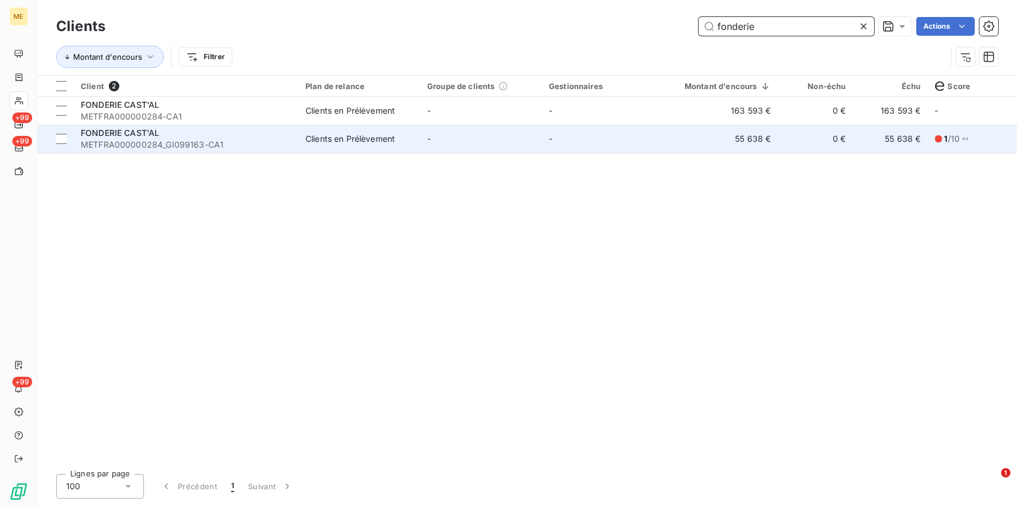
type input "fonderie"
click at [479, 132] on td "-" at bounding box center [481, 139] width 122 height 28
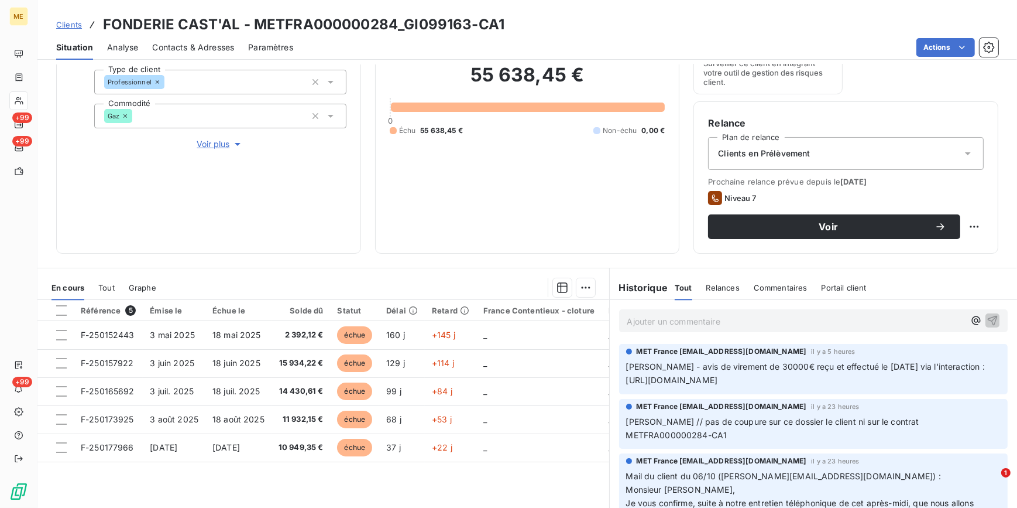
scroll to position [159, 0]
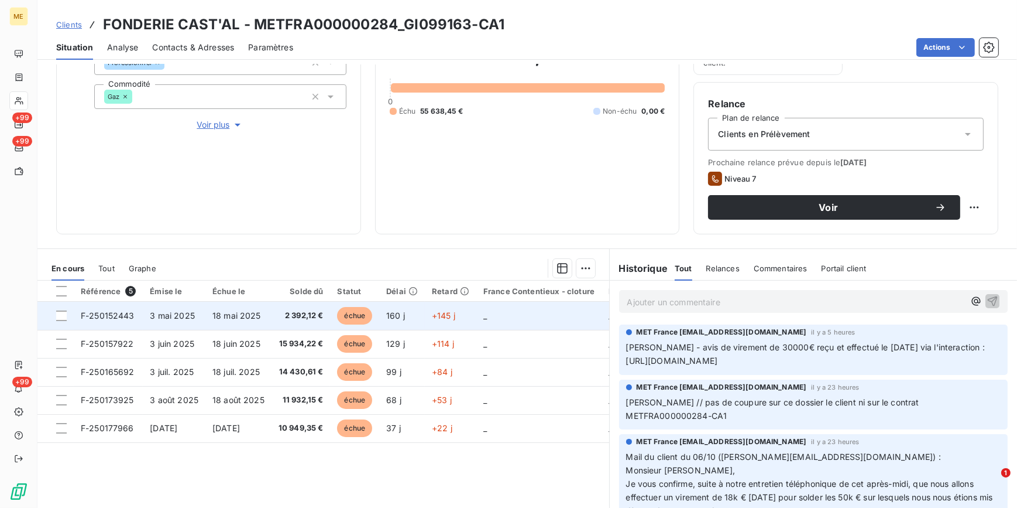
click at [289, 316] on span "2 392,12 €" at bounding box center [301, 316] width 45 height 12
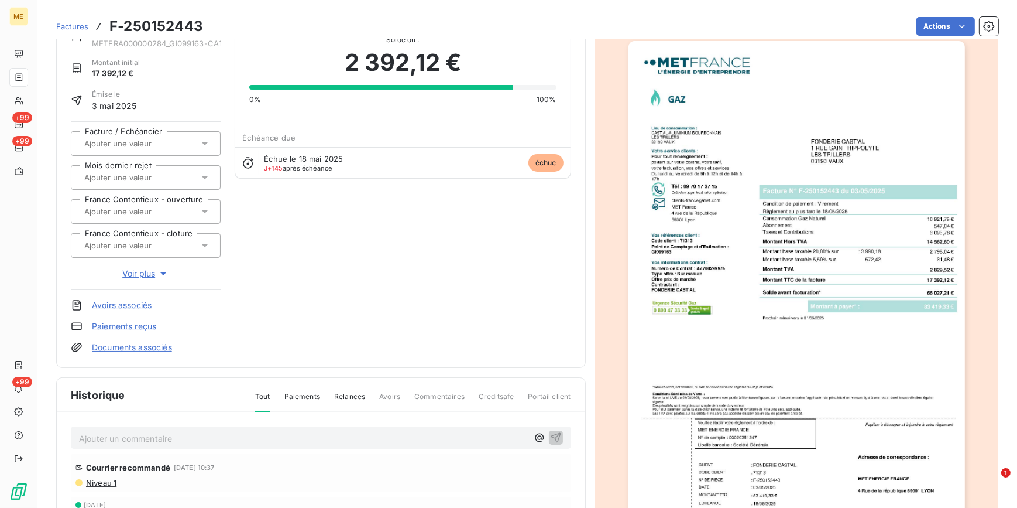
scroll to position [107, 0]
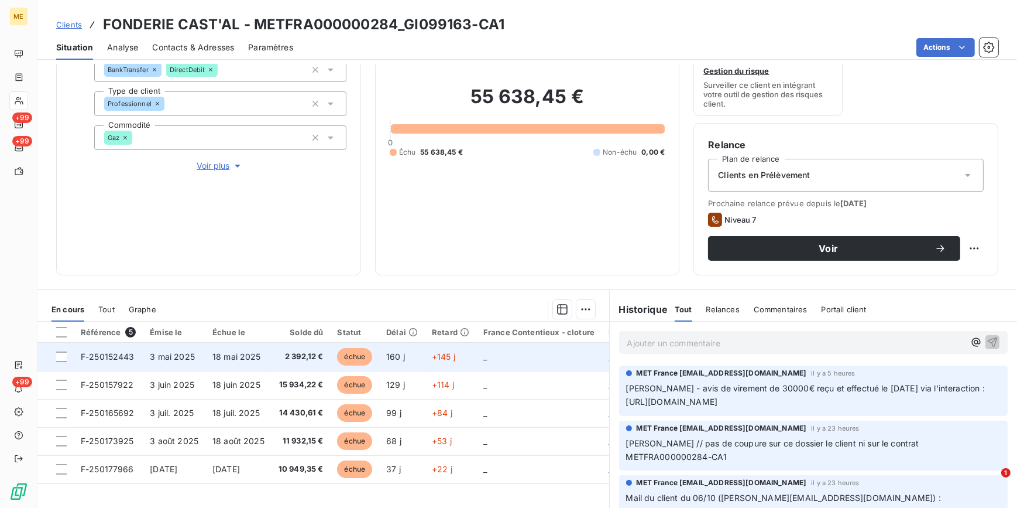
scroll to position [159, 0]
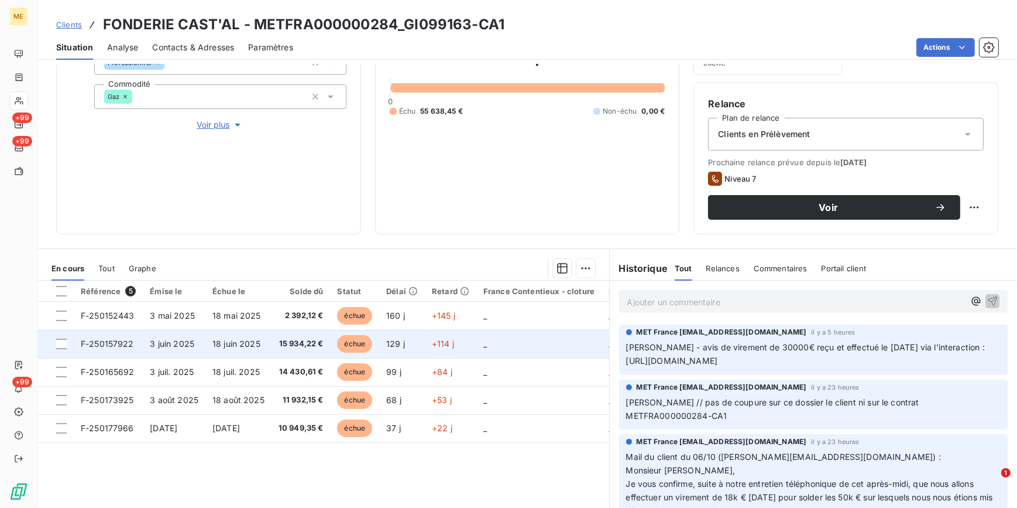
click at [263, 332] on td "18 juin 2025" at bounding box center [238, 344] width 66 height 28
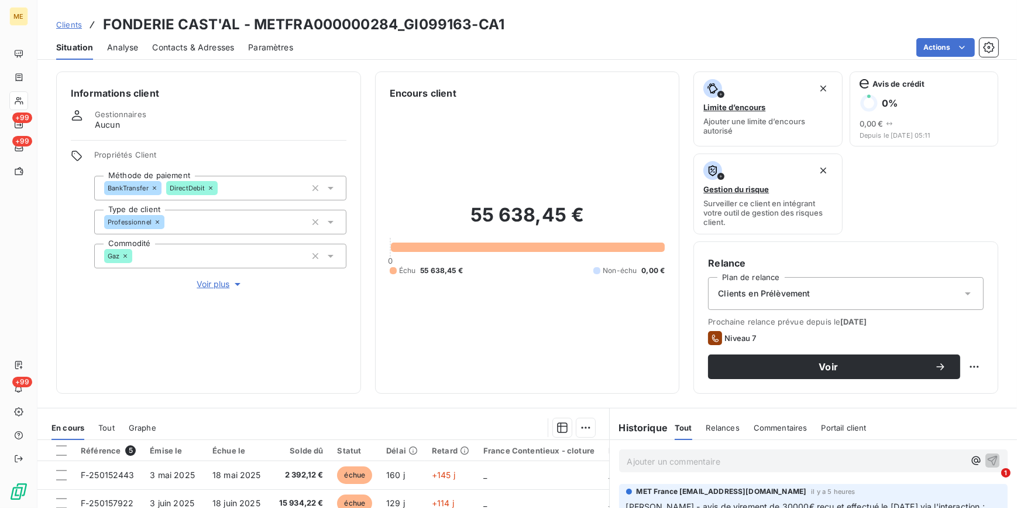
scroll to position [159, 0]
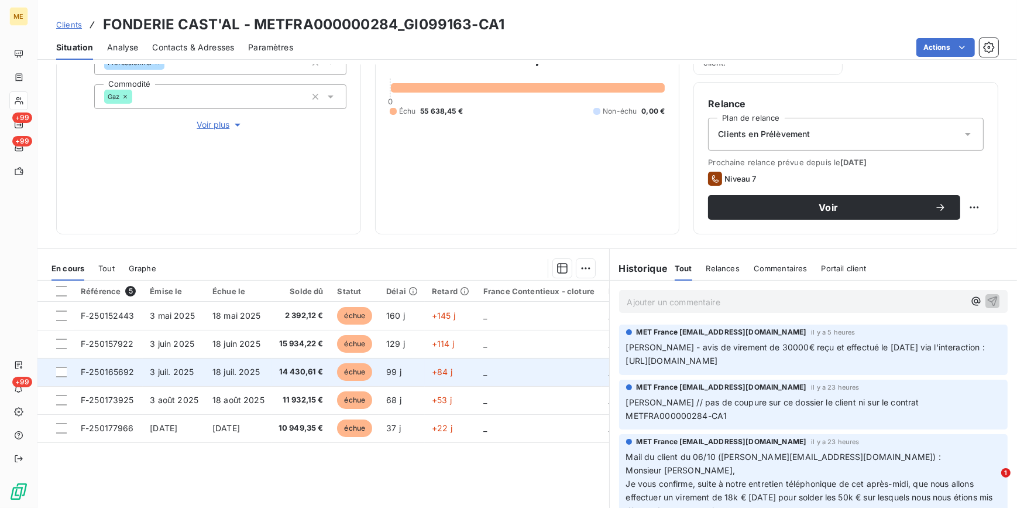
click at [257, 369] on span "18 juil. 2025" at bounding box center [235, 371] width 47 height 10
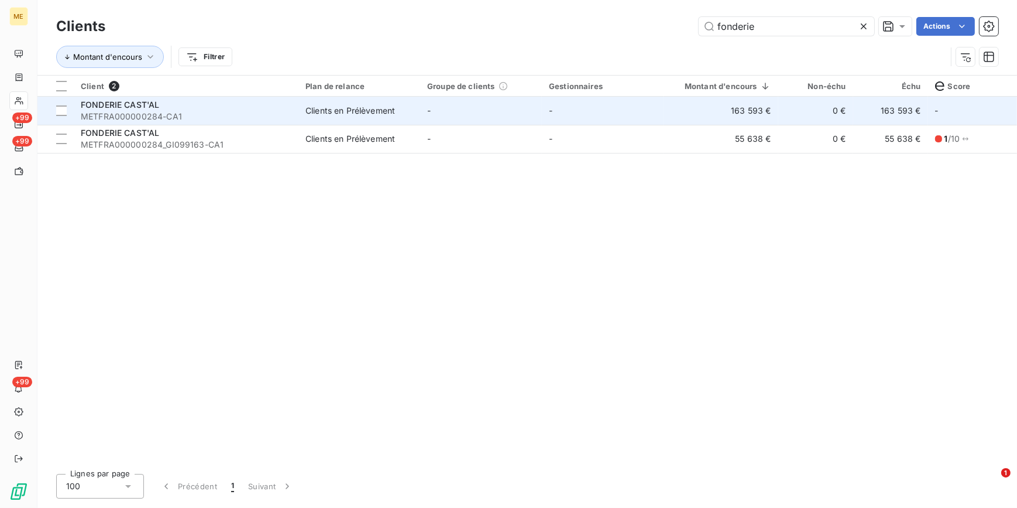
click at [321, 107] on div "Clients en Prélèvement" at bounding box center [351, 111] width 90 height 12
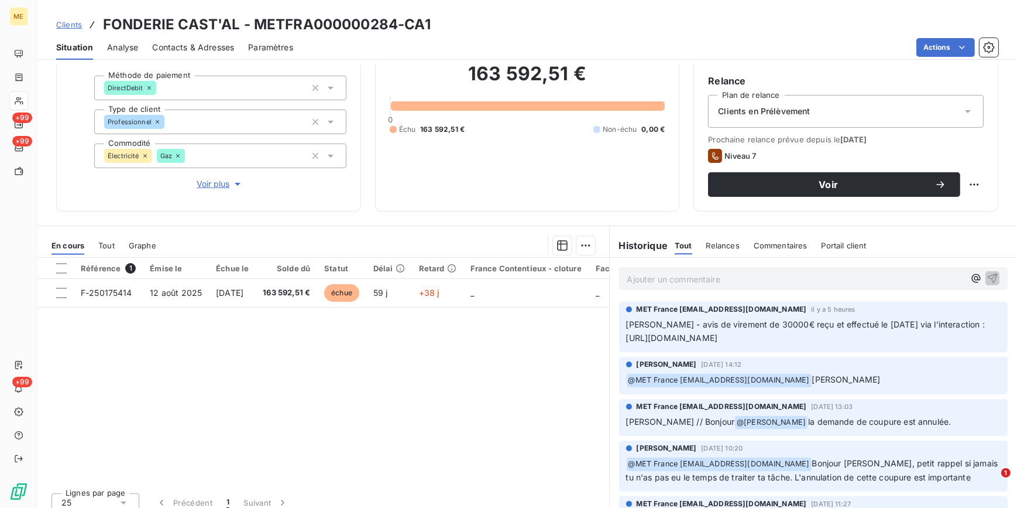
scroll to position [110, 0]
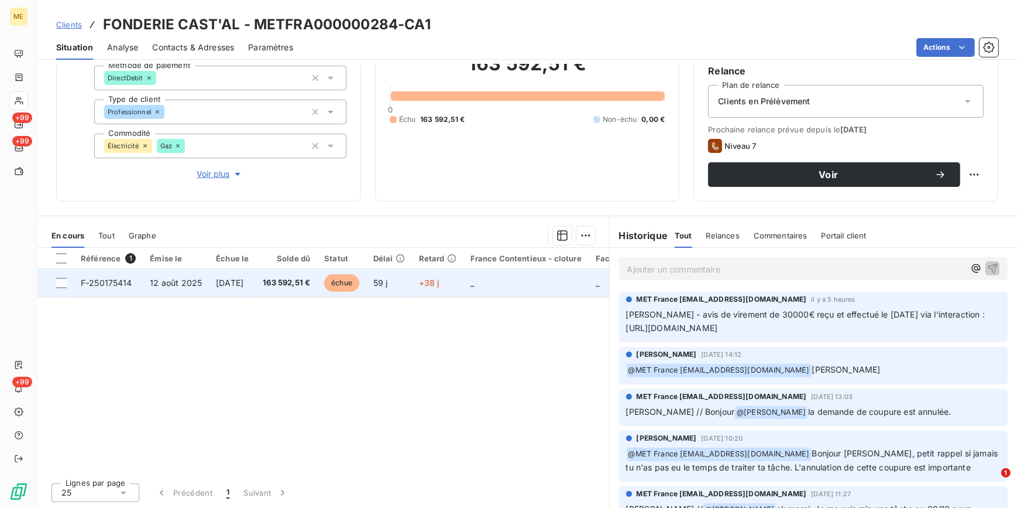
click at [215, 287] on td "[DATE]" at bounding box center [232, 283] width 47 height 28
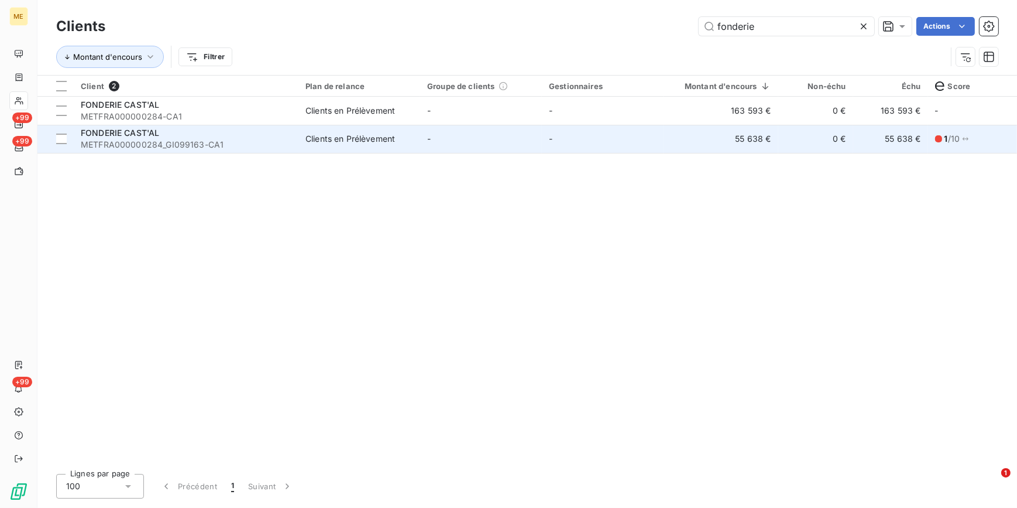
click at [416, 135] on td "Clients en Prélèvement" at bounding box center [360, 139] width 122 height 28
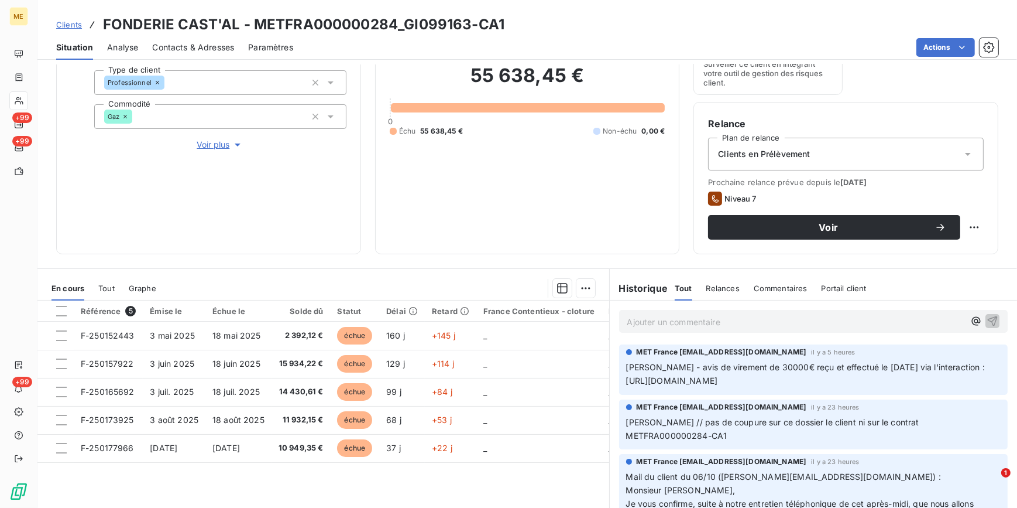
scroll to position [159, 0]
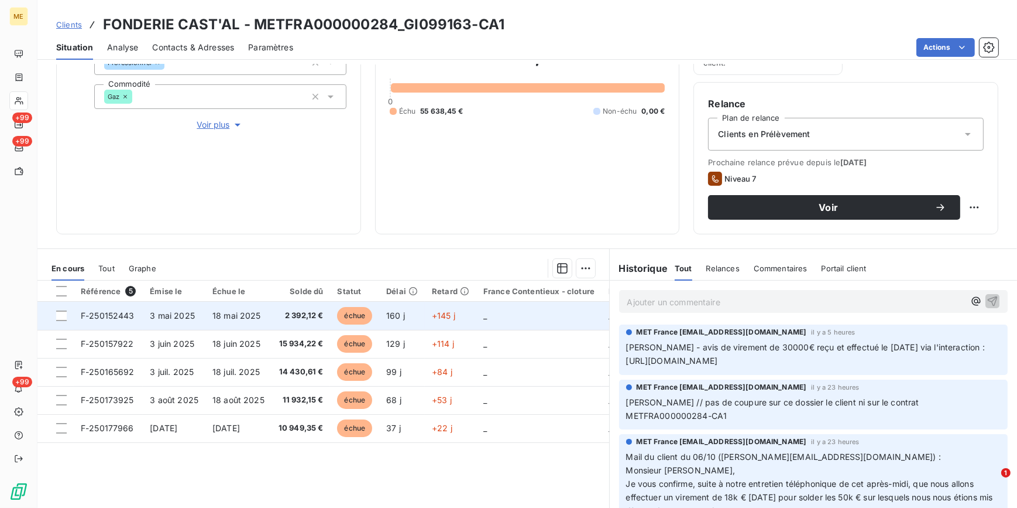
click at [259, 314] on span "18 mai 2025" at bounding box center [236, 315] width 49 height 10
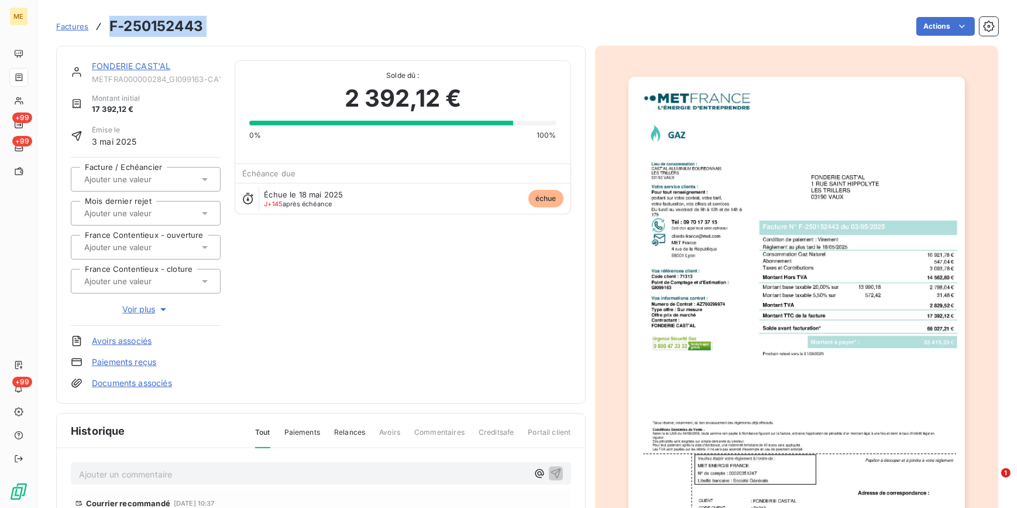
drag, startPoint x: 217, startPoint y: 34, endPoint x: 105, endPoint y: 28, distance: 111.4
click at [105, 28] on div "Factures F-250152443 Actions" at bounding box center [527, 26] width 942 height 25
copy section "F-250152443 Actions"
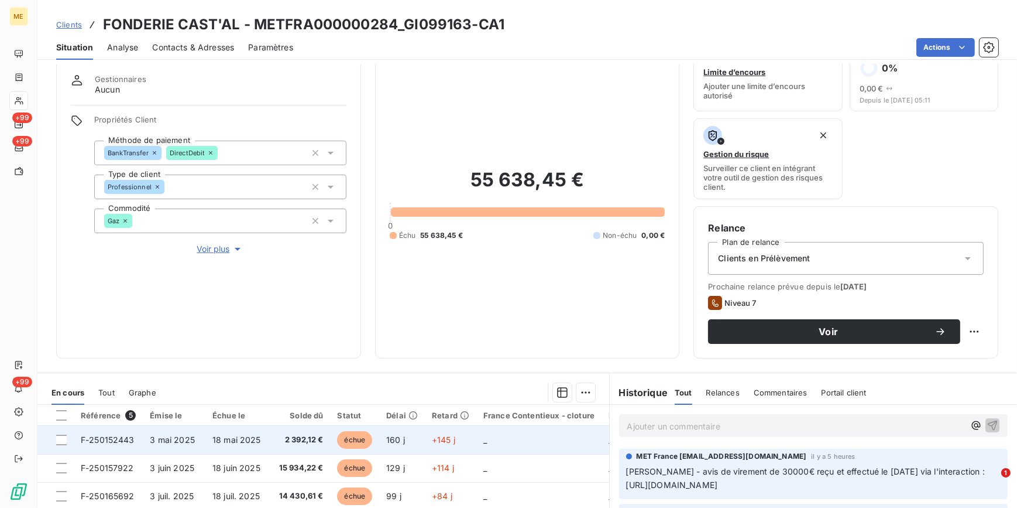
scroll to position [106, 0]
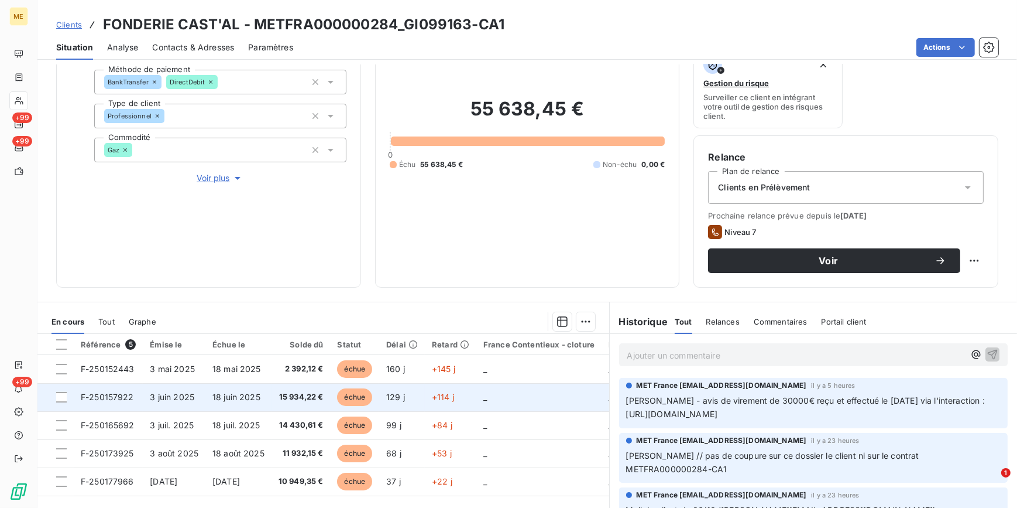
click at [314, 398] on span "15 934,22 €" at bounding box center [301, 397] width 45 height 12
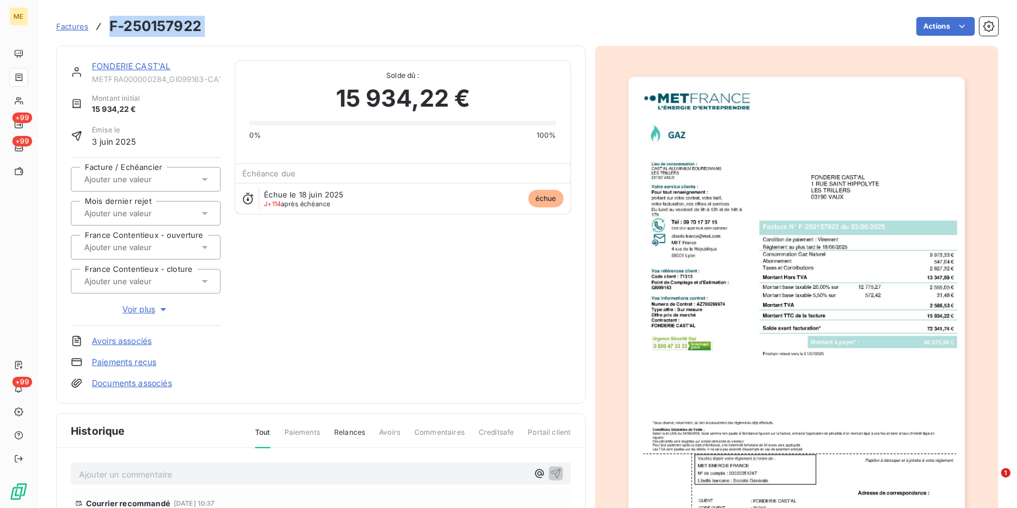
drag, startPoint x: 212, startPoint y: 29, endPoint x: 111, endPoint y: 27, distance: 101.3
click at [111, 27] on div "Factures F-250157922 Actions" at bounding box center [527, 26] width 942 height 25
copy section "F-250157922 Actions"
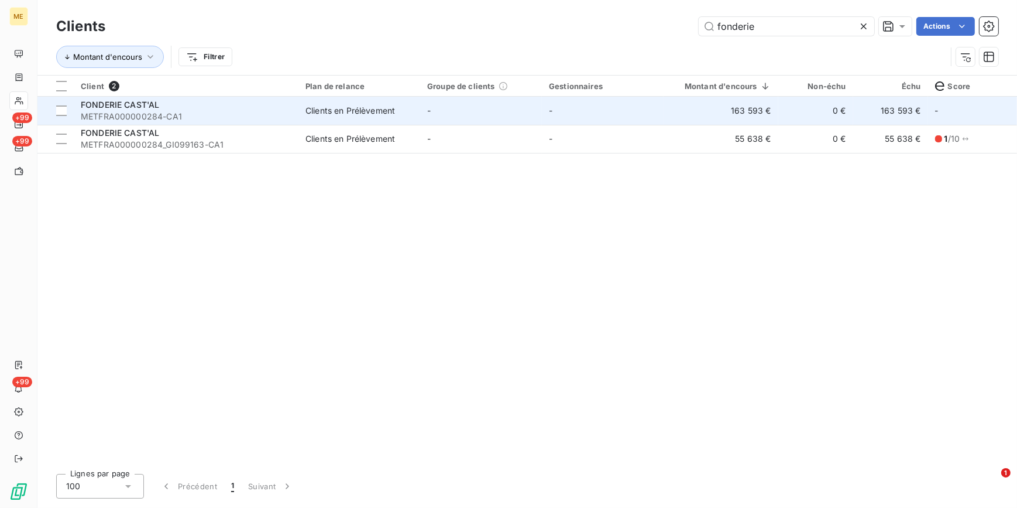
click at [224, 119] on span "METFRA000000284-CA1" at bounding box center [186, 117] width 211 height 12
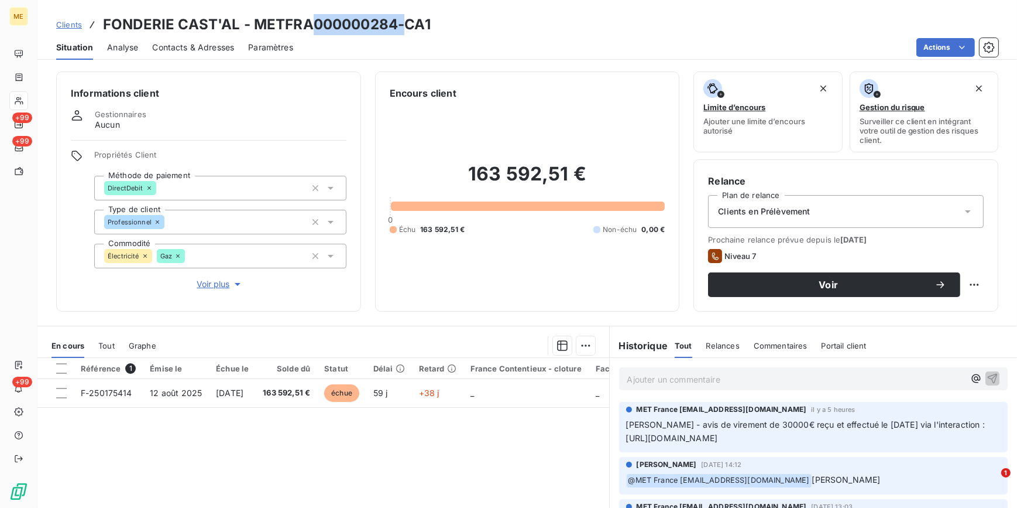
drag, startPoint x: 399, startPoint y: 23, endPoint x: 312, endPoint y: 33, distance: 87.7
click at [312, 33] on h3 "FONDERIE CAST'AL - METFRA000000284-CA1" at bounding box center [267, 24] width 328 height 21
click at [609, 47] on div "Actions" at bounding box center [652, 47] width 691 height 19
drag, startPoint x: 396, startPoint y: 22, endPoint x: 255, endPoint y: 23, distance: 140.5
click at [255, 23] on h3 "FONDERIE CAST'AL - METFRA000000284-CA1" at bounding box center [267, 24] width 328 height 21
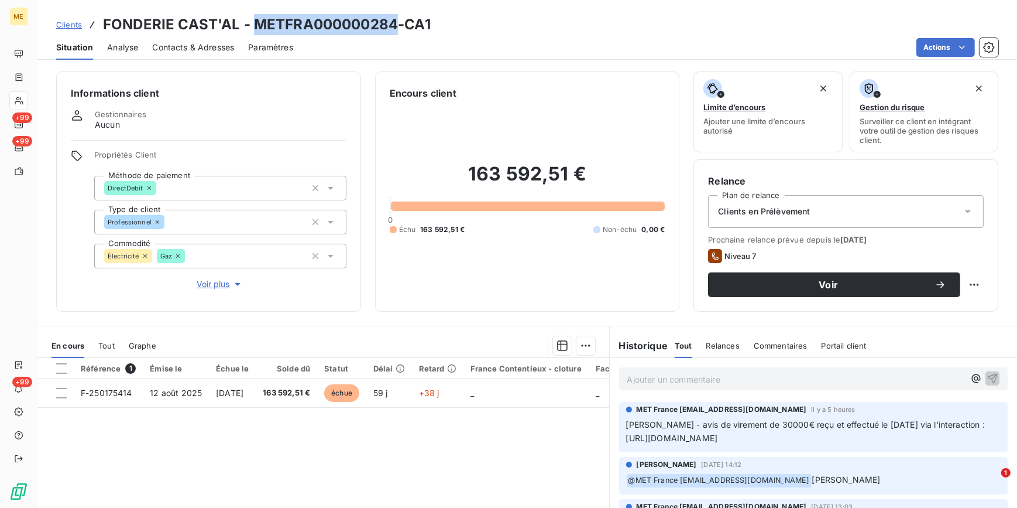
copy h3 "METFRA000000284"
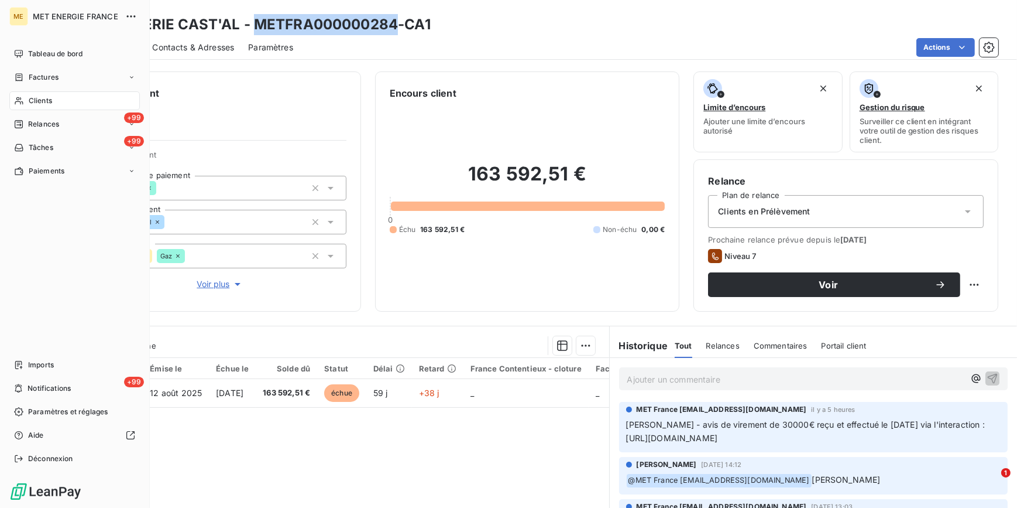
drag, startPoint x: 53, startPoint y: 101, endPoint x: 133, endPoint y: 98, distance: 80.2
click at [53, 101] on div "Clients" at bounding box center [74, 100] width 131 height 19
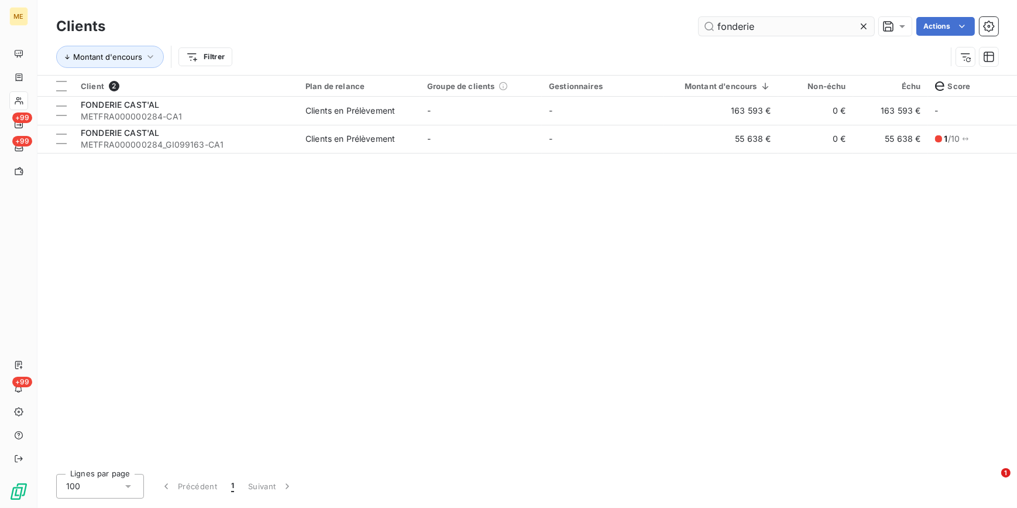
drag, startPoint x: 870, startPoint y: 26, endPoint x: 865, endPoint y: 27, distance: 6.0
click at [869, 27] on div at bounding box center [866, 26] width 16 height 19
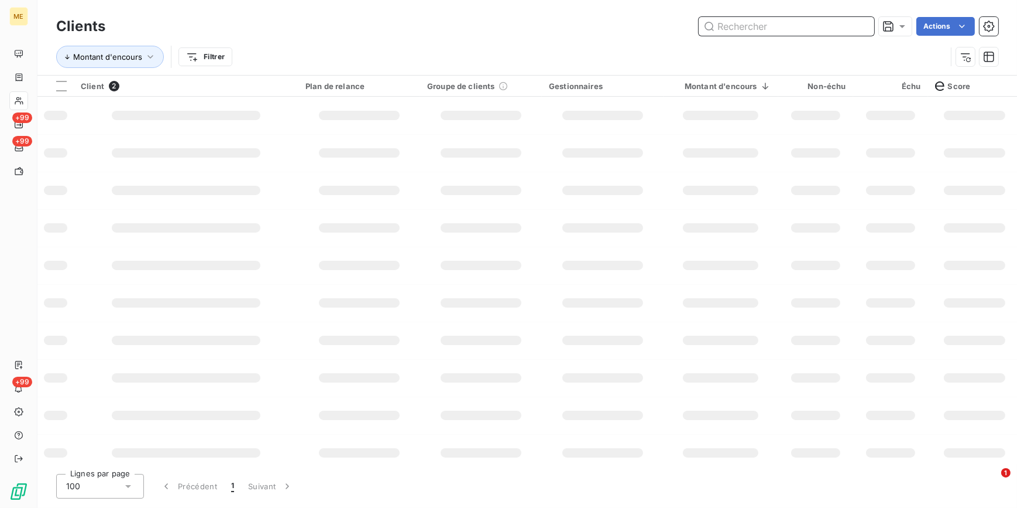
click at [855, 27] on input "text" at bounding box center [787, 26] width 176 height 19
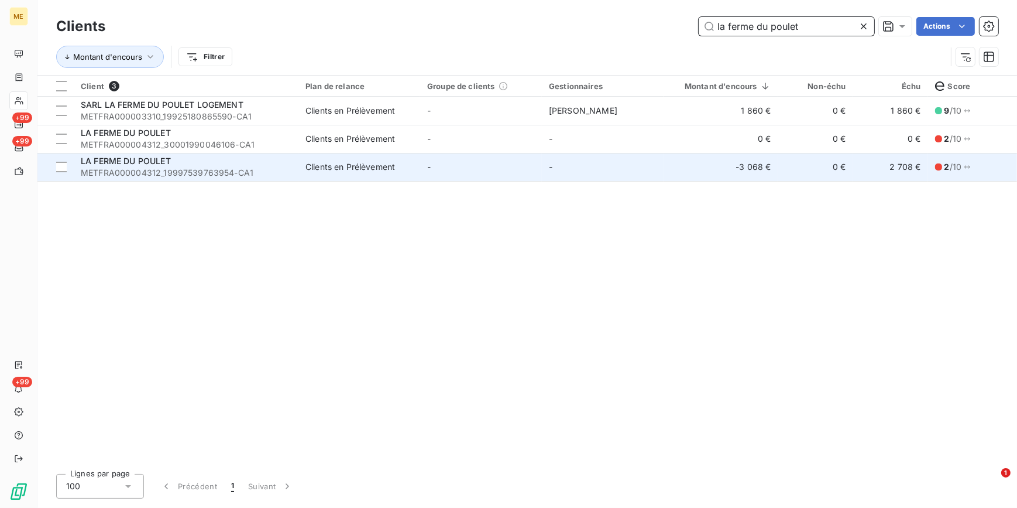
type input "la ferme du poulet"
click at [238, 165] on div "LA FERME DU POULET" at bounding box center [186, 161] width 211 height 12
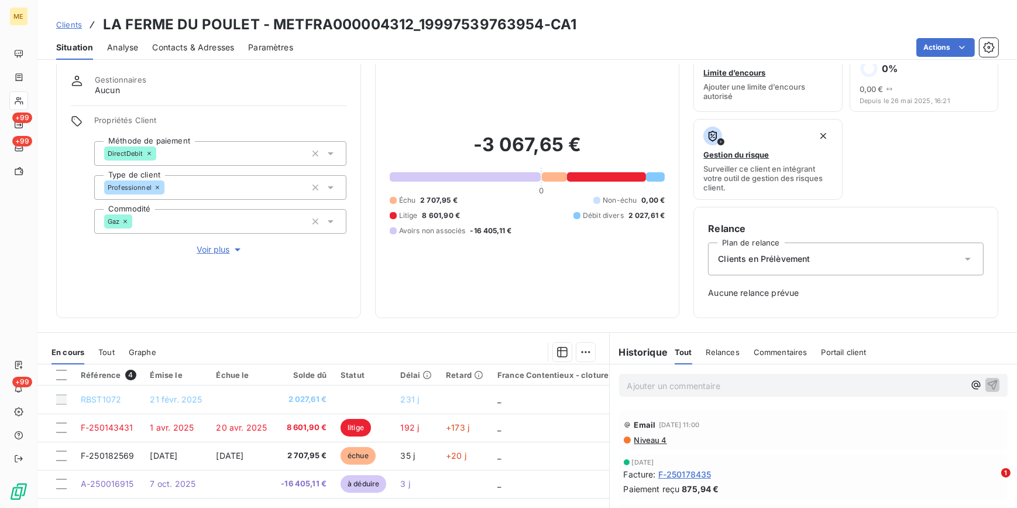
scroll to position [53, 0]
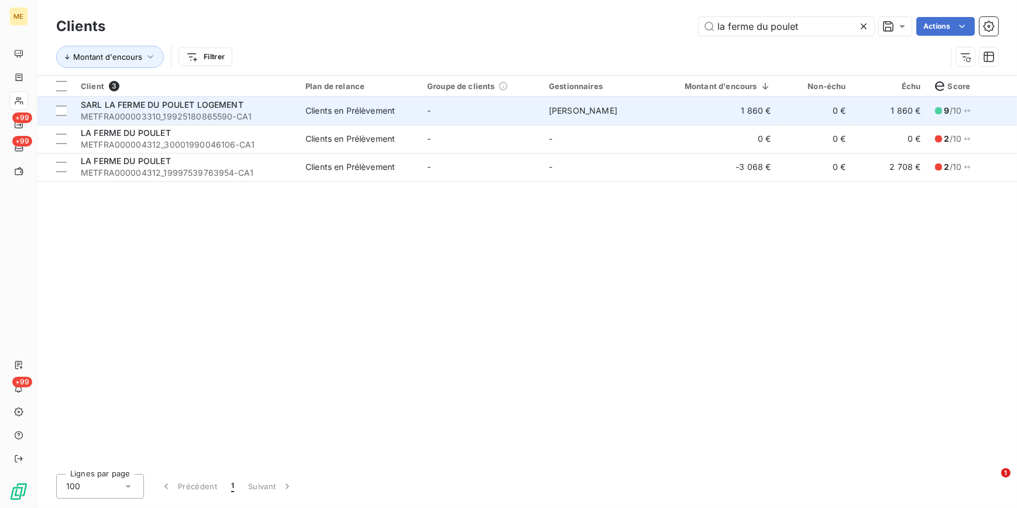
click at [529, 119] on td "-" at bounding box center [481, 111] width 122 height 28
click at [727, 114] on td "1 860 €" at bounding box center [721, 111] width 115 height 28
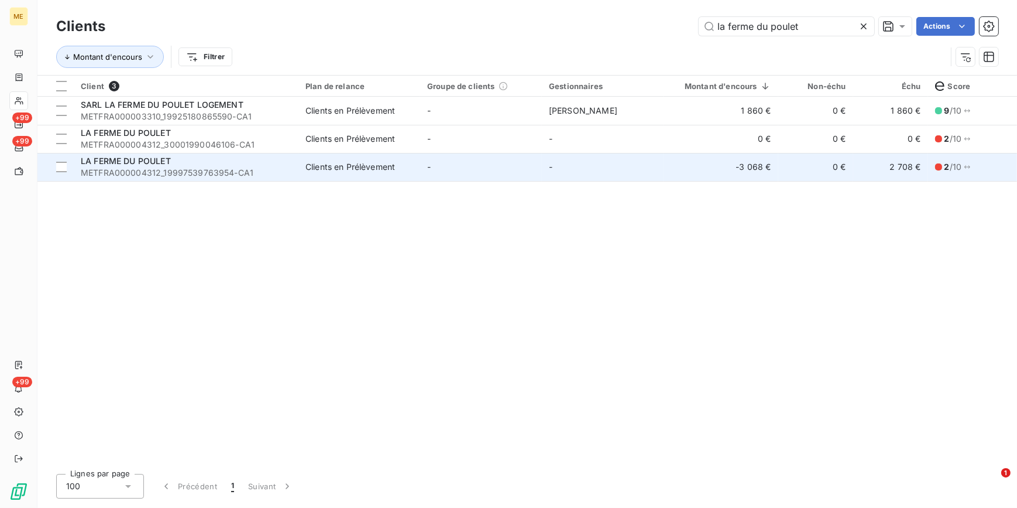
click at [618, 172] on td "-" at bounding box center [603, 167] width 122 height 28
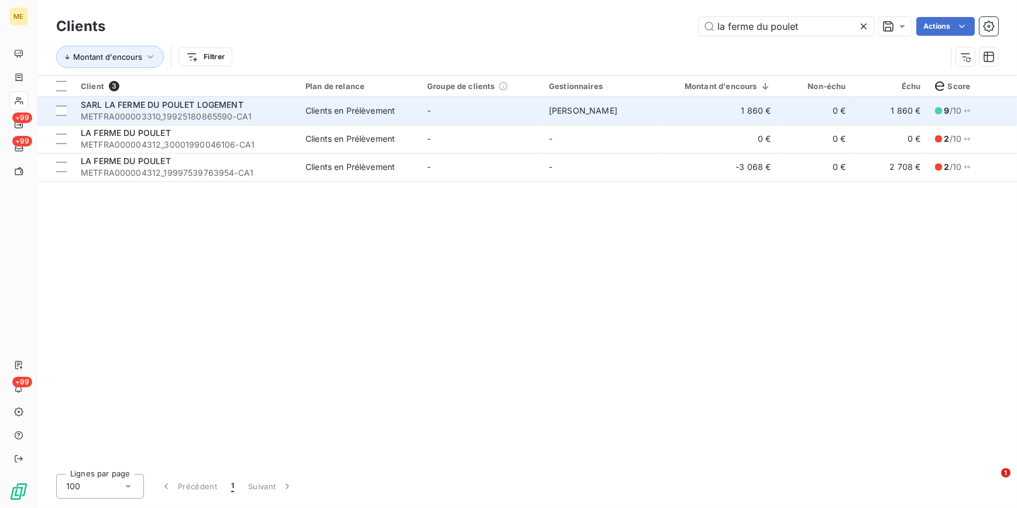
click at [634, 108] on td "[PERSON_NAME]" at bounding box center [603, 111] width 122 height 28
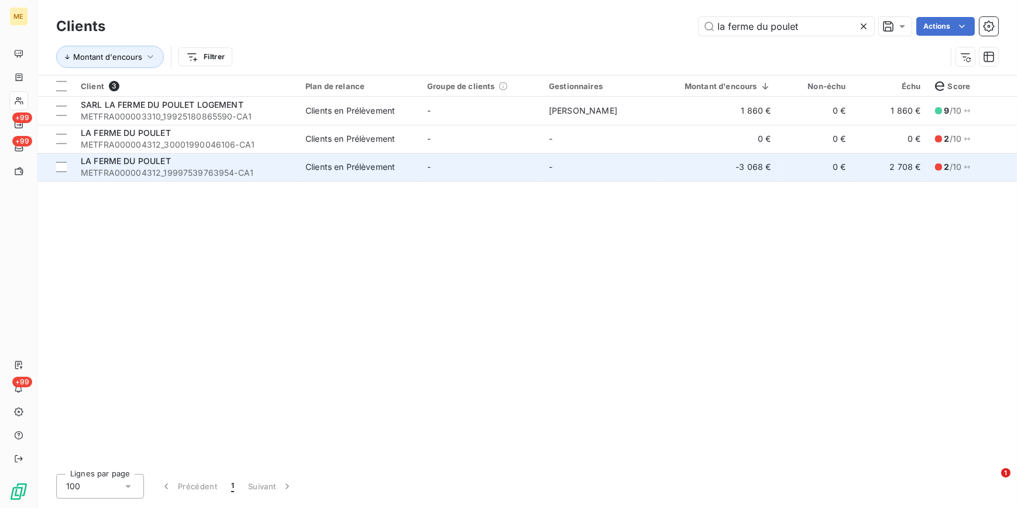
click at [272, 158] on div "LA FERME DU POULET" at bounding box center [186, 161] width 211 height 12
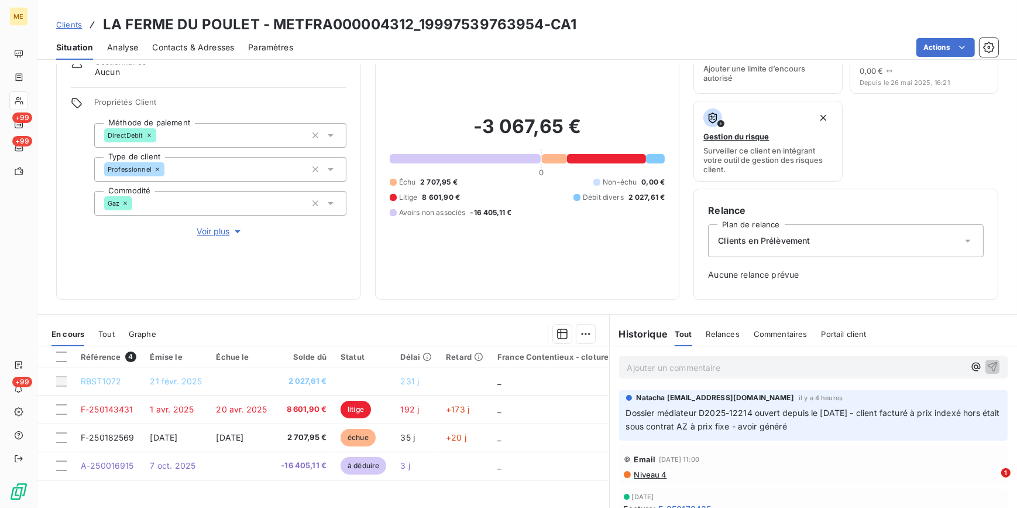
scroll to position [53, 0]
drag, startPoint x: 468, startPoint y: 211, endPoint x: 529, endPoint y: 213, distance: 60.9
click at [529, 213] on div "Échu 2 707,95 € Non-échu 0,00 € Litige 8 601,90 € Débit divers 2 027,61 € Avoir…" at bounding box center [528, 197] width 276 height 41
click at [427, 273] on div "-3 067,65 € 0 Échu 2 707,95 € Non-échu 0,00 € Litige 8 601,90 € Débit divers 2 …" at bounding box center [528, 166] width 276 height 238
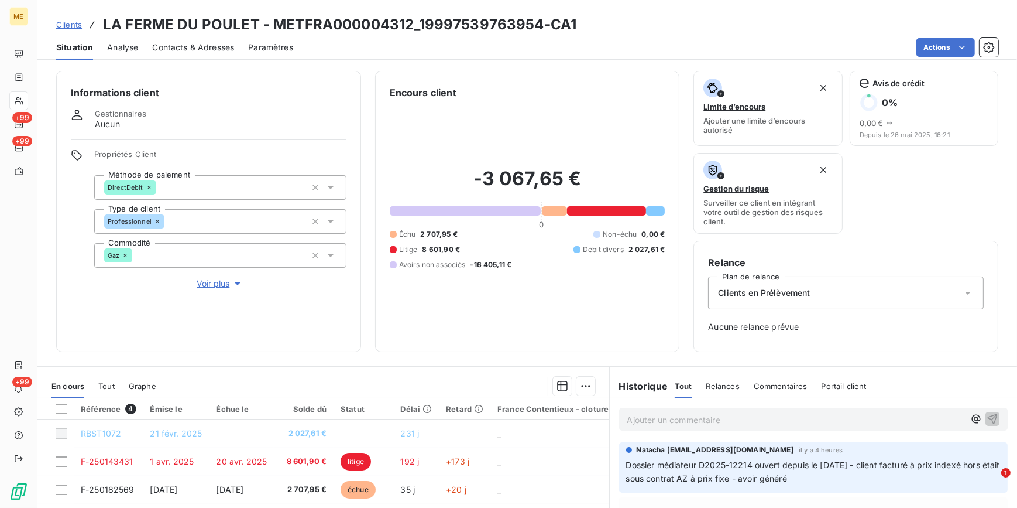
scroll to position [0, 0]
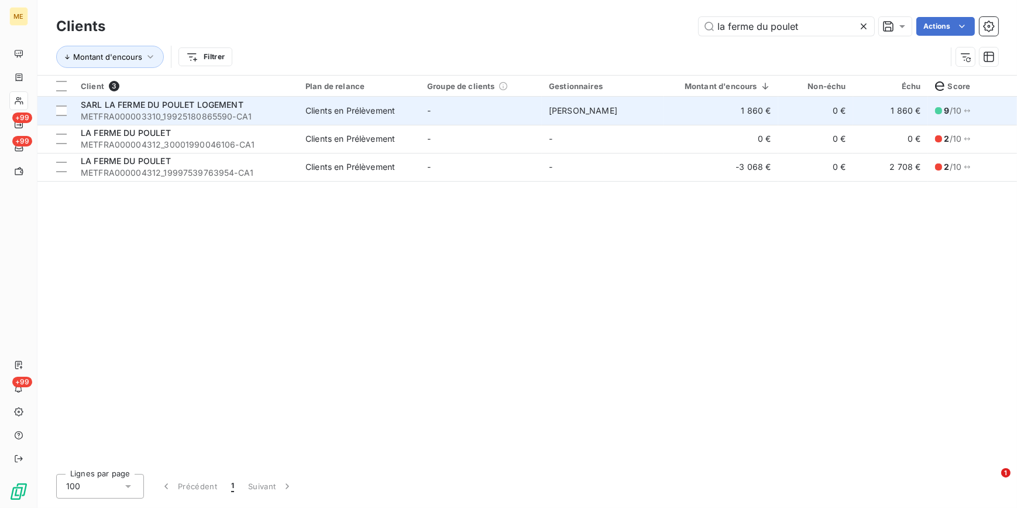
click at [526, 116] on td "-" at bounding box center [481, 111] width 122 height 28
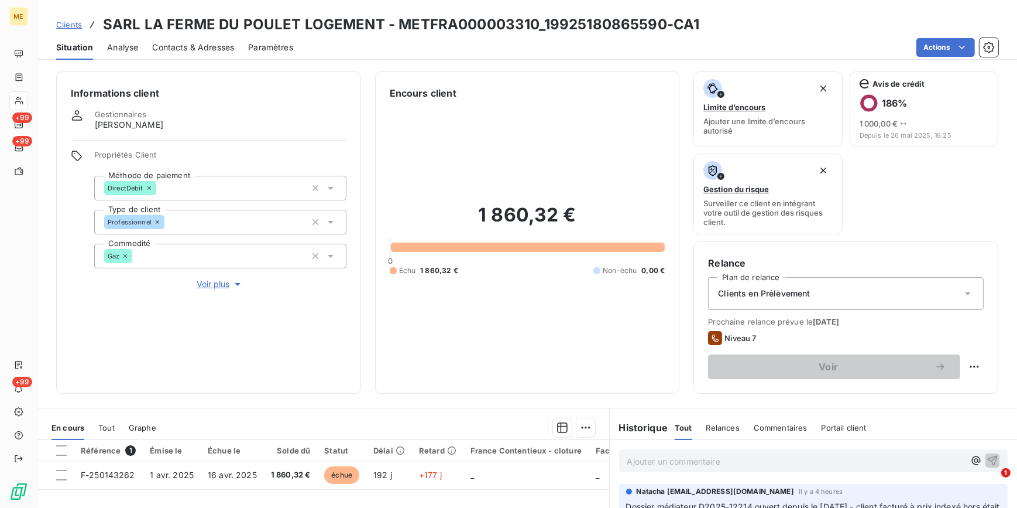
click at [207, 280] on span "Voir plus" at bounding box center [220, 284] width 47 height 12
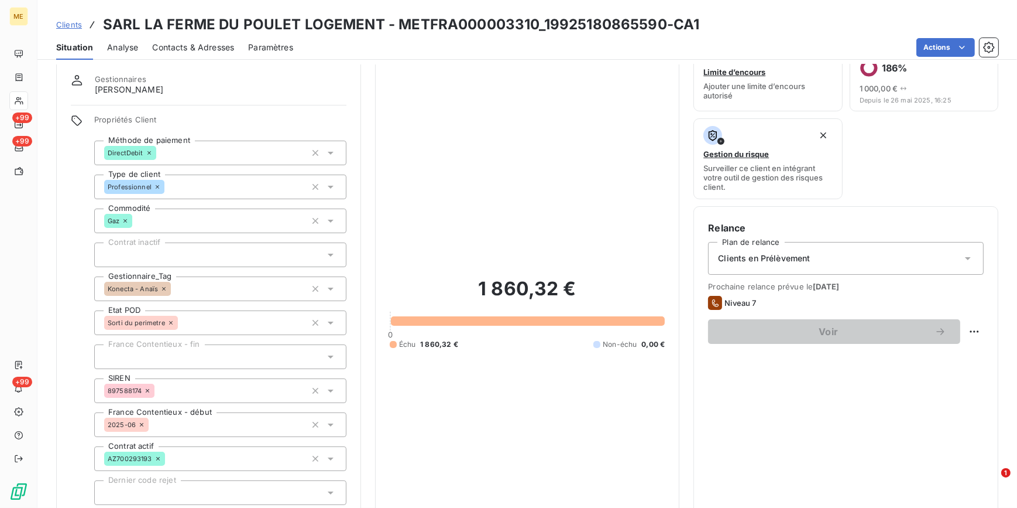
scroll to position [53, 0]
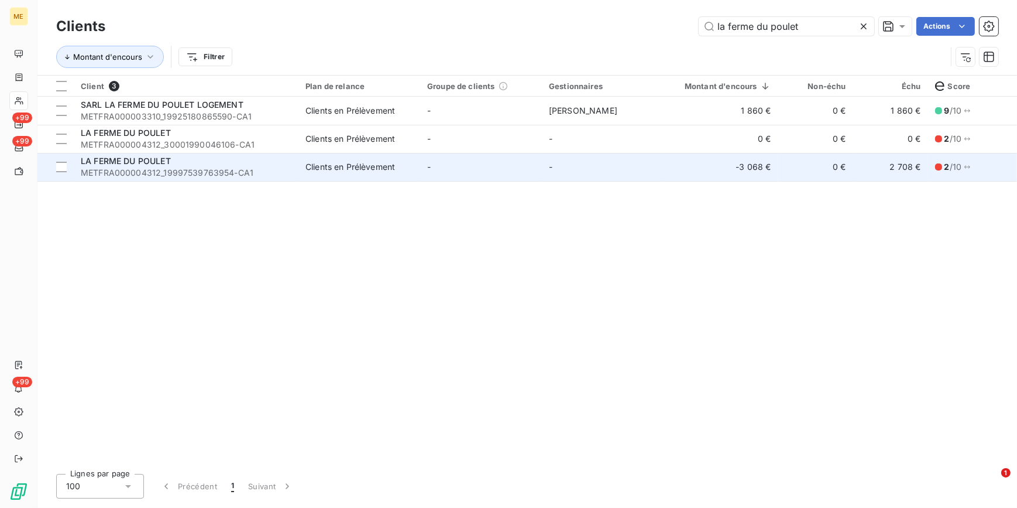
drag, startPoint x: 347, startPoint y: 187, endPoint x: 347, endPoint y: 177, distance: 10.0
click at [347, 180] on div "Client 3 Plan de relance Groupe de clients Gestionnaires Montant d'encours Non-…" at bounding box center [527, 270] width 980 height 389
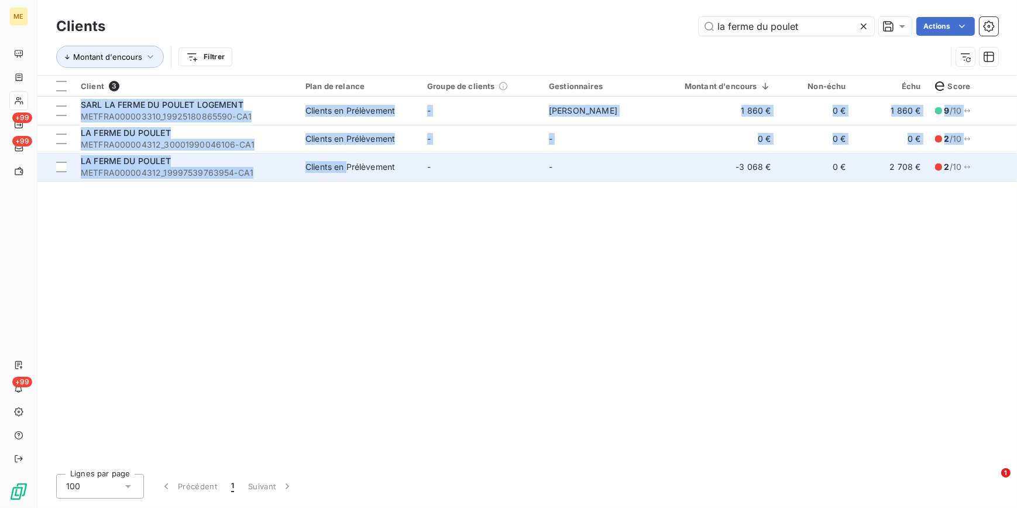
drag, startPoint x: 347, startPoint y: 177, endPoint x: 301, endPoint y: 170, distance: 46.3
click at [301, 170] on td "Clients en Prélèvement" at bounding box center [360, 167] width 122 height 28
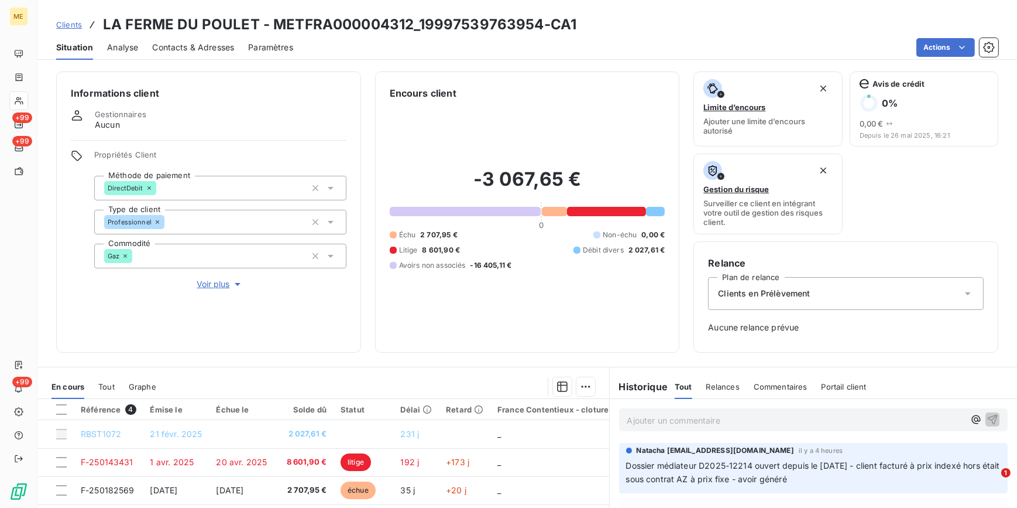
click at [227, 279] on span "Voir plus" at bounding box center [220, 284] width 47 height 12
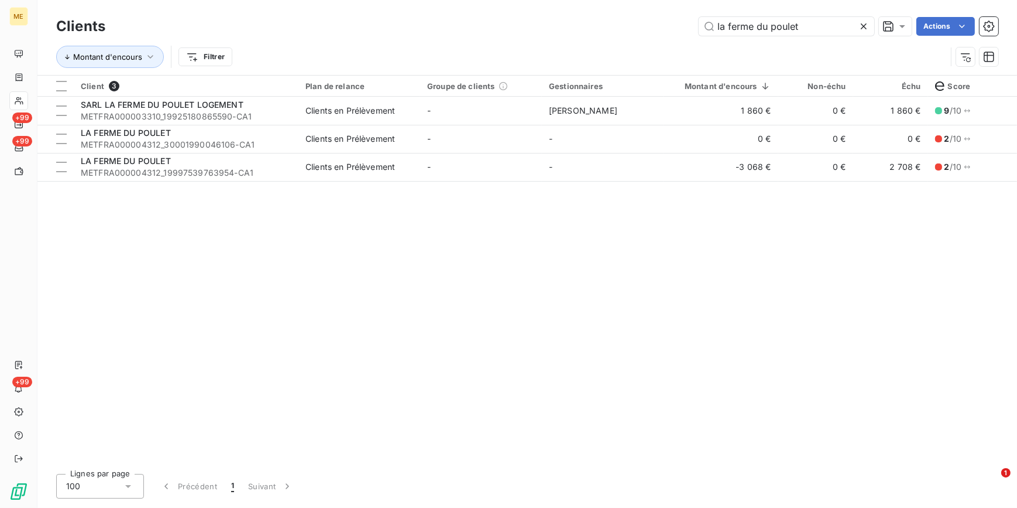
drag, startPoint x: 862, startPoint y: 25, endPoint x: 1008, endPoint y: 35, distance: 146.1
click at [862, 25] on icon at bounding box center [864, 26] width 6 height 6
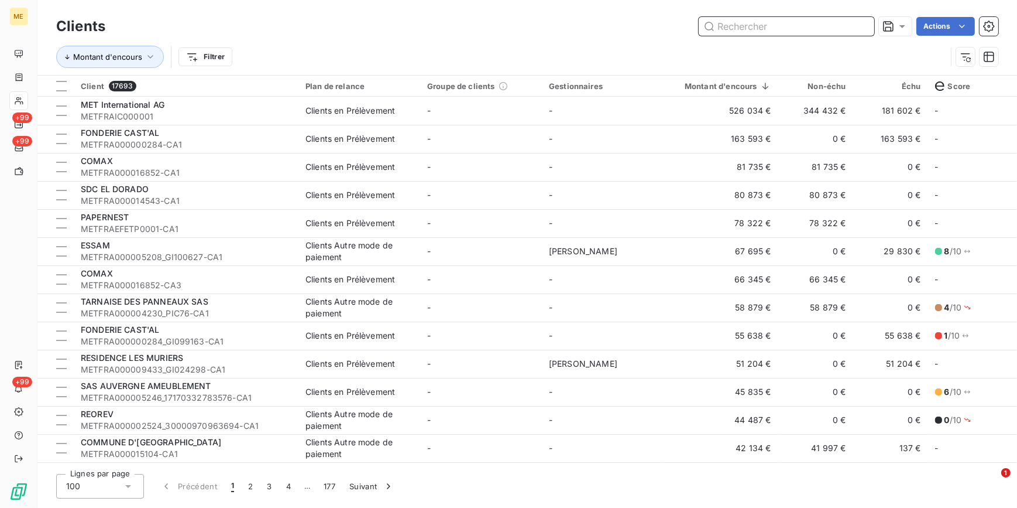
click at [825, 24] on input "text" at bounding box center [787, 26] width 176 height 19
paste input "BATTE"
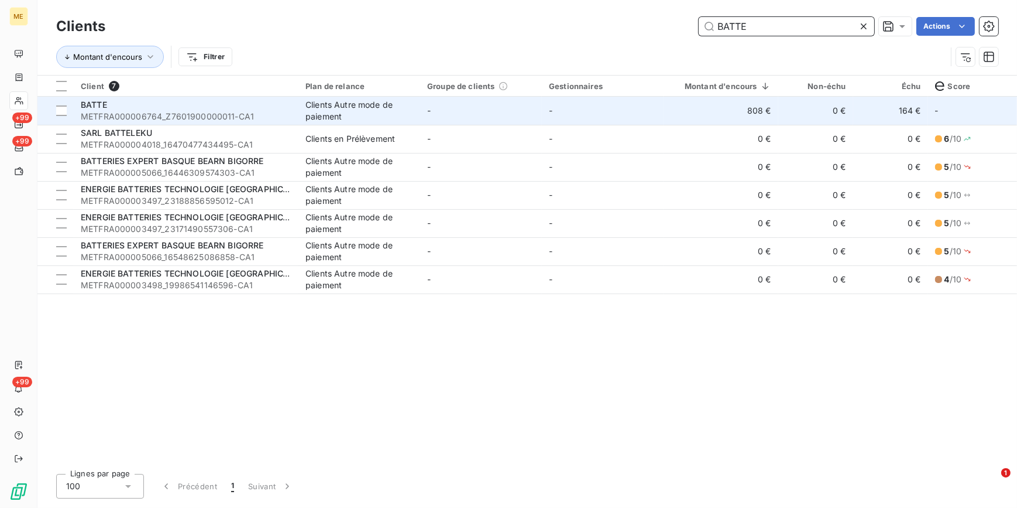
type input "BATTE"
click at [438, 111] on td "-" at bounding box center [481, 111] width 122 height 28
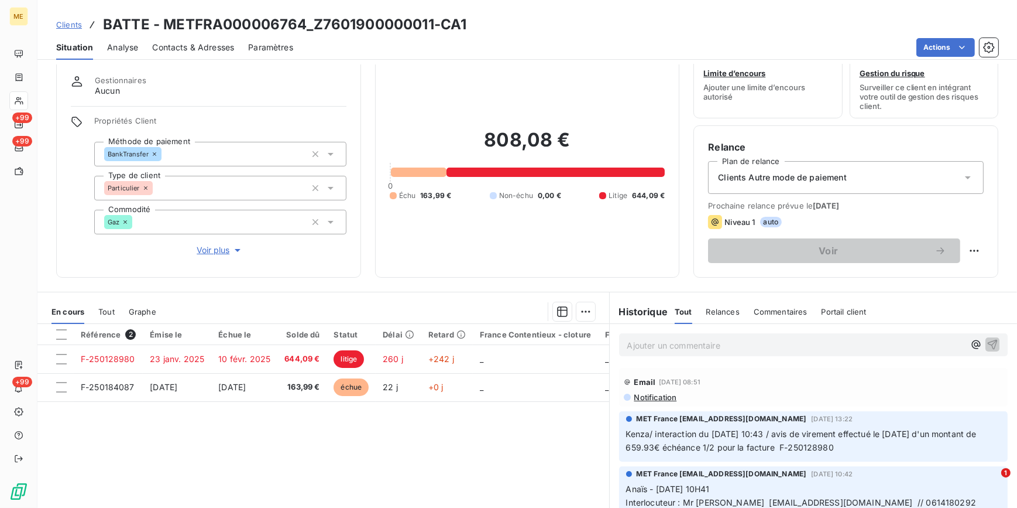
scroll to position [53, 0]
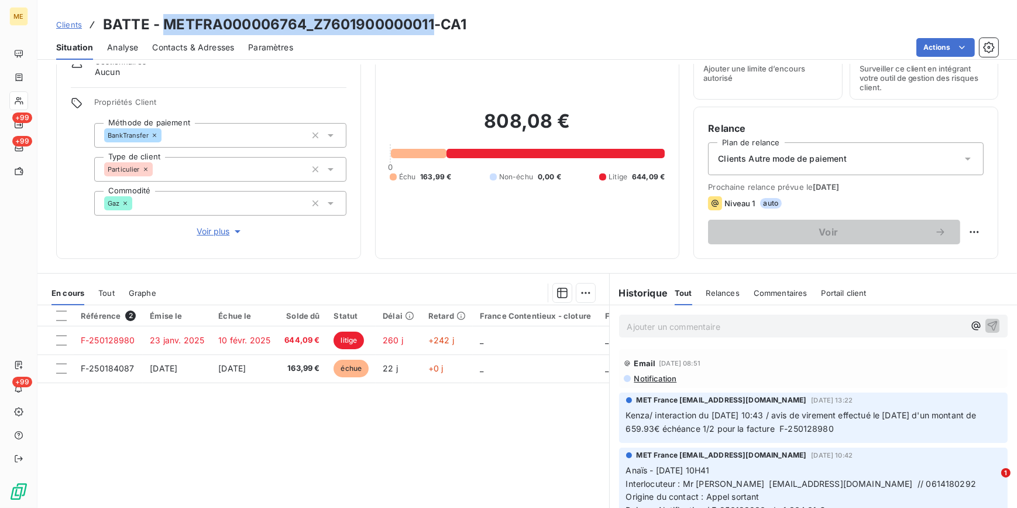
drag, startPoint x: 433, startPoint y: 28, endPoint x: 167, endPoint y: 19, distance: 265.9
click at [167, 19] on h3 "BATTE - METFRA000006764_Z7601900000011-CA1" at bounding box center [285, 24] width 364 height 21
copy h3 "METFRA000006764_Z7601900000011"
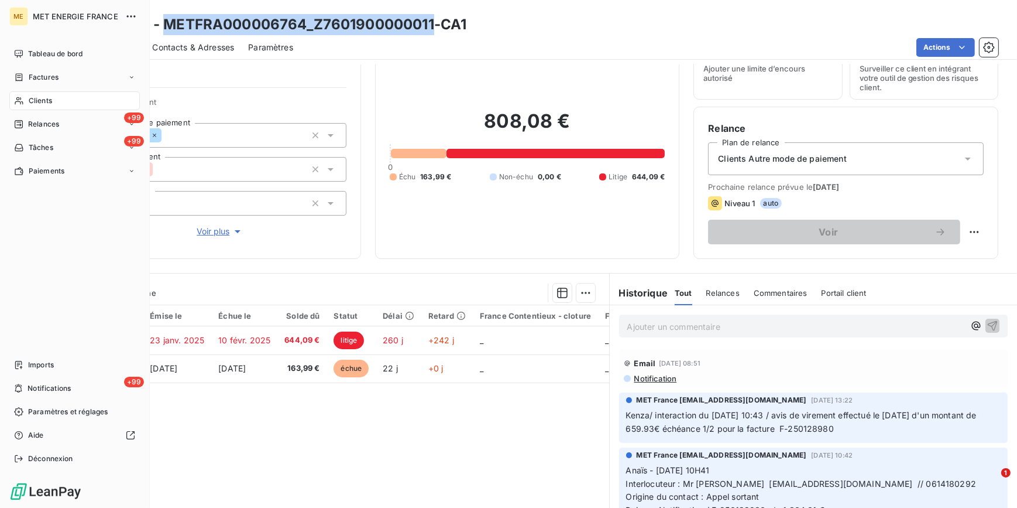
click at [40, 101] on span "Clients" at bounding box center [40, 100] width 23 height 11
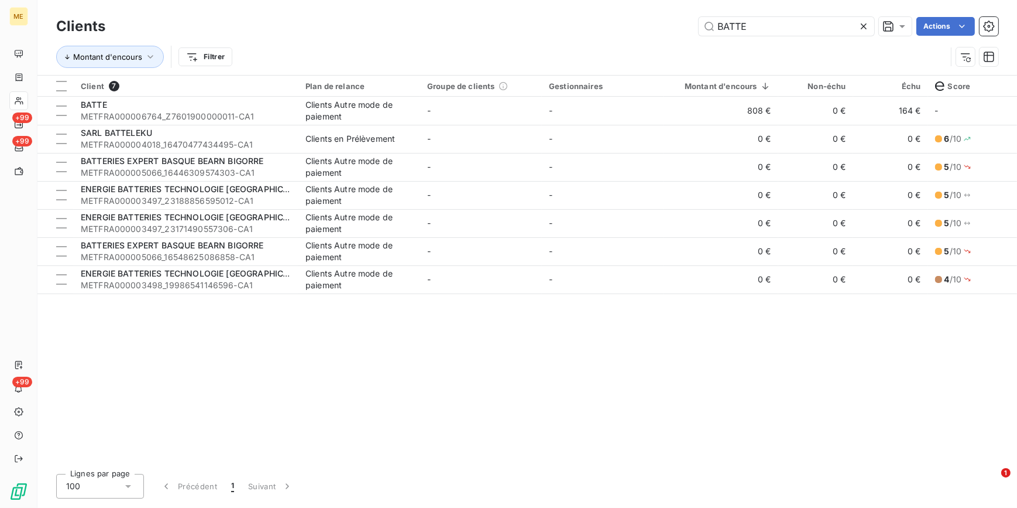
click at [860, 26] on icon at bounding box center [864, 26] width 12 height 12
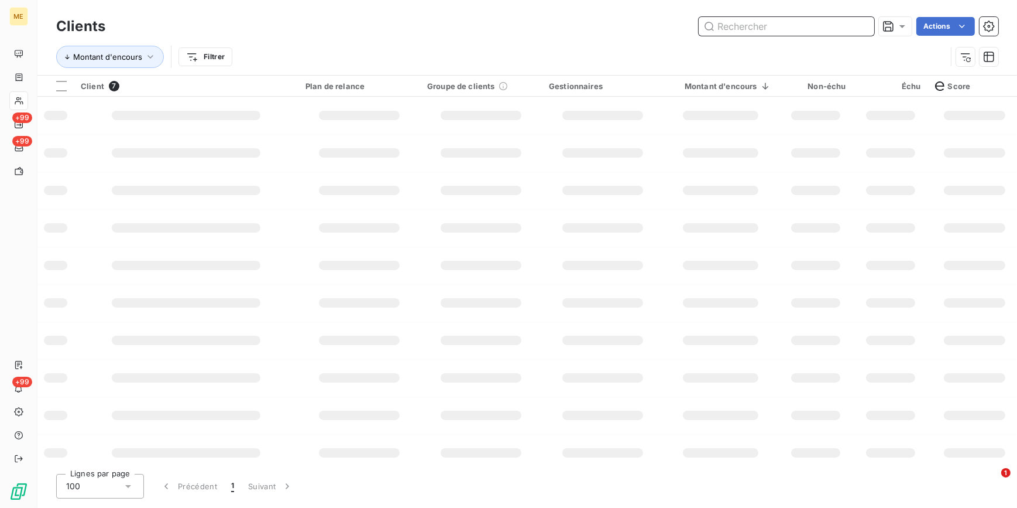
click at [860, 26] on input "text" at bounding box center [787, 26] width 176 height 19
paste input "LEBAS"
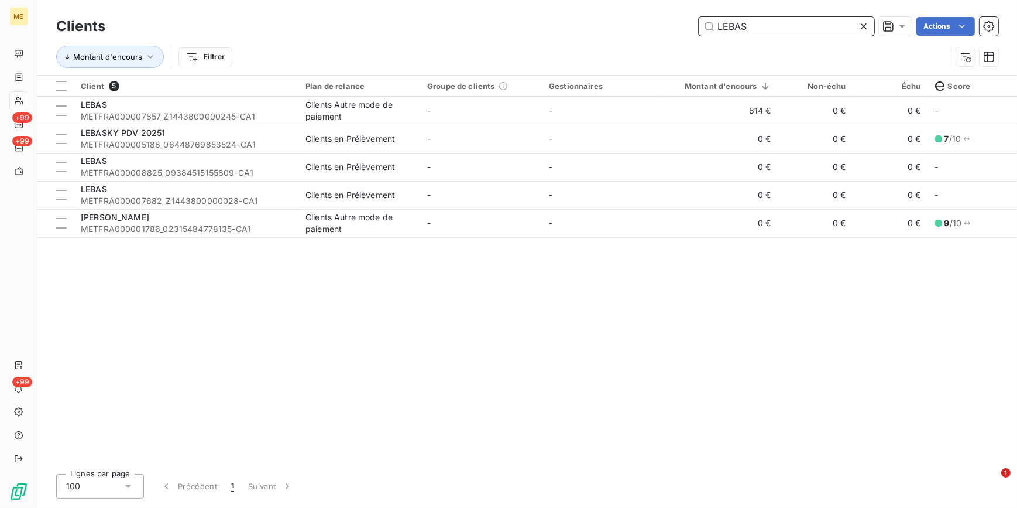
type input "LEBAS"
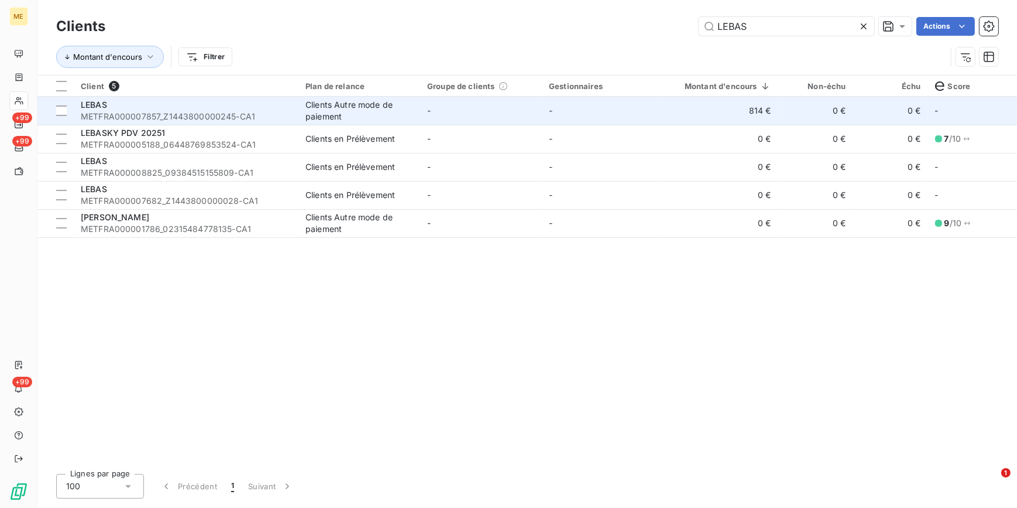
click at [235, 118] on span "METFRA000007857_Z1443800000245-CA1" at bounding box center [186, 117] width 211 height 12
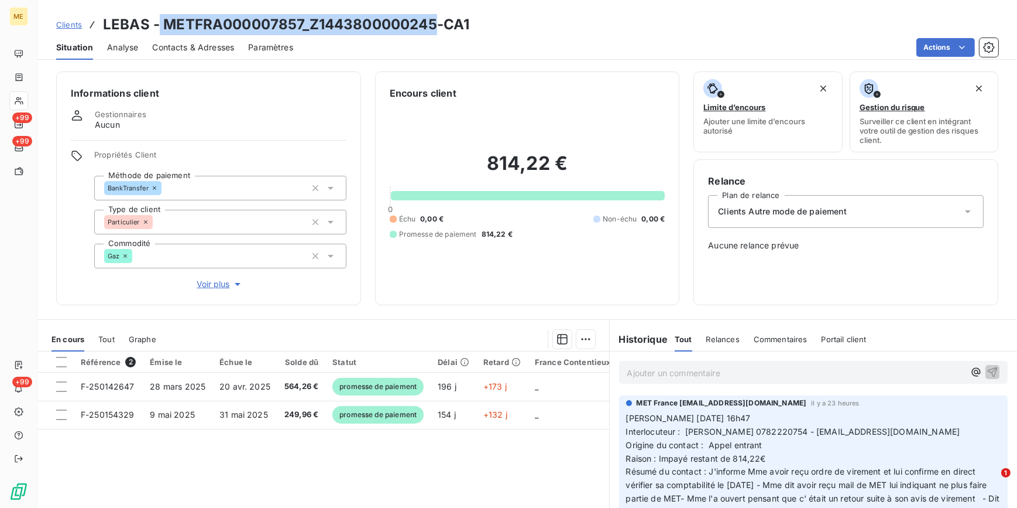
drag, startPoint x: 433, startPoint y: 26, endPoint x: 159, endPoint y: 29, distance: 274.5
click at [159, 29] on h3 "LEBAS - METFRA000007857_Z1443800000245-CA1" at bounding box center [286, 24] width 366 height 21
click at [167, 25] on h3 "LEBAS - METFRA000007857_Z1443800000245-CA1" at bounding box center [286, 24] width 366 height 21
drag, startPoint x: 163, startPoint y: 25, endPoint x: 431, endPoint y: 20, distance: 268.1
click at [431, 20] on h3 "LEBAS - METFRA000007857_Z1443800000245-CA1" at bounding box center [286, 24] width 366 height 21
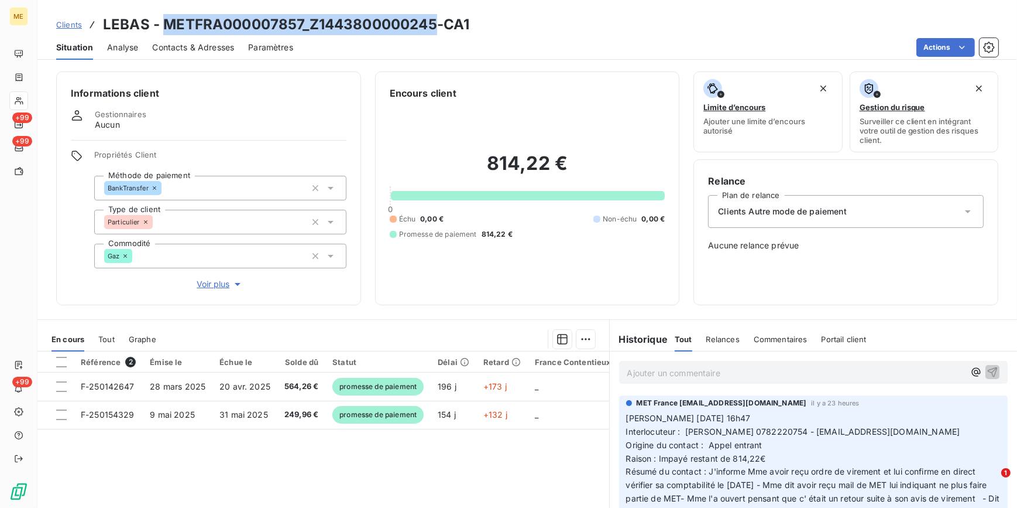
copy h3 "METFRA000007857_Z1443800000245"
click at [73, 27] on span "Clients" at bounding box center [69, 24] width 26 height 9
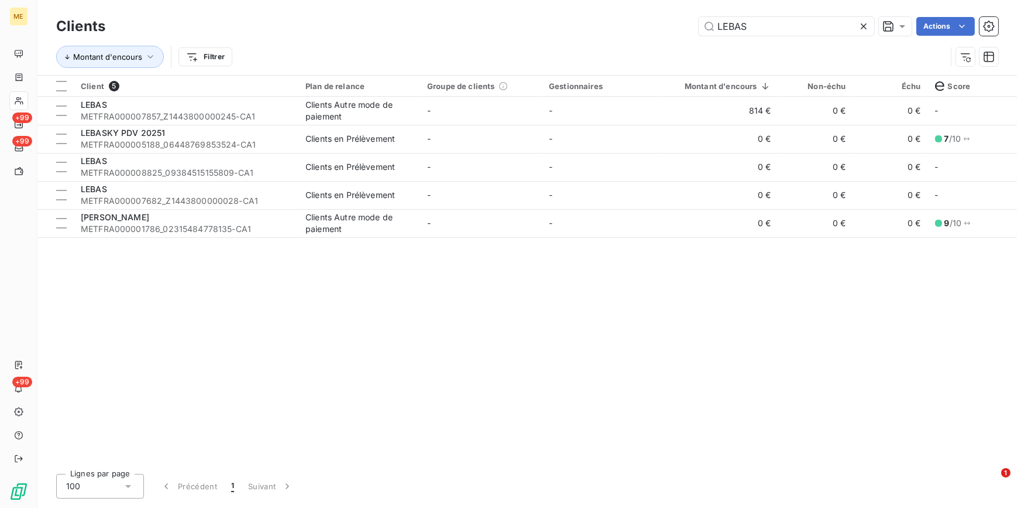
click at [862, 21] on icon at bounding box center [864, 26] width 12 height 12
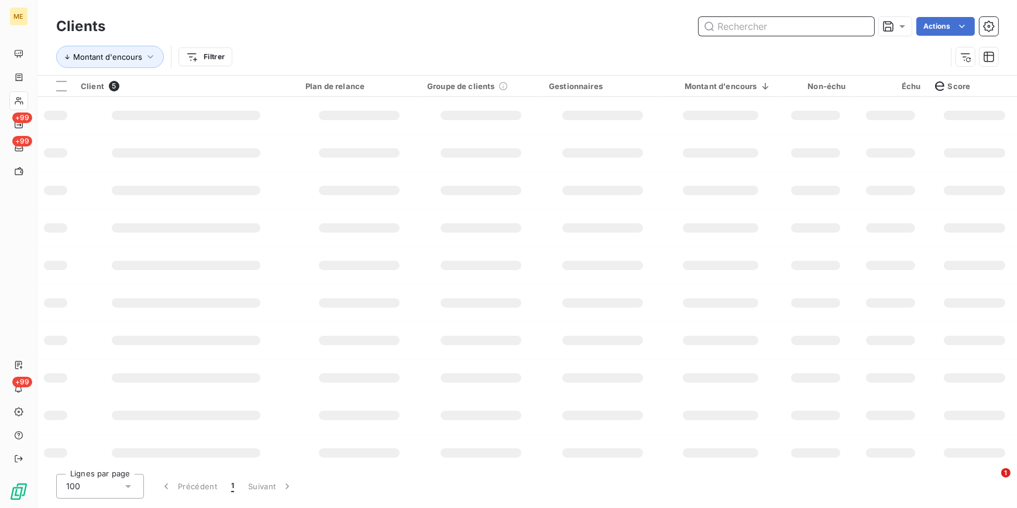
click at [860, 22] on input "text" at bounding box center [787, 26] width 176 height 19
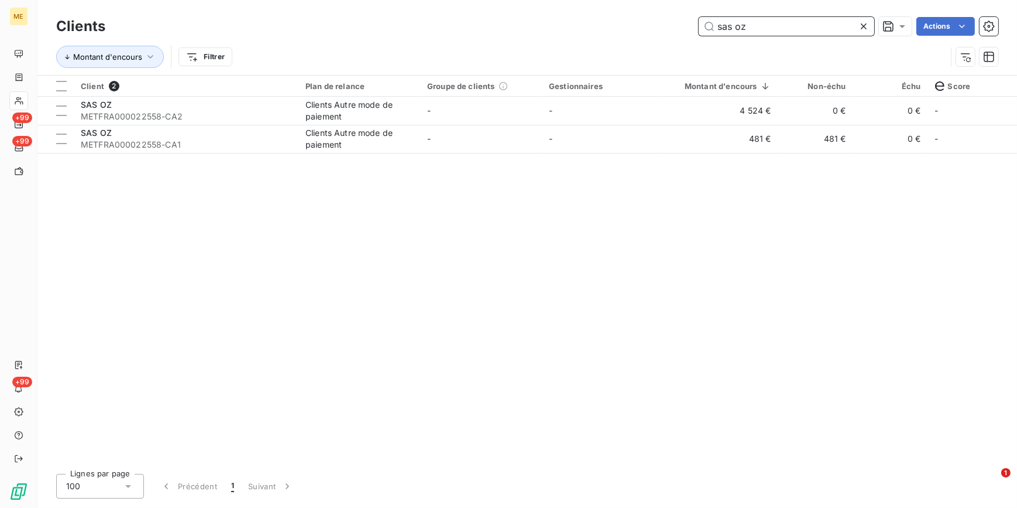
type input "sas oz"
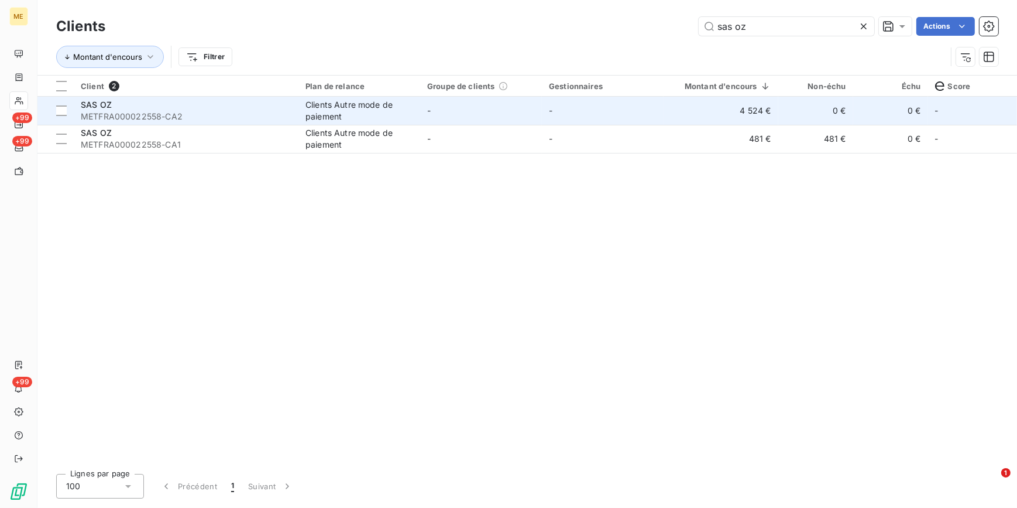
click at [423, 117] on td "-" at bounding box center [481, 111] width 122 height 28
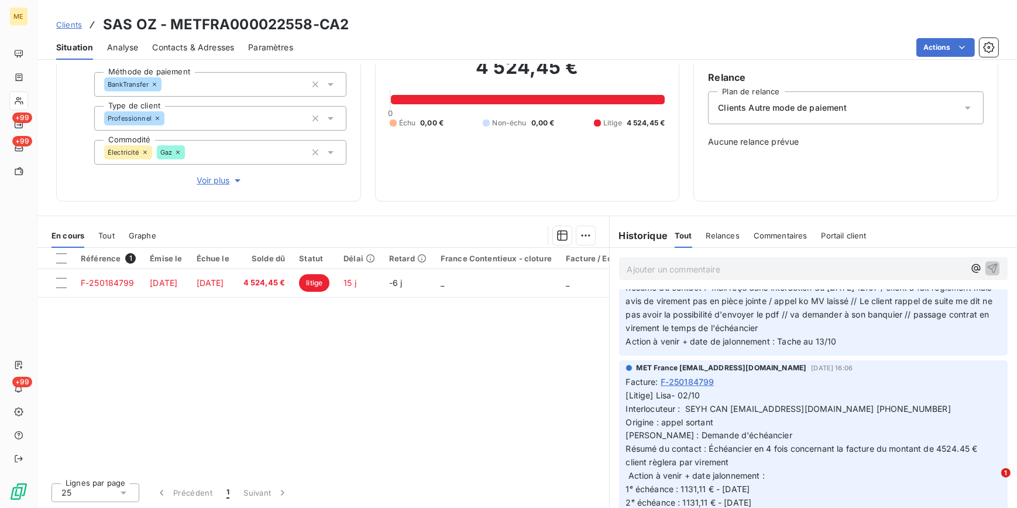
scroll to position [106, 0]
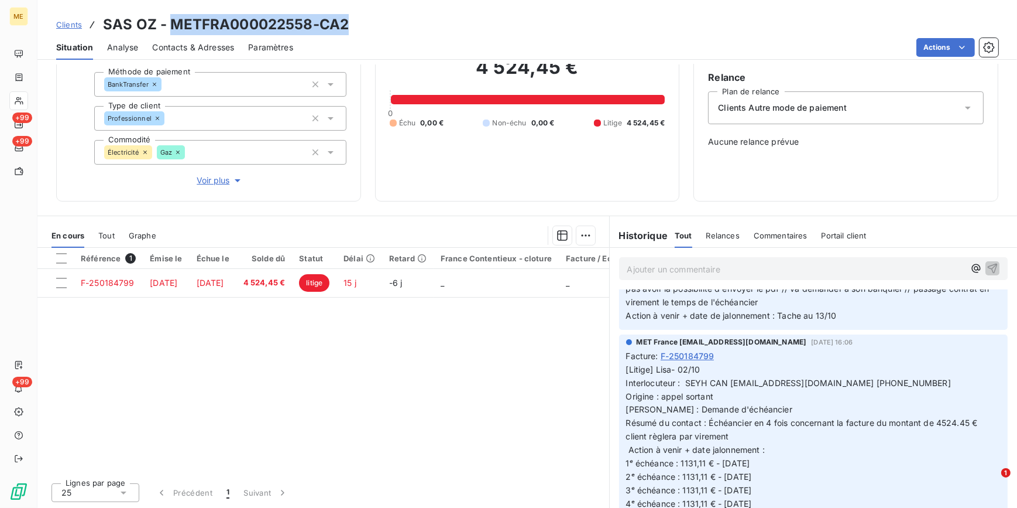
drag, startPoint x: 366, startPoint y: 25, endPoint x: 172, endPoint y: 24, distance: 193.8
click at [172, 24] on div "Clients SAS OZ - METFRA000022558-CA2" at bounding box center [527, 24] width 980 height 21
copy h3 "METFRA000022558-CA2"
click at [70, 23] on span "Clients" at bounding box center [69, 24] width 26 height 9
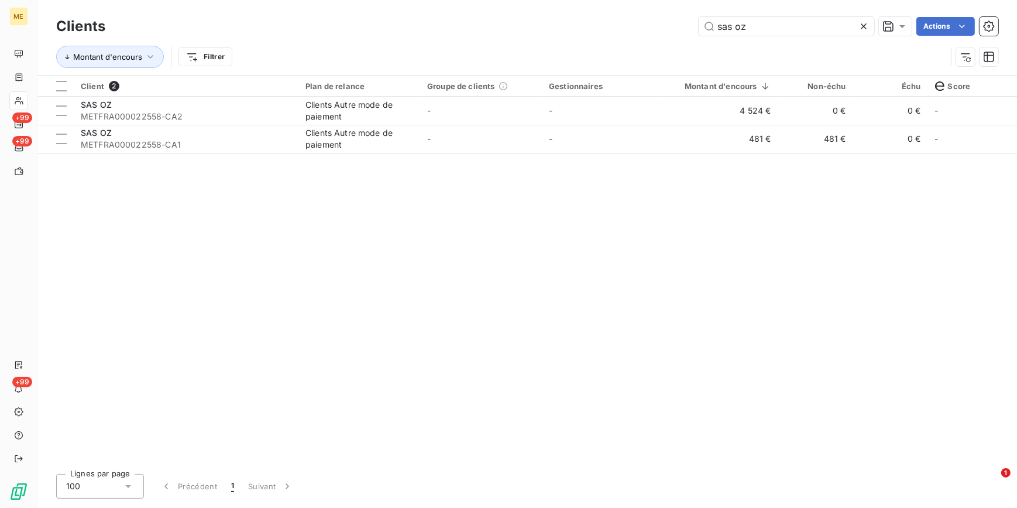
click at [866, 26] on icon at bounding box center [864, 26] width 12 height 12
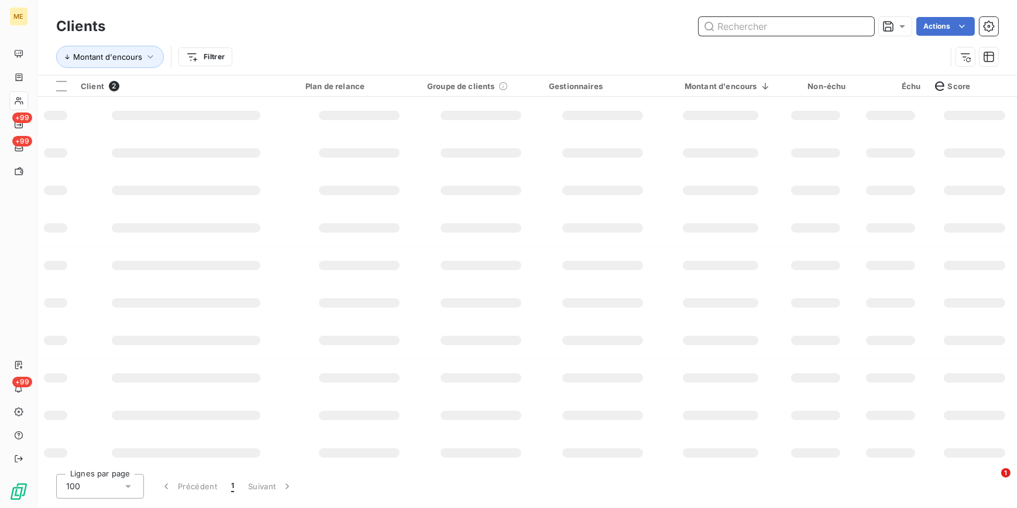
click at [856, 25] on input "text" at bounding box center [787, 26] width 176 height 19
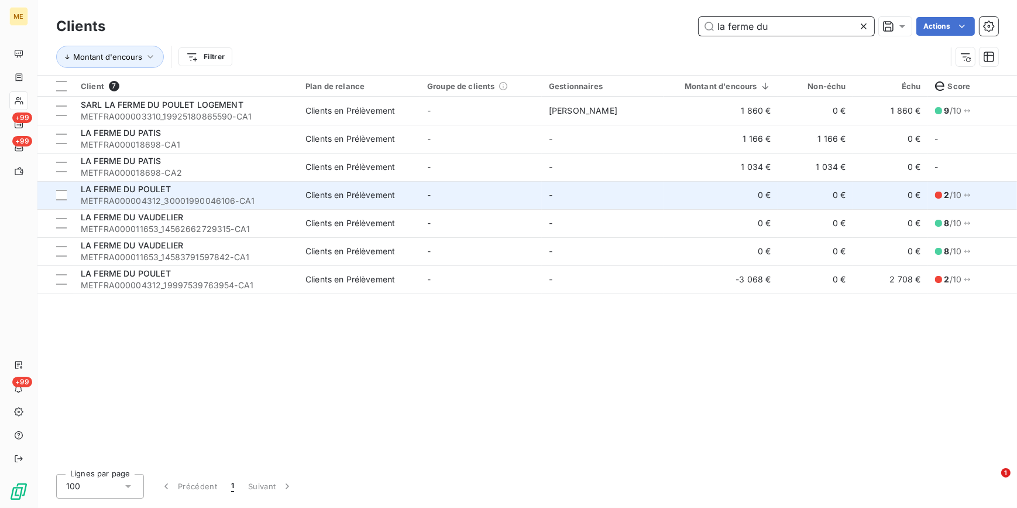
type input "la ferme du"
click at [146, 203] on span "METFRA000004312_30001990046106-CA1" at bounding box center [186, 201] width 211 height 12
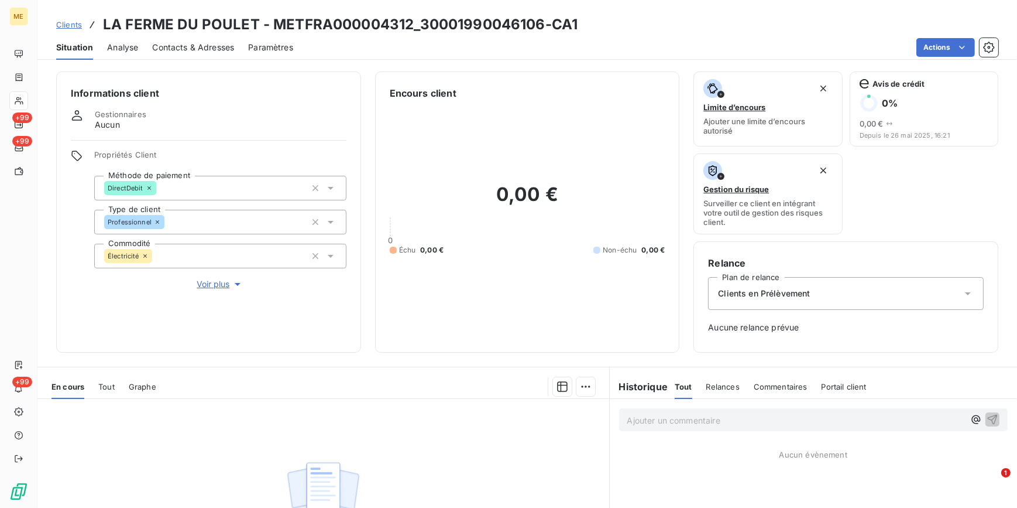
click at [210, 286] on span "Voir plus" at bounding box center [220, 284] width 47 height 12
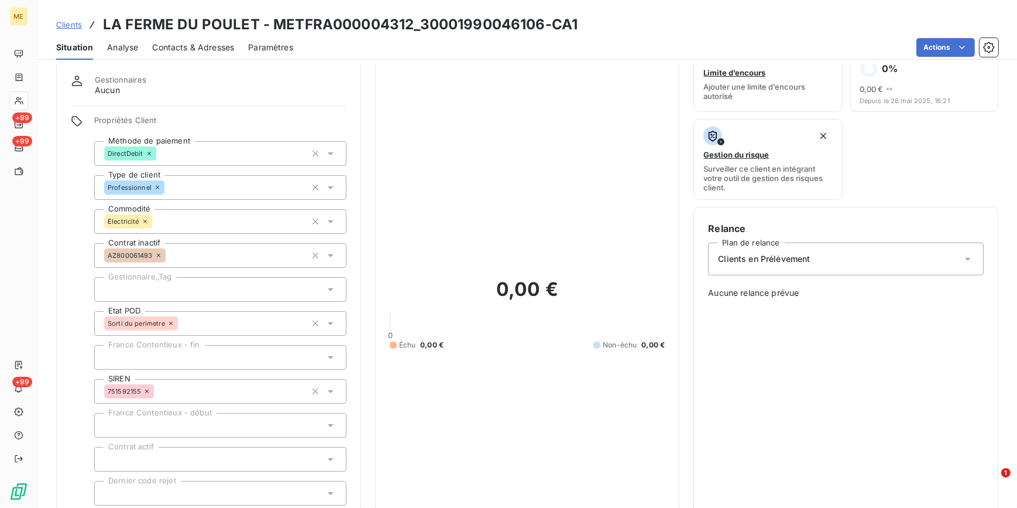
scroll to position [53, 0]
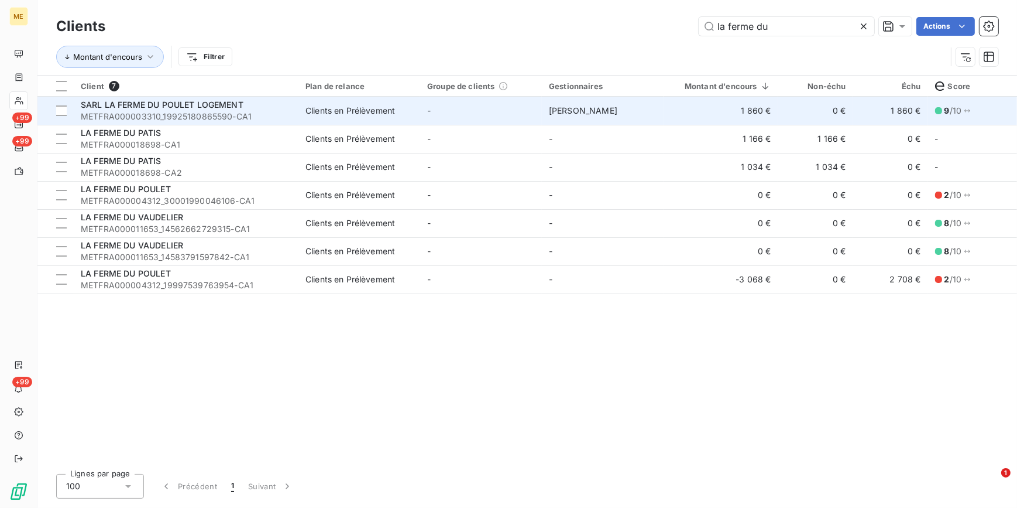
click at [218, 101] on span "SARL LA FERME DU POULET LOGEMENT" at bounding box center [162, 105] width 163 height 10
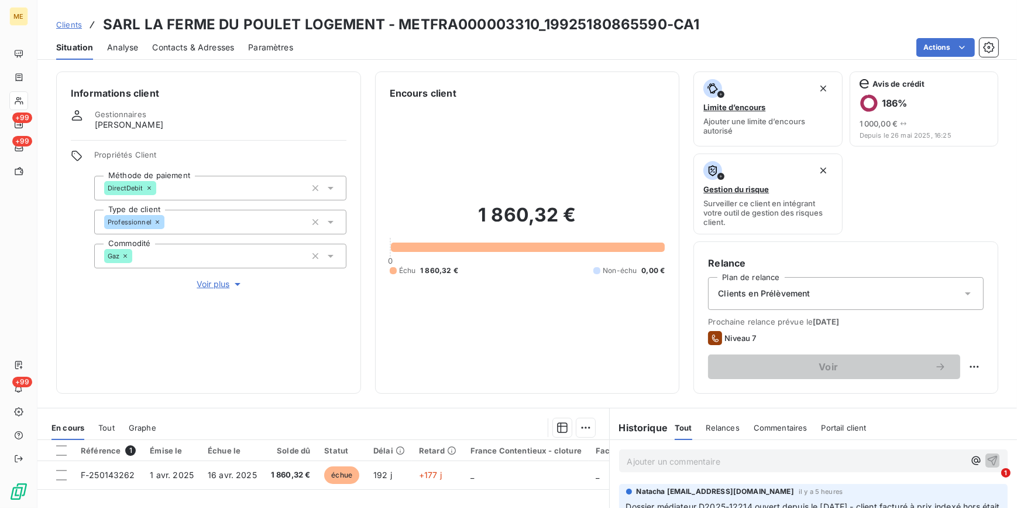
click at [223, 282] on span "Voir plus" at bounding box center [220, 284] width 47 height 12
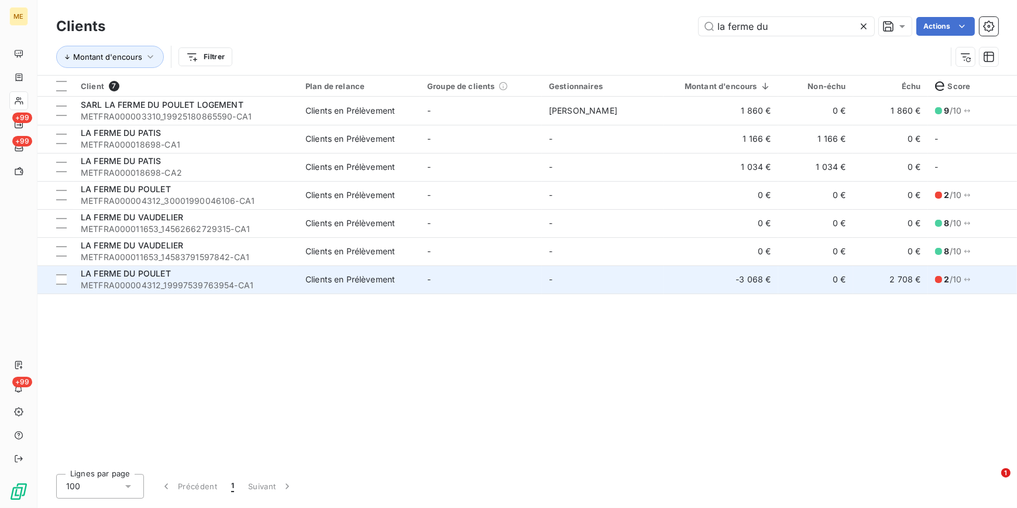
click at [194, 282] on span "METFRA000004312_19997539763954-CA1" at bounding box center [186, 285] width 211 height 12
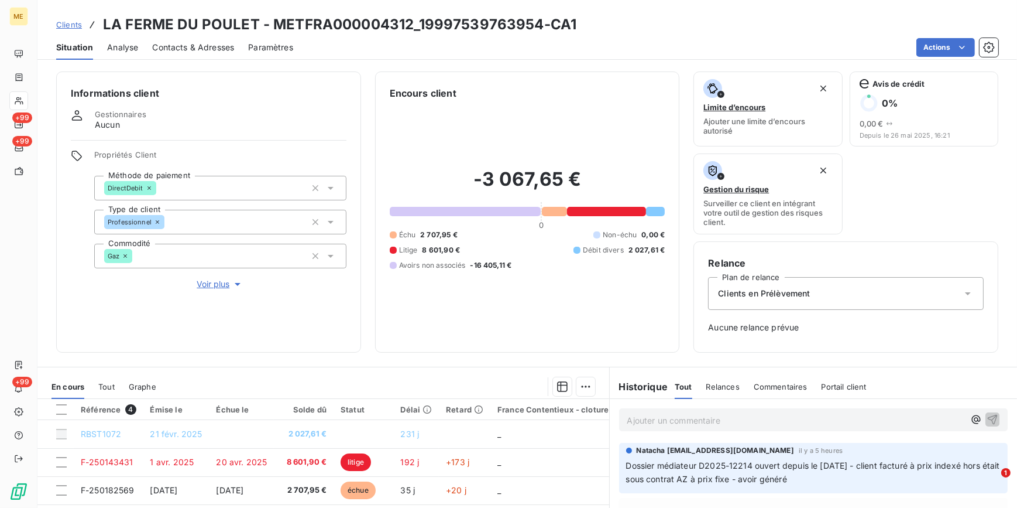
click at [228, 281] on span "Voir plus" at bounding box center [220, 284] width 47 height 12
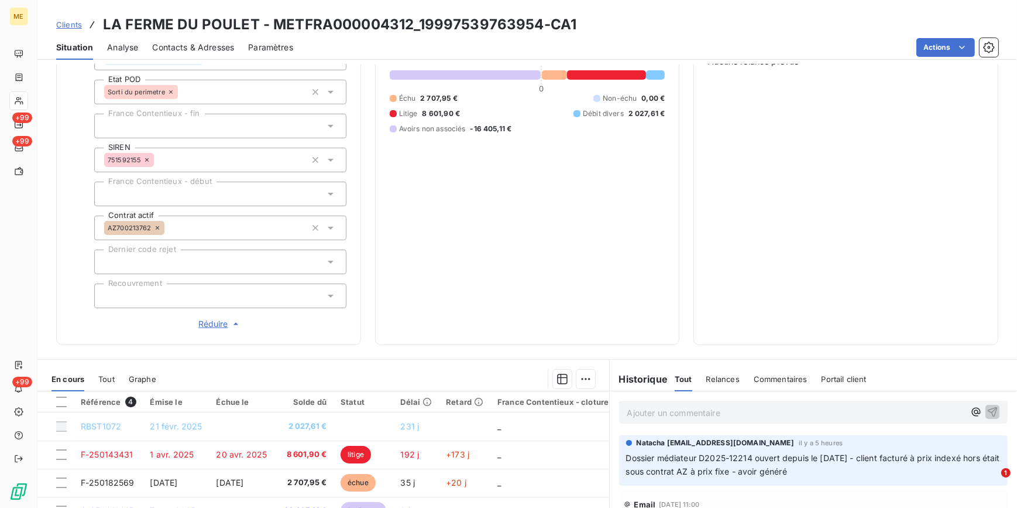
scroll to position [372, 0]
